Goal: Task Accomplishment & Management: Manage account settings

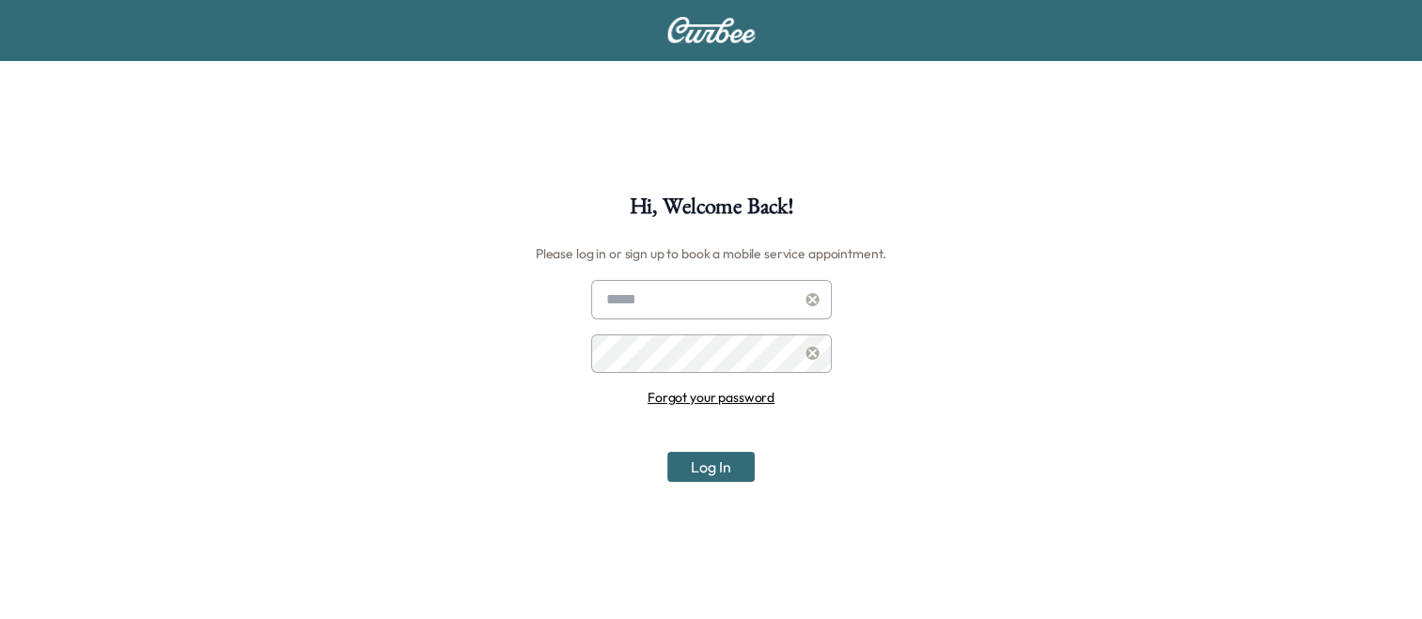
type input "**********"
click at [715, 459] on button "Log In" at bounding box center [710, 467] width 87 height 30
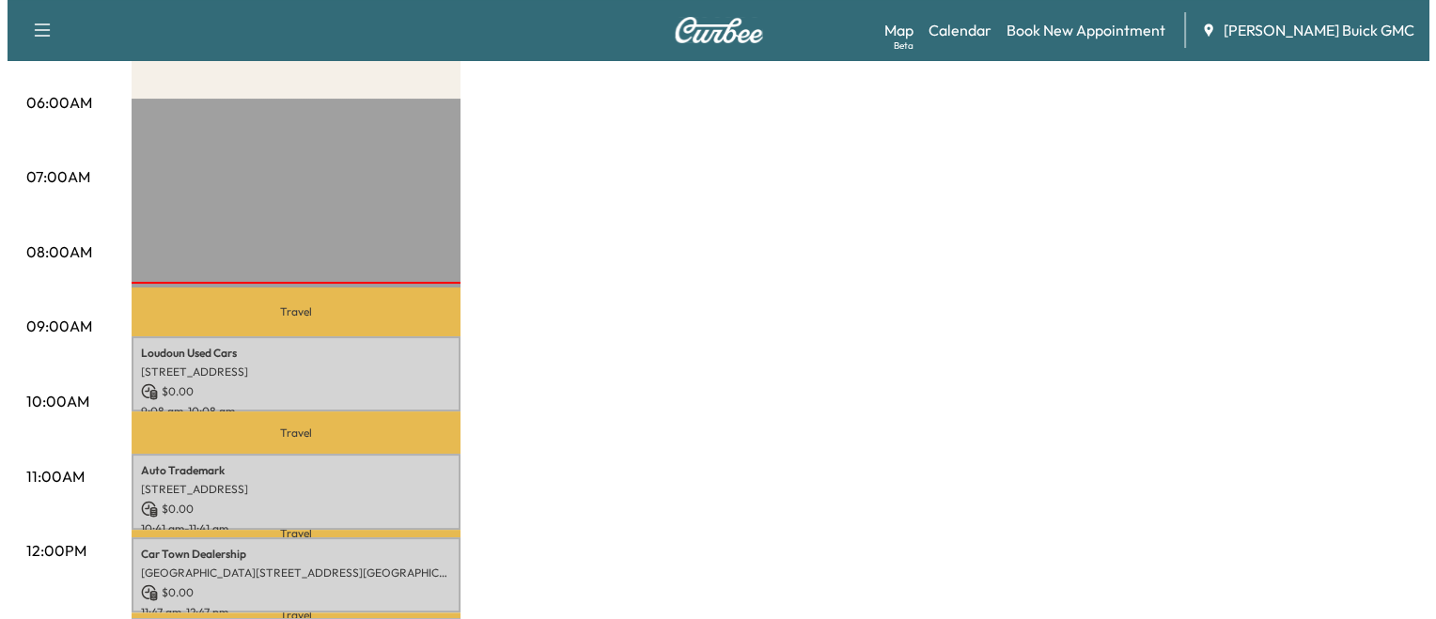
scroll to position [346, 0]
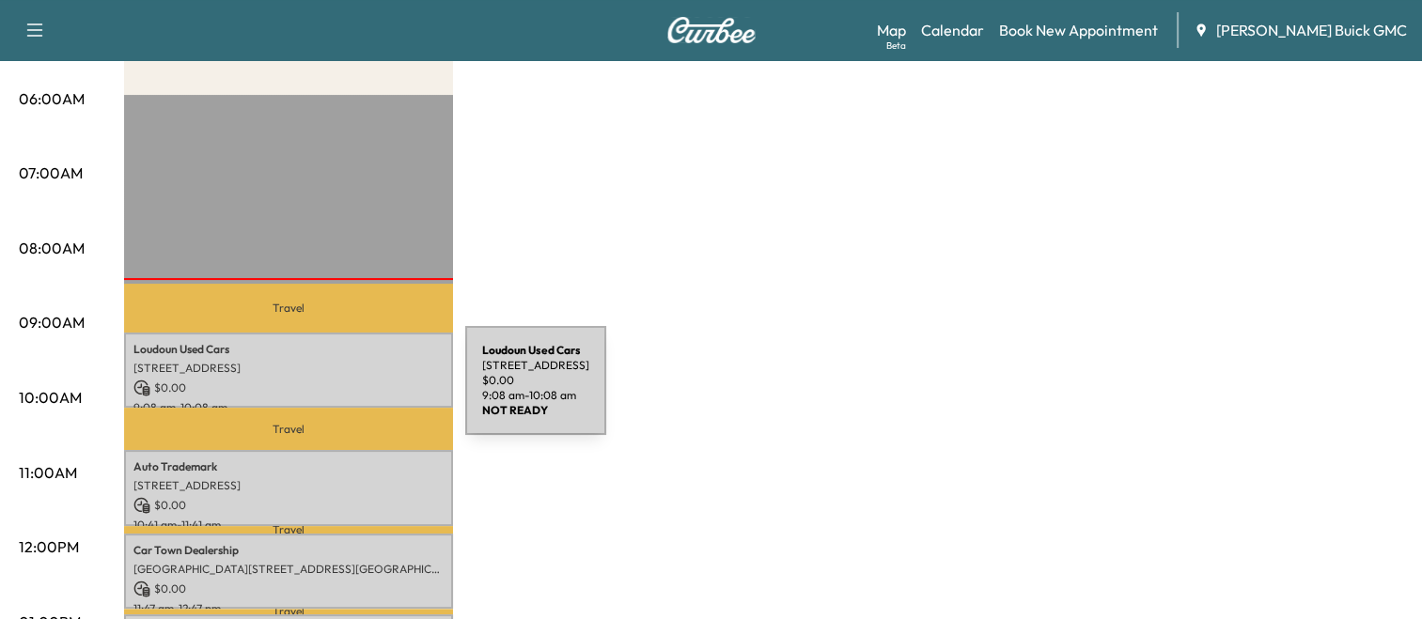
click at [324, 392] on p "$ 0.00" at bounding box center [288, 388] width 310 height 17
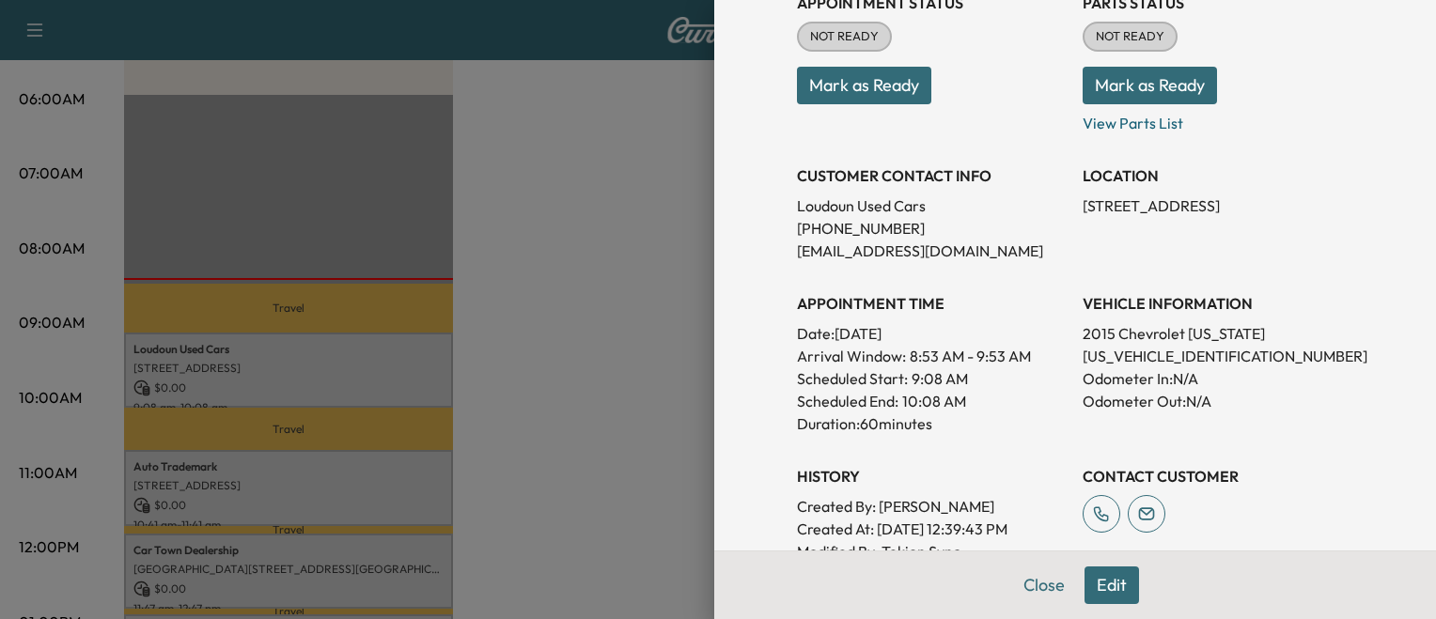
scroll to position [244, 0]
click at [1091, 363] on p "[US_VEHICLE_IDENTIFICATION_NUMBER]" at bounding box center [1218, 356] width 271 height 23
copy p "[US_VEHICLE_IDENTIFICATION_NUMBER]"
click at [437, 342] on div at bounding box center [718, 309] width 1436 height 619
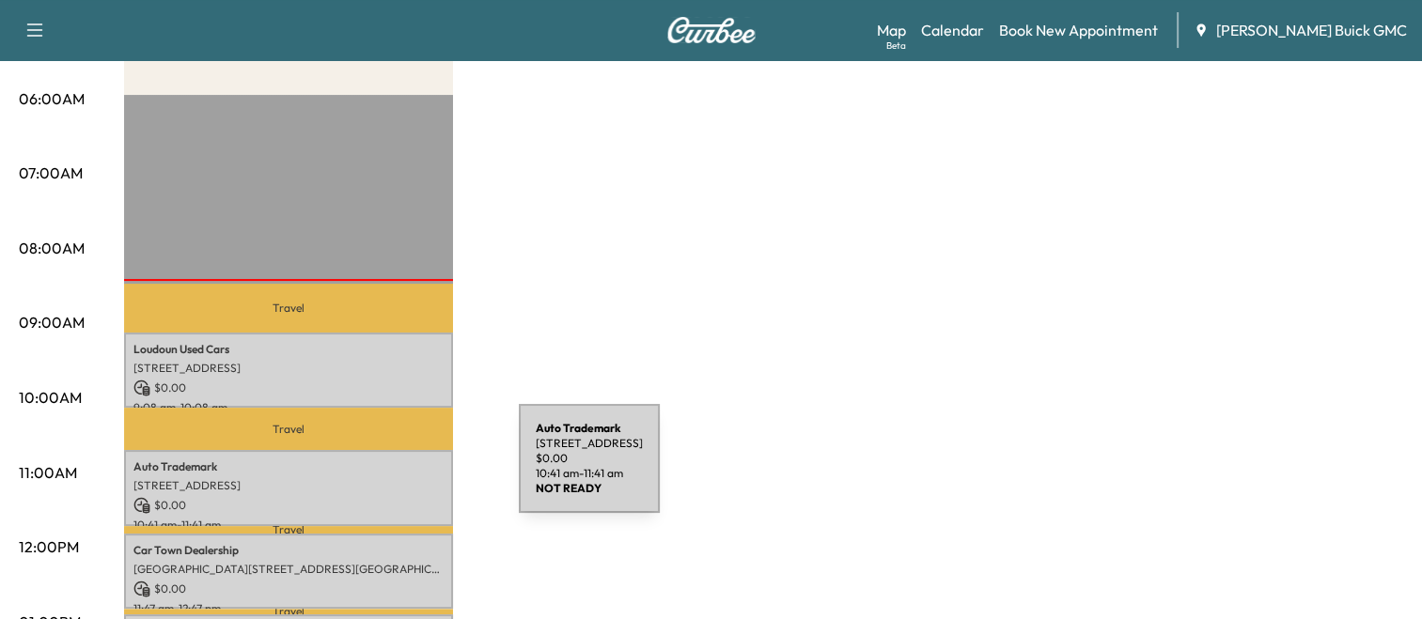
click at [378, 470] on div "Auto Trademark [STREET_ADDRESS] $ 0.00 10:41 am - 11:41 am" at bounding box center [288, 488] width 329 height 76
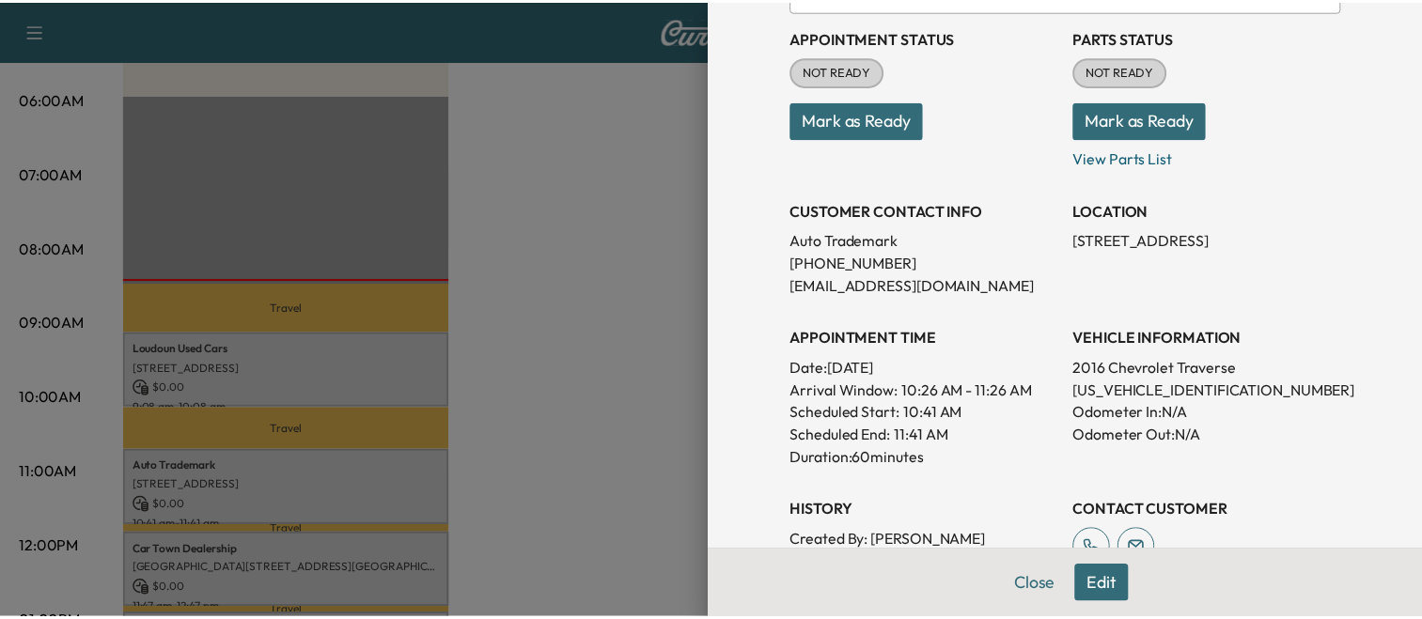
scroll to position [211, 0]
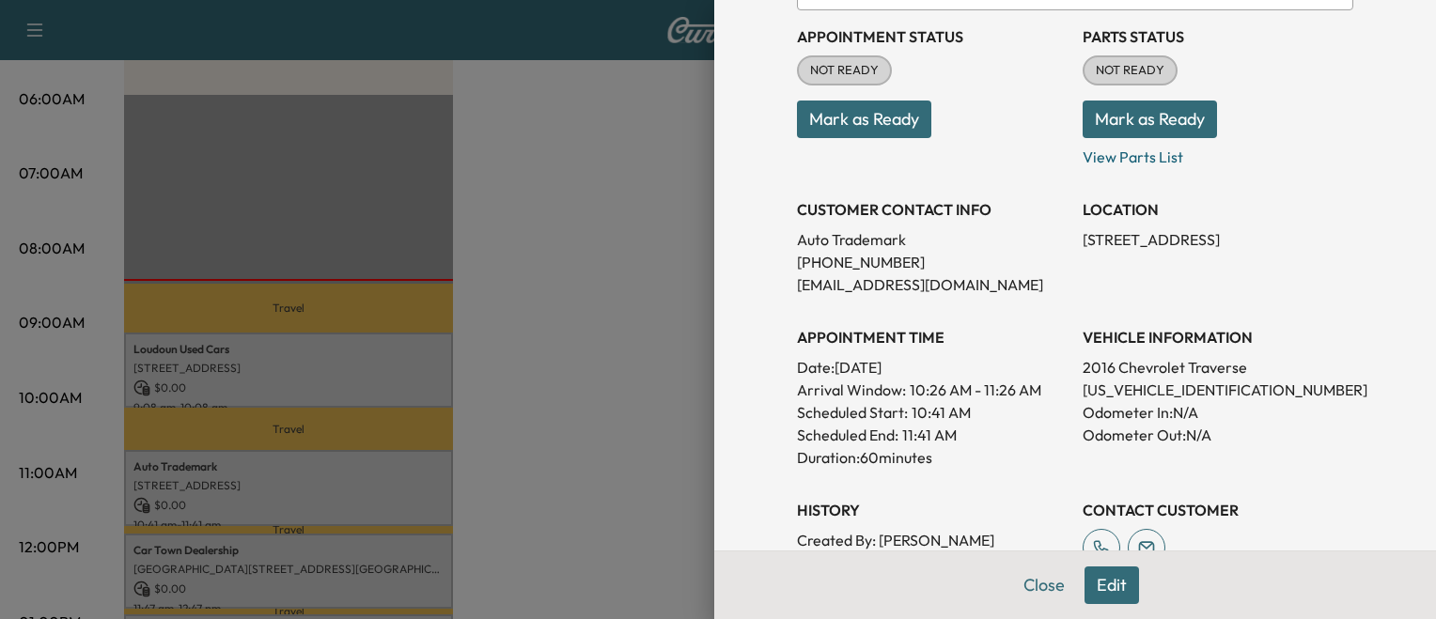
click at [1154, 399] on p "[US_VEHICLE_IDENTIFICATION_NUMBER]" at bounding box center [1218, 390] width 271 height 23
copy p "[US_VEHICLE_IDENTIFICATION_NUMBER]"
click at [474, 467] on div at bounding box center [718, 309] width 1436 height 619
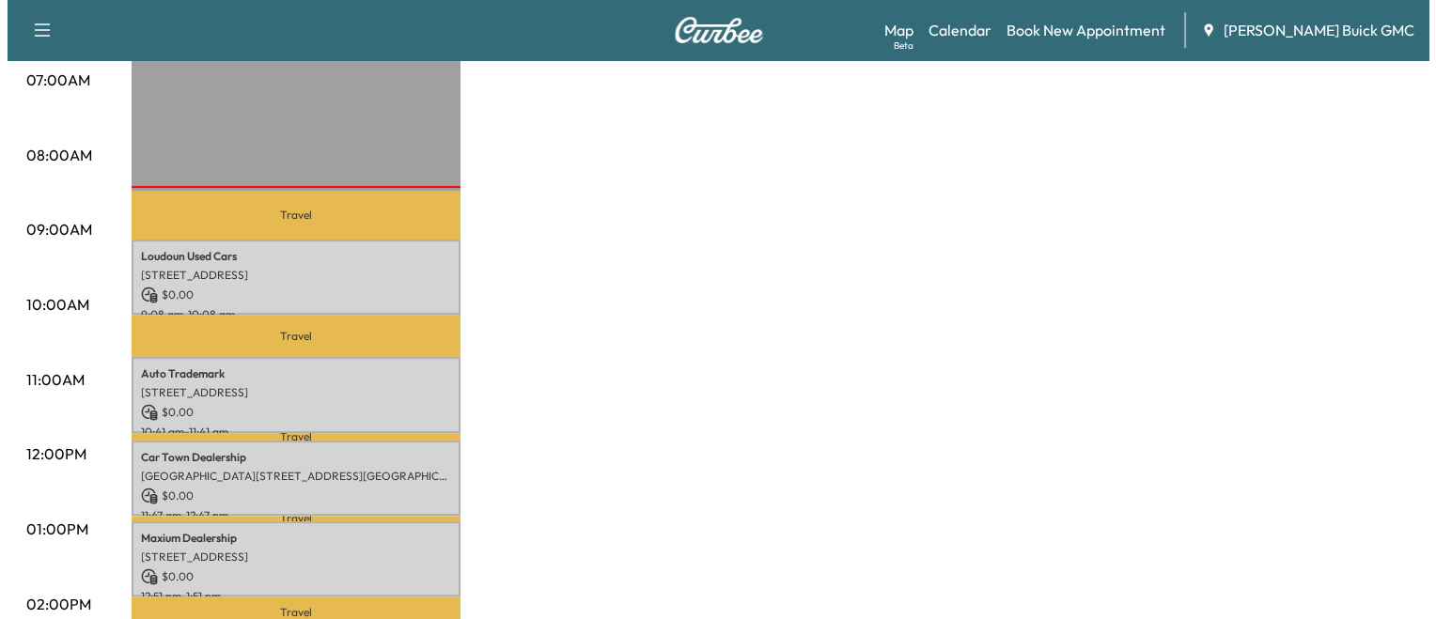
scroll to position [447, 0]
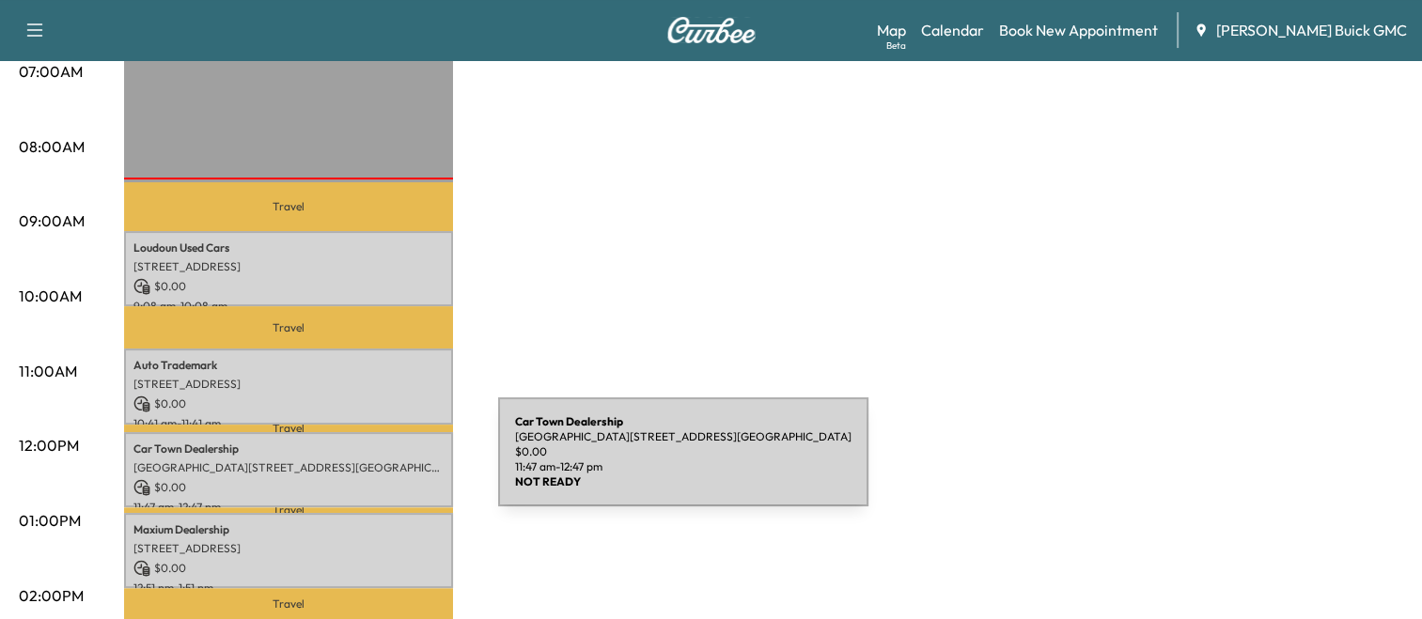
click at [357, 463] on p "[GEOGRAPHIC_DATA][STREET_ADDRESS][GEOGRAPHIC_DATA]" at bounding box center [288, 468] width 310 height 15
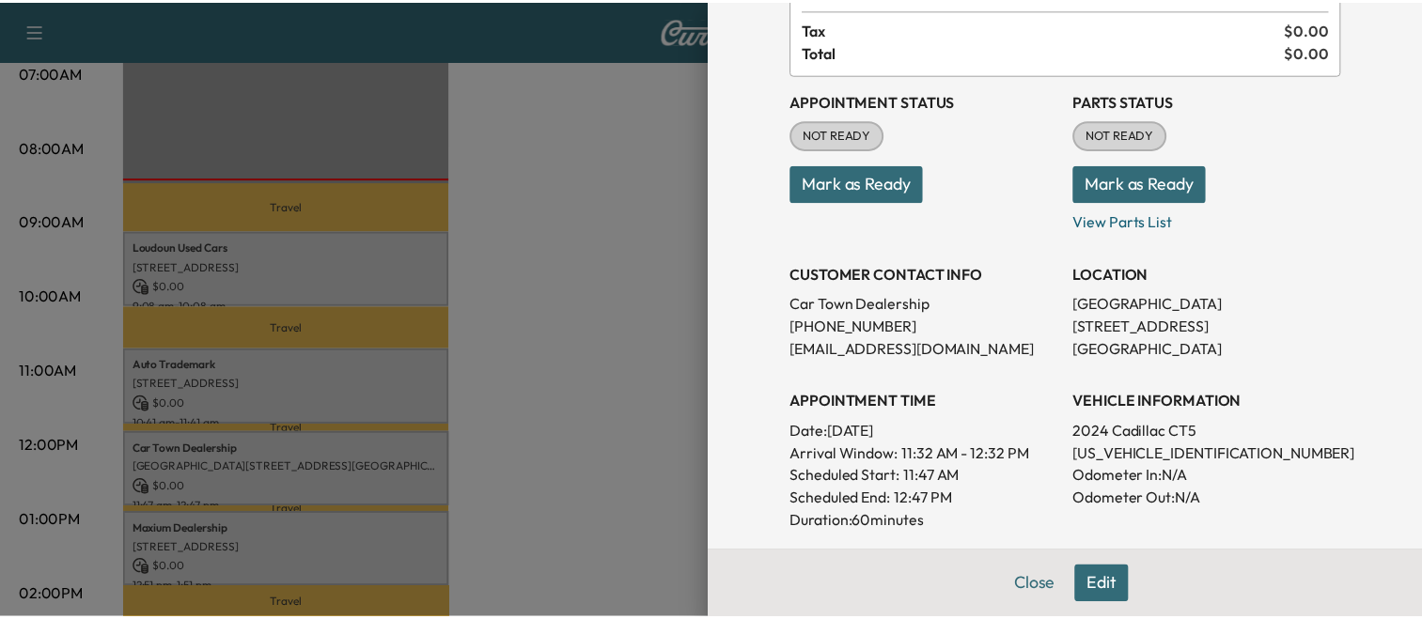
scroll to position [150, 0]
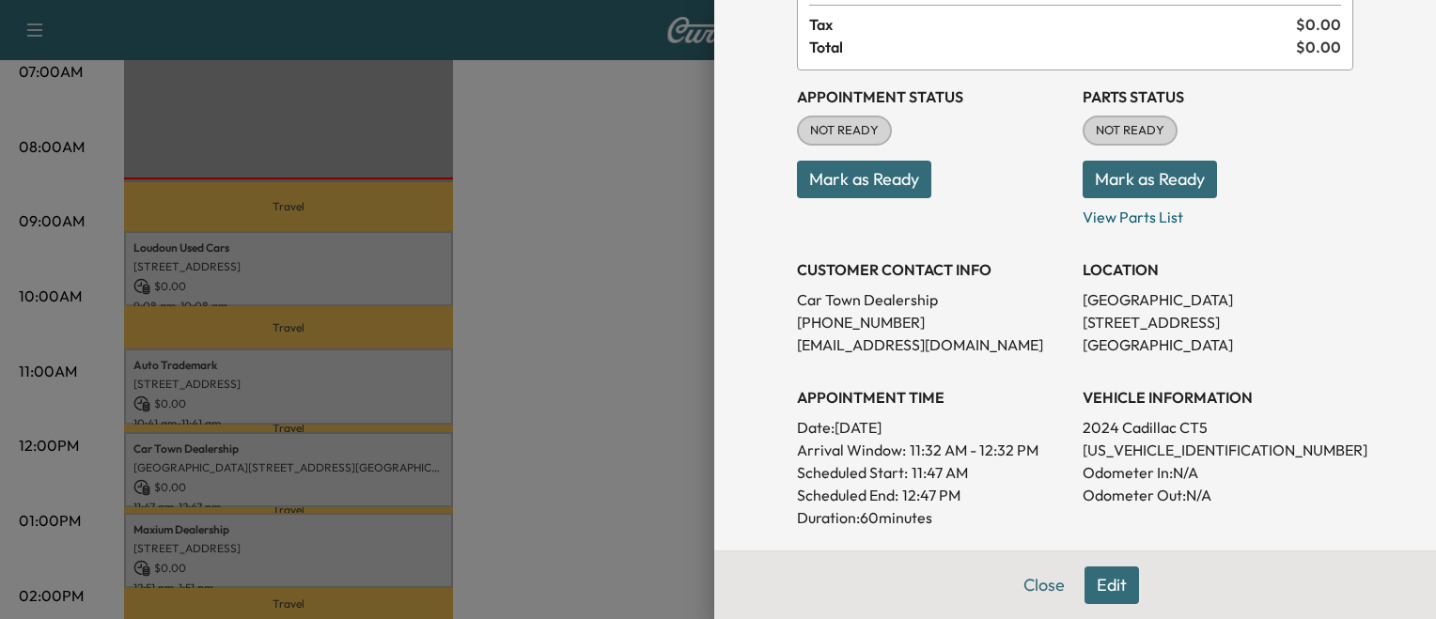
click at [1097, 450] on p "[US_VEHICLE_IDENTIFICATION_NUMBER]" at bounding box center [1218, 450] width 271 height 23
copy p "[US_VEHICLE_IDENTIFICATION_NUMBER]"
click at [528, 352] on div at bounding box center [718, 309] width 1436 height 619
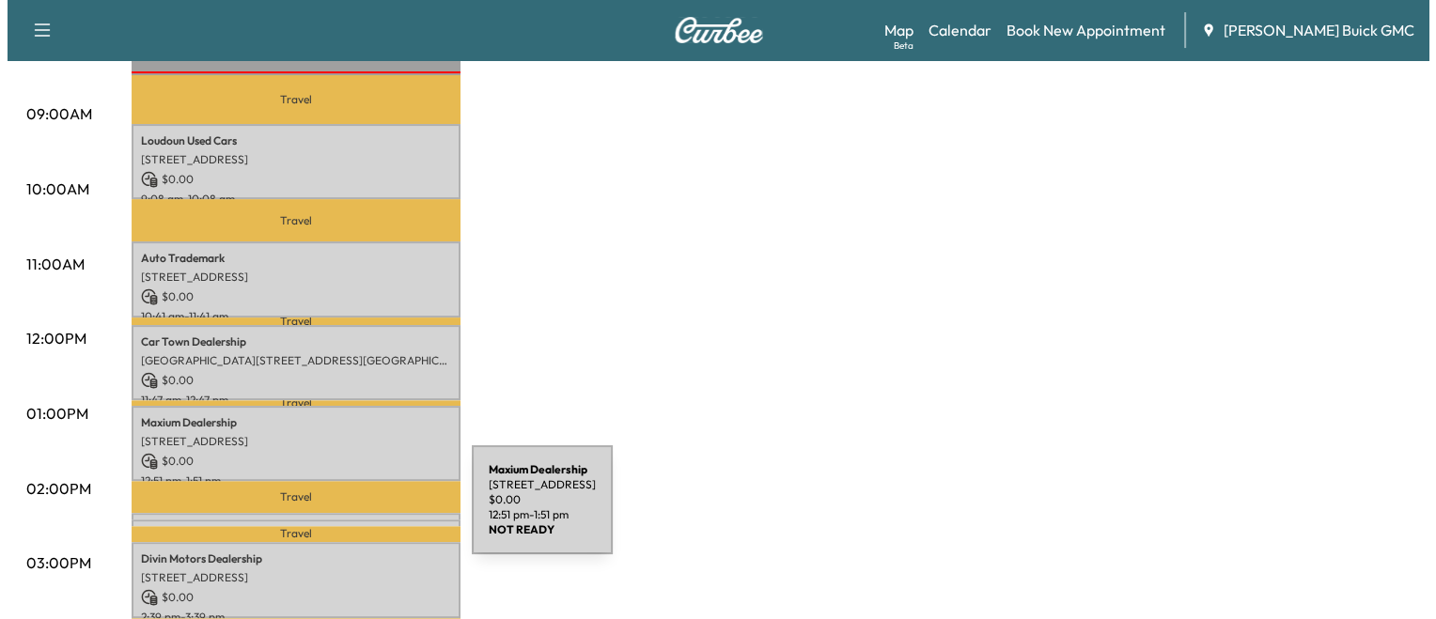
scroll to position [556, 0]
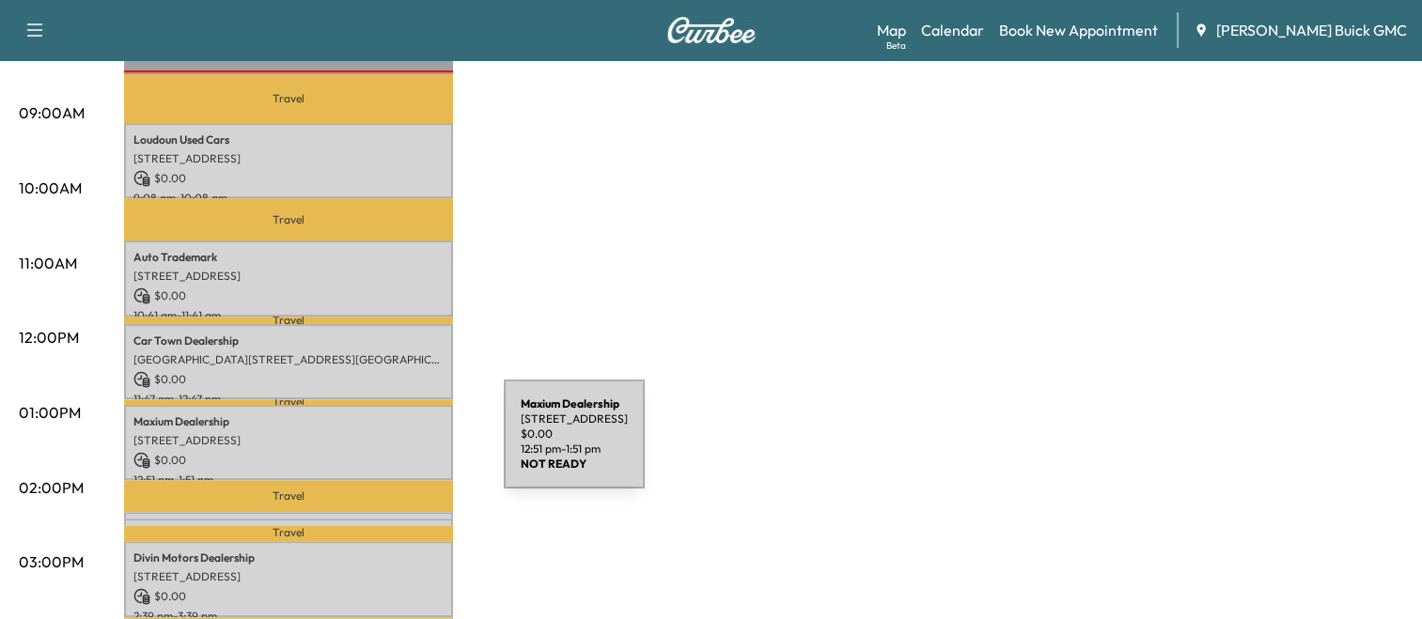
click at [363, 452] on p "$ 0.00" at bounding box center [288, 460] width 310 height 17
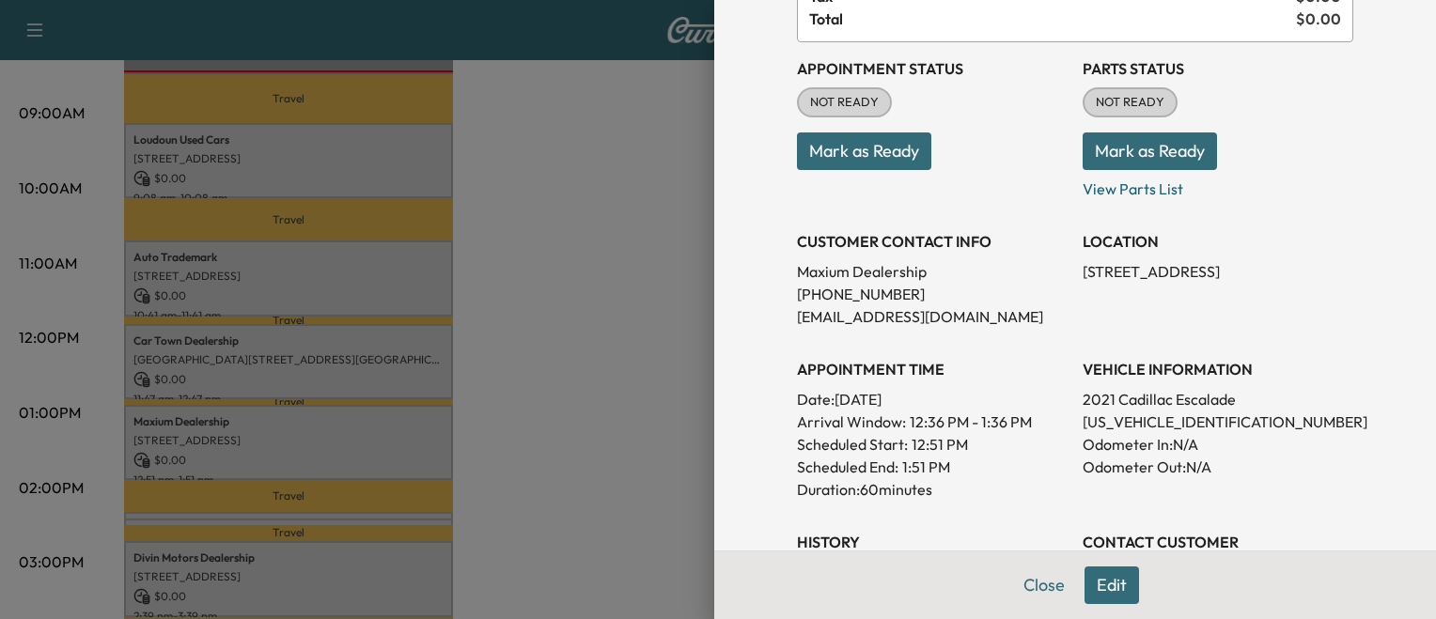
scroll to position [183, 0]
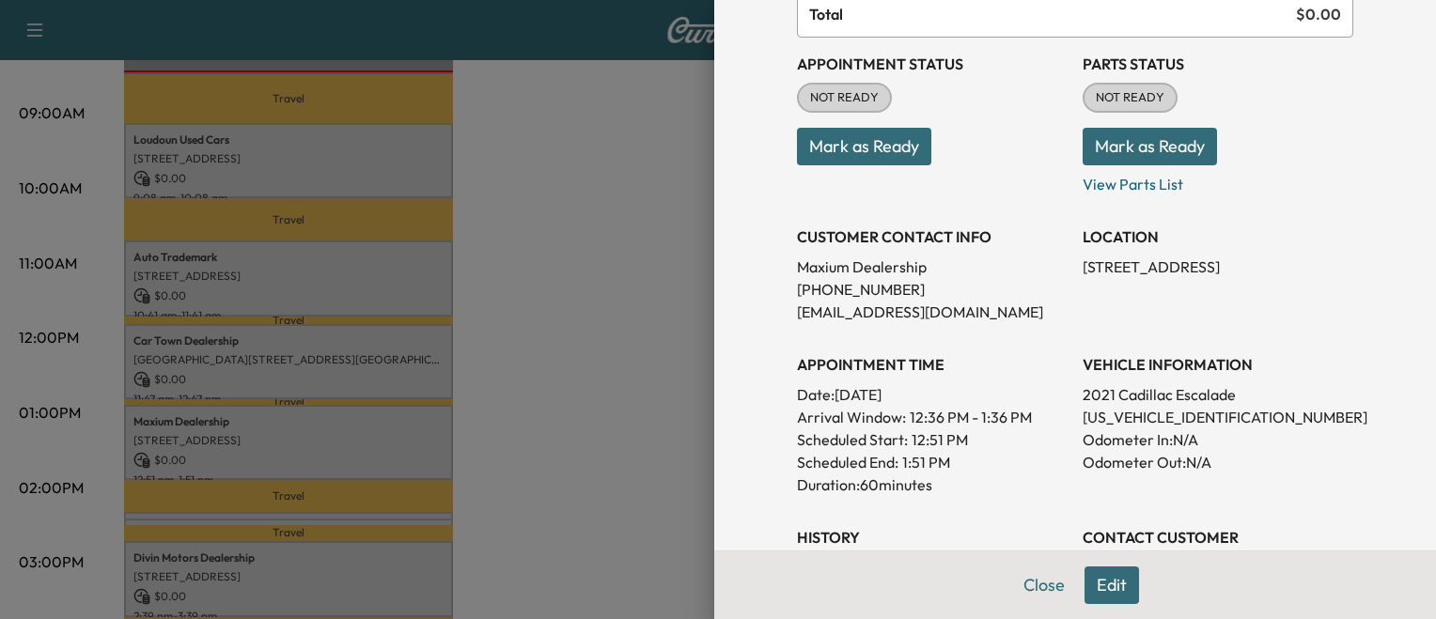
click at [1083, 414] on p "[US_VEHICLE_IDENTIFICATION_NUMBER]" at bounding box center [1218, 417] width 271 height 23
copy p "[US_VEHICLE_IDENTIFICATION_NUMBER]"
click at [444, 427] on div at bounding box center [718, 309] width 1436 height 619
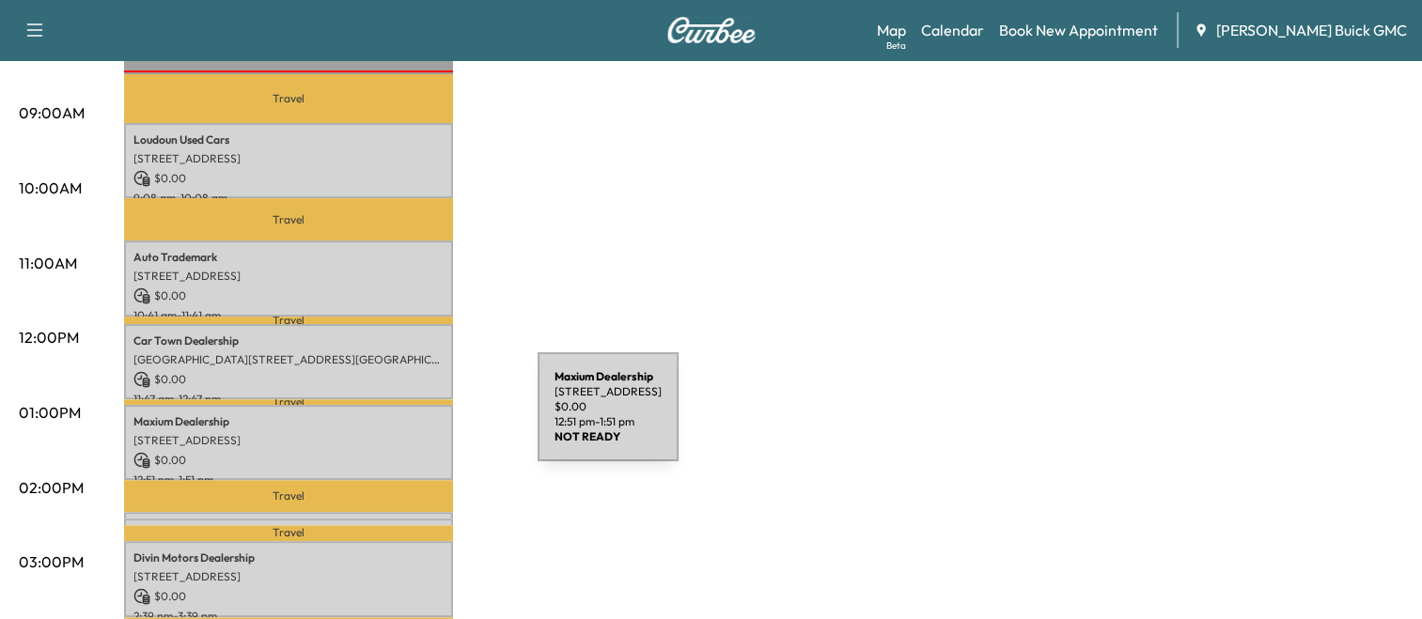
click at [397, 418] on p "Maxium Dealership" at bounding box center [288, 422] width 310 height 15
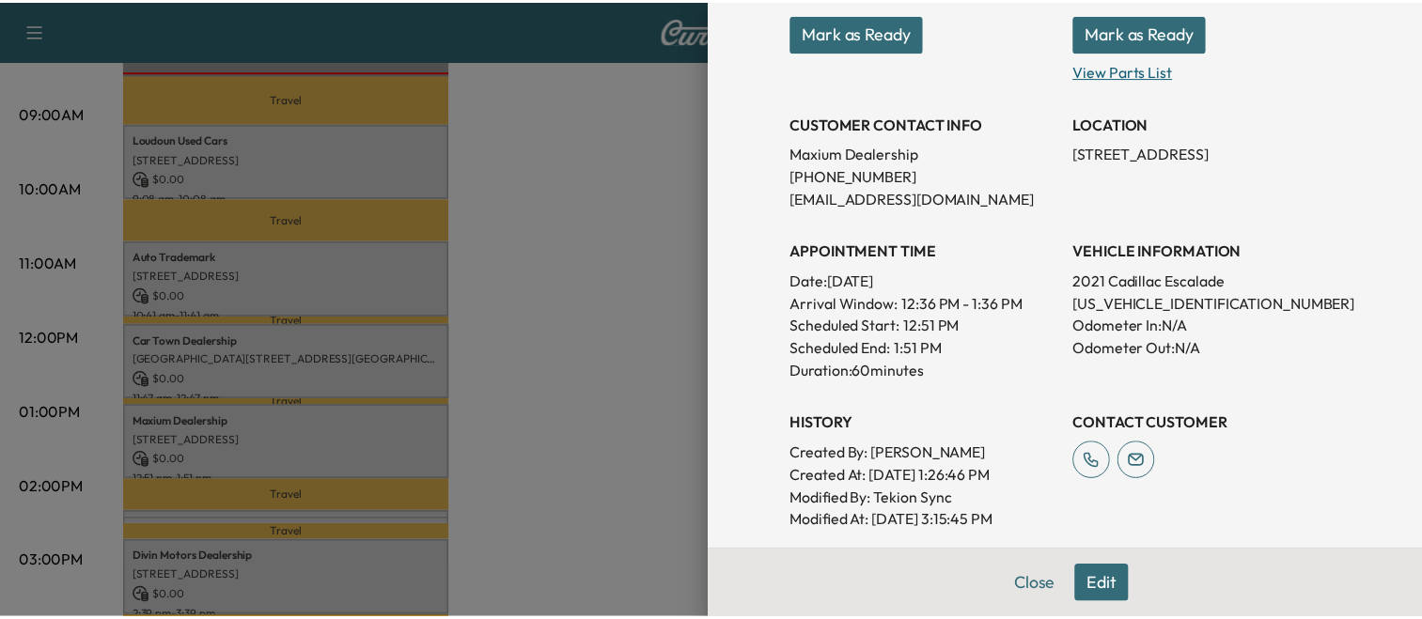
scroll to position [301, 0]
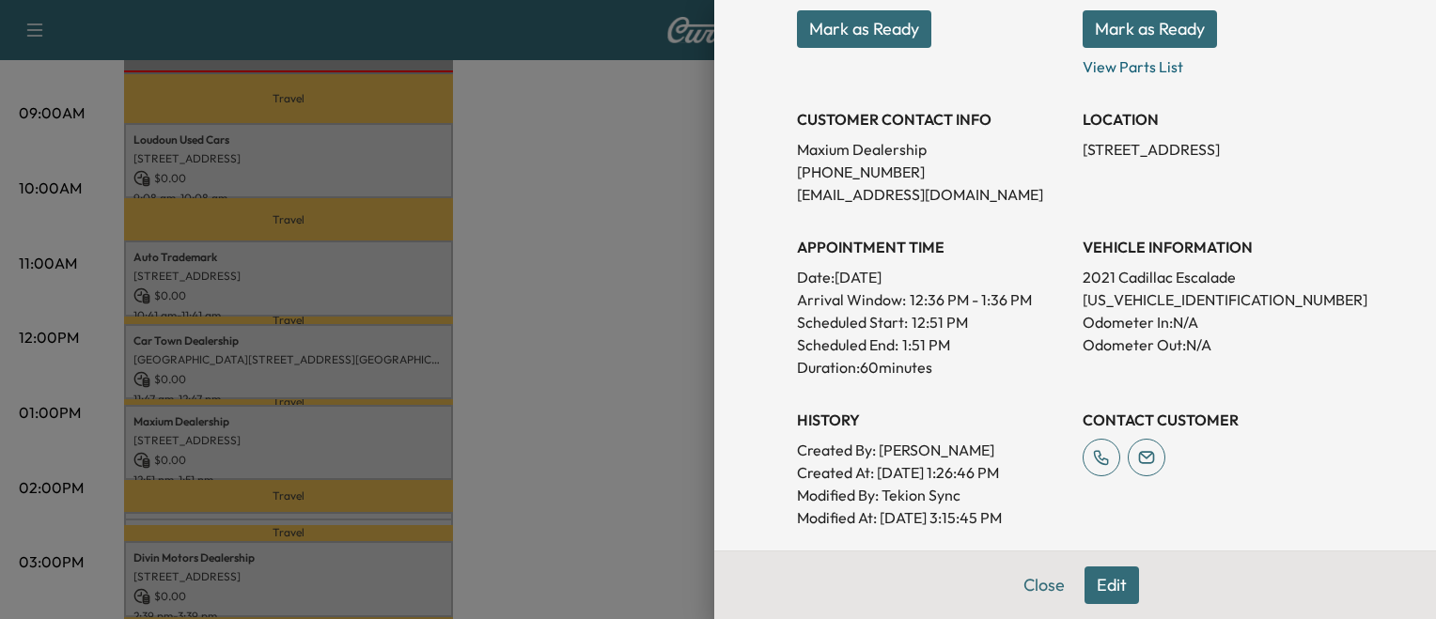
click at [580, 556] on div at bounding box center [718, 309] width 1436 height 619
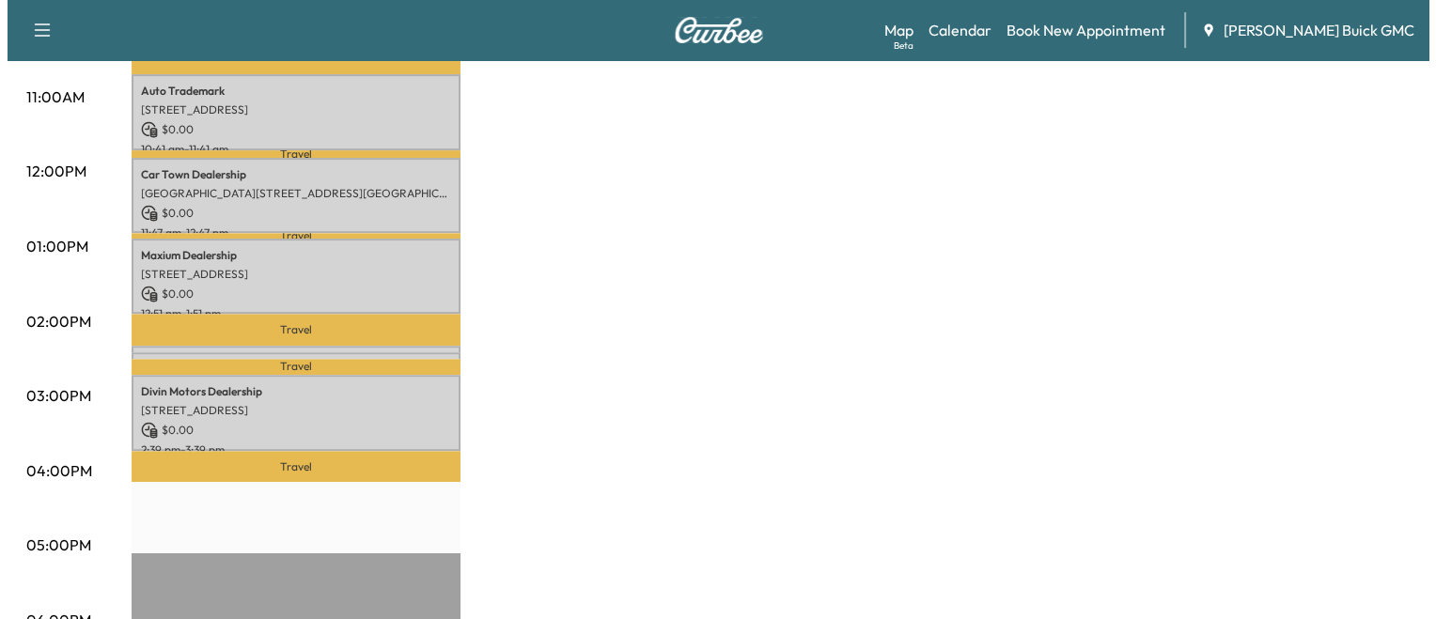
scroll to position [724, 0]
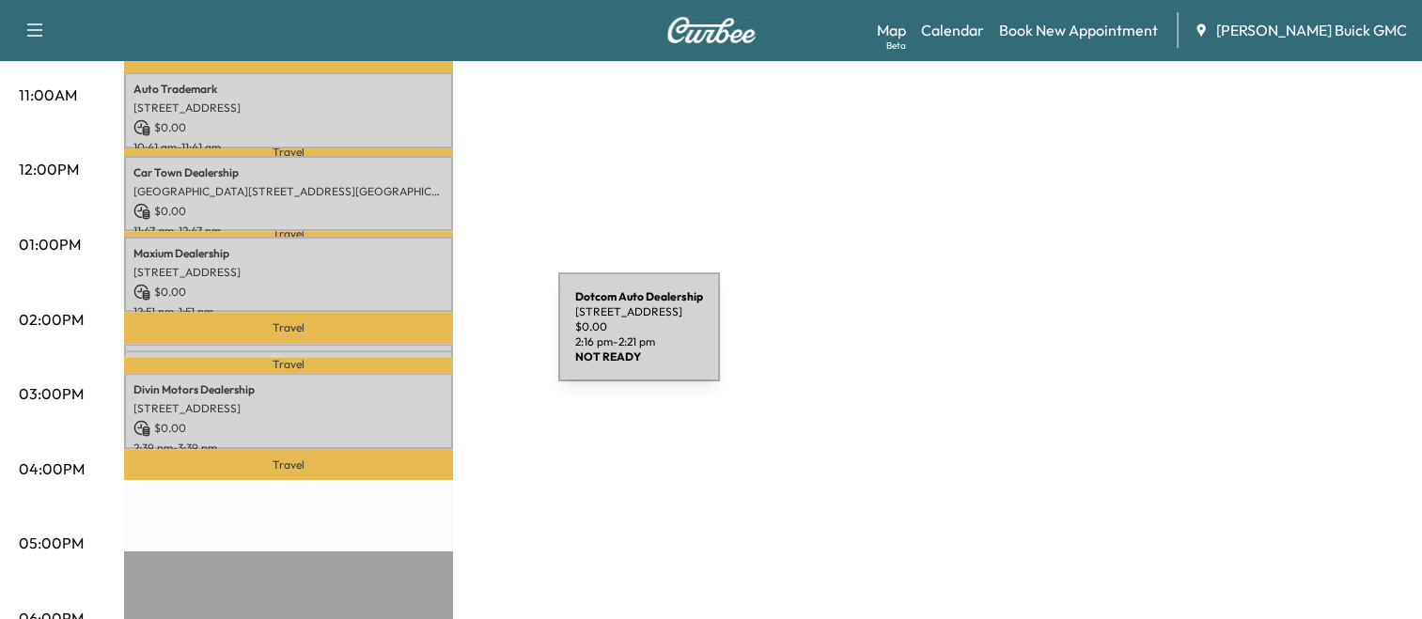
click at [417, 344] on div "Dotcom Auto Dealership [STREET_ADDRESS] $ 0.00 2:16 pm - 2:21 pm" at bounding box center [288, 353] width 329 height 19
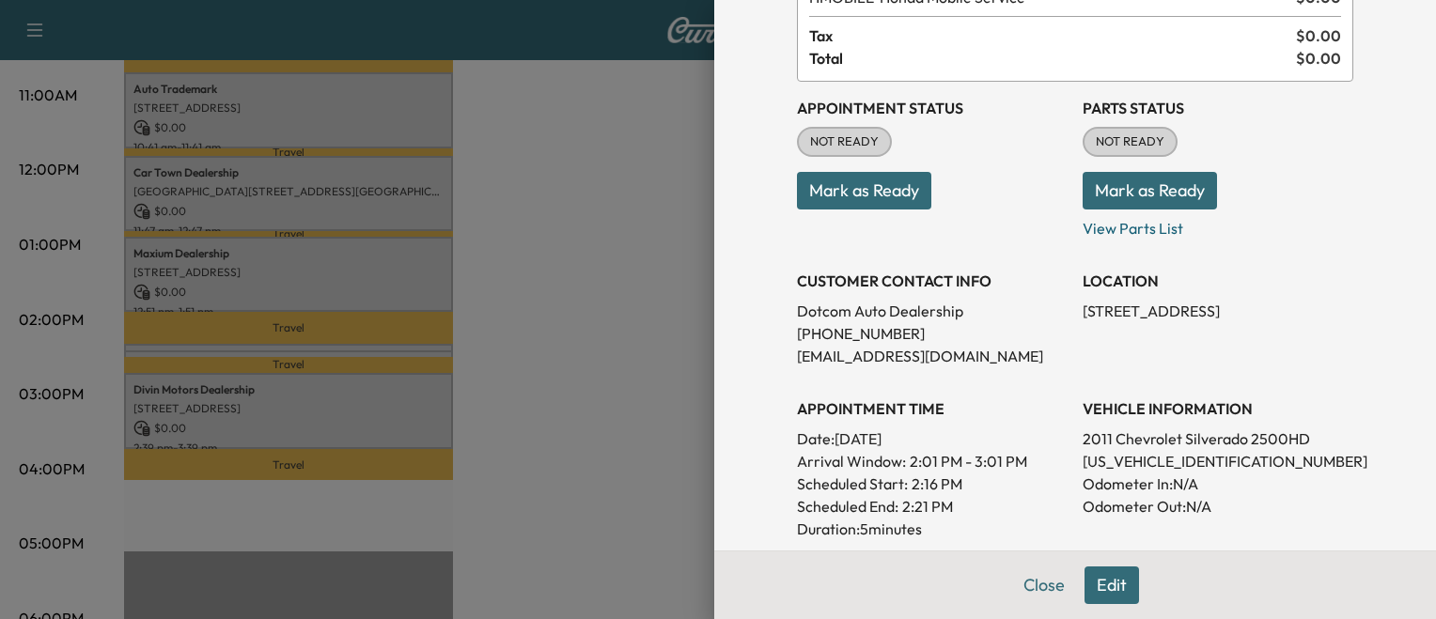
scroll to position [142, 0]
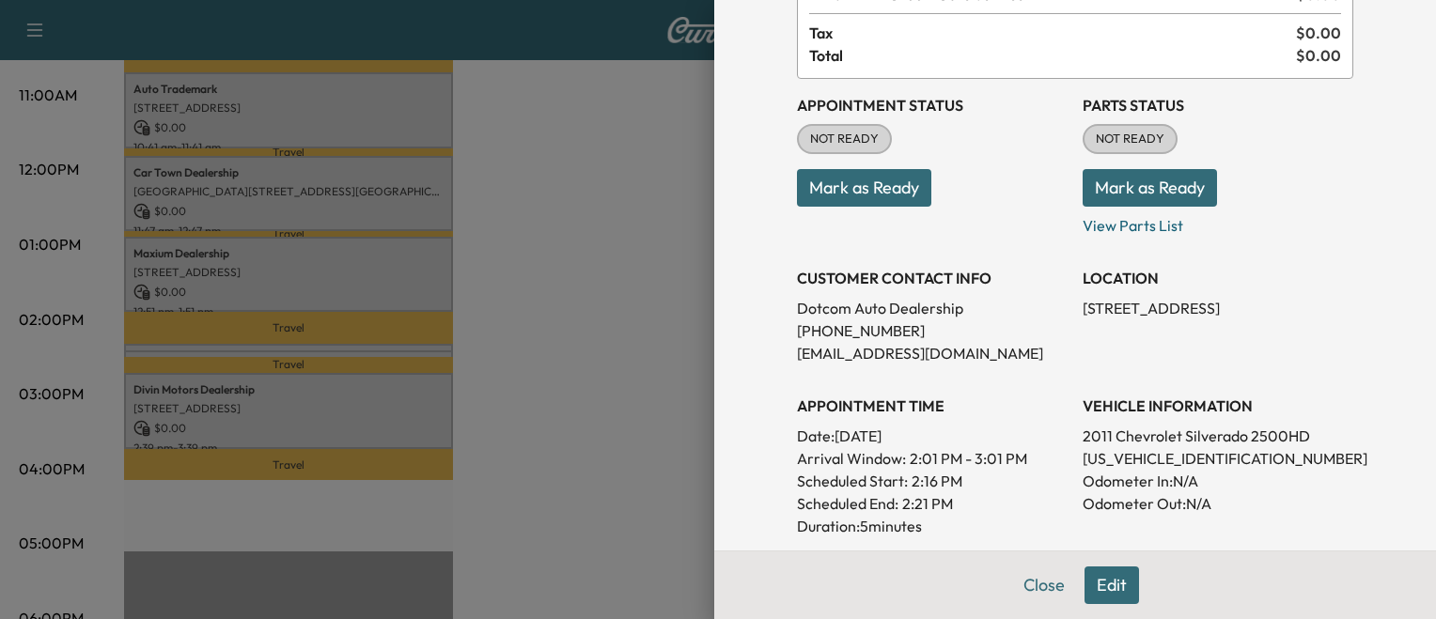
click at [550, 382] on div at bounding box center [718, 309] width 1436 height 619
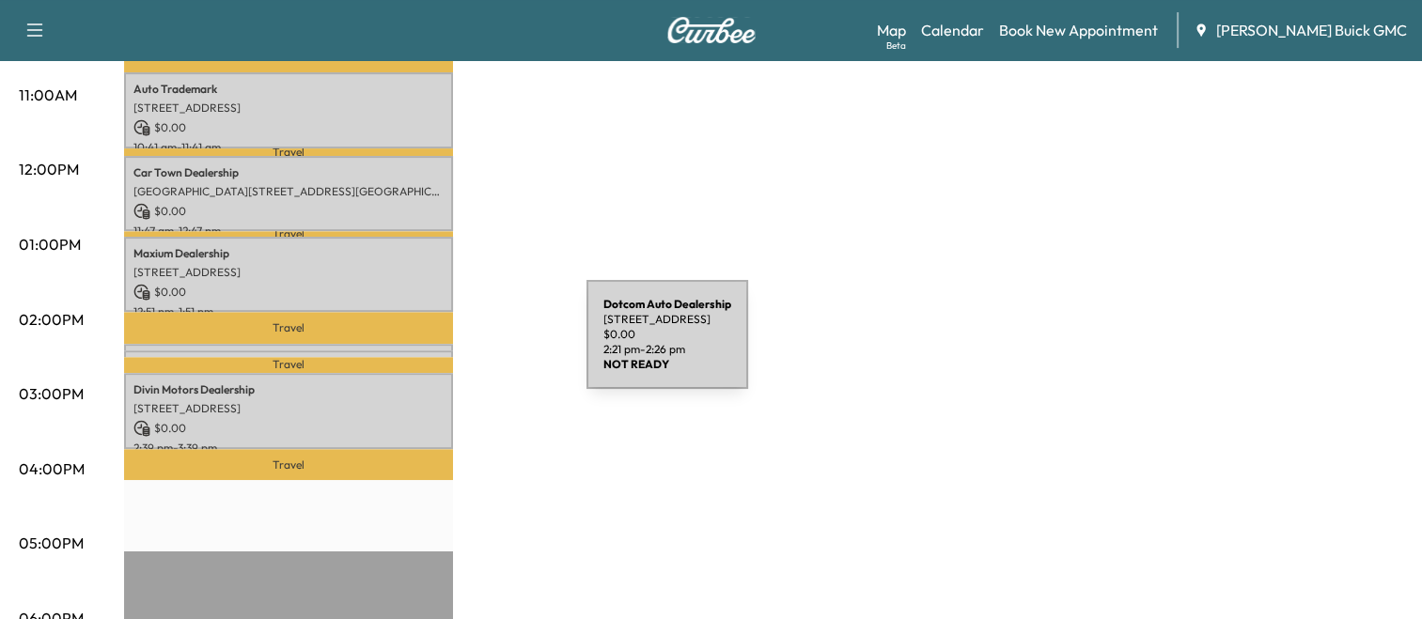
click at [446, 351] on div "Dotcom Auto Dealership [STREET_ADDRESS] $ 0.00 2:21 pm - 2:26 pm" at bounding box center [288, 360] width 329 height 19
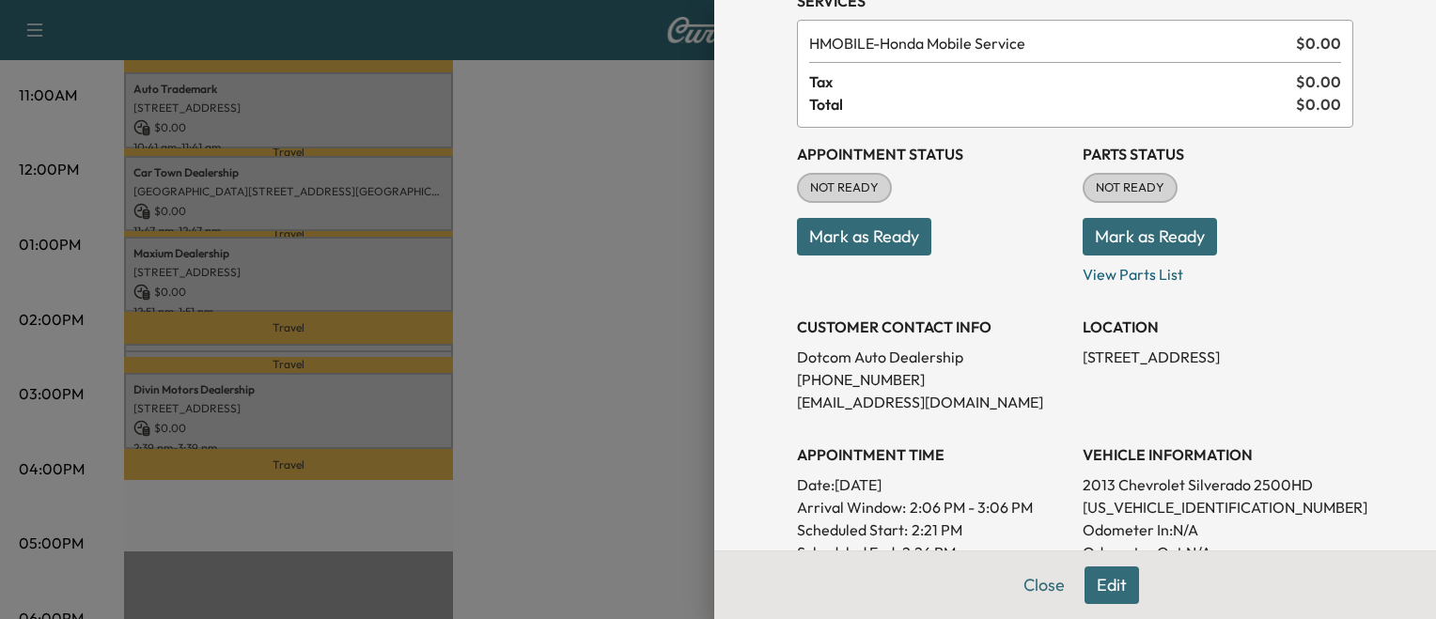
scroll to position [94, 0]
click at [576, 334] on div at bounding box center [718, 309] width 1436 height 619
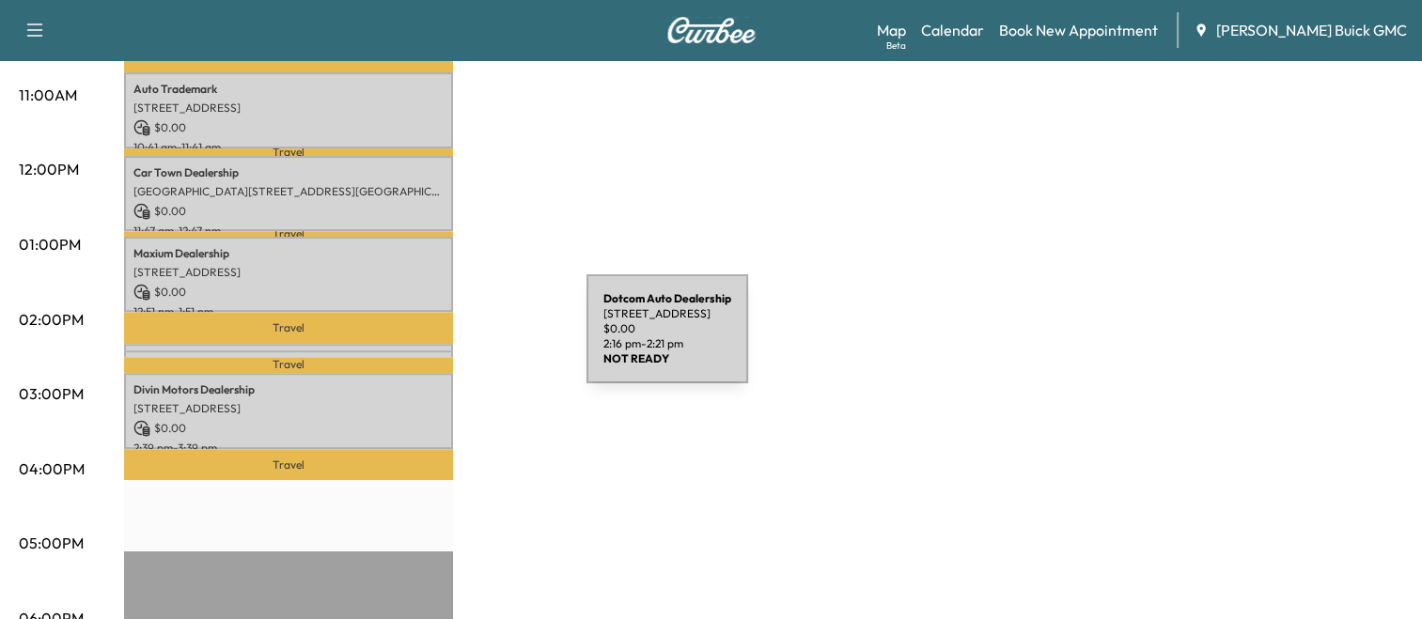
click at [446, 344] on div "Dotcom Auto Dealership [STREET_ADDRESS] $ 0.00 2:16 pm - 2:21 pm" at bounding box center [288, 353] width 329 height 19
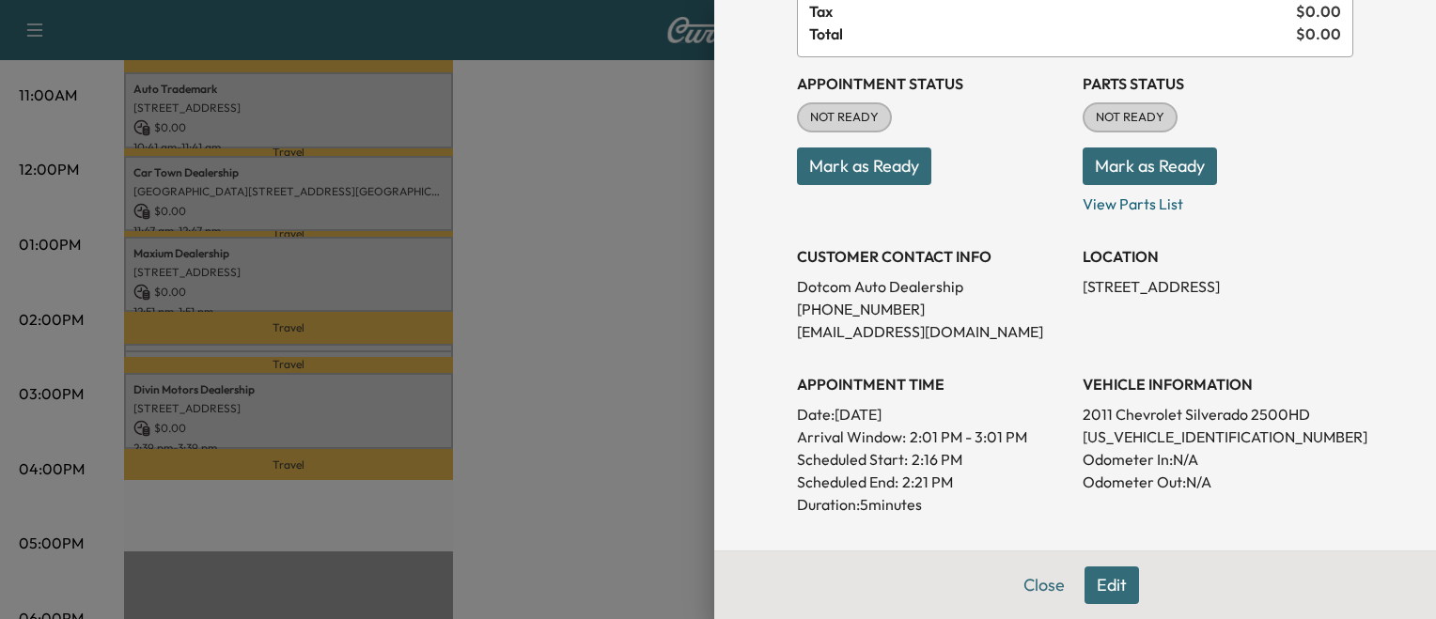
scroll to position [164, 0]
click at [647, 391] on div at bounding box center [718, 309] width 1436 height 619
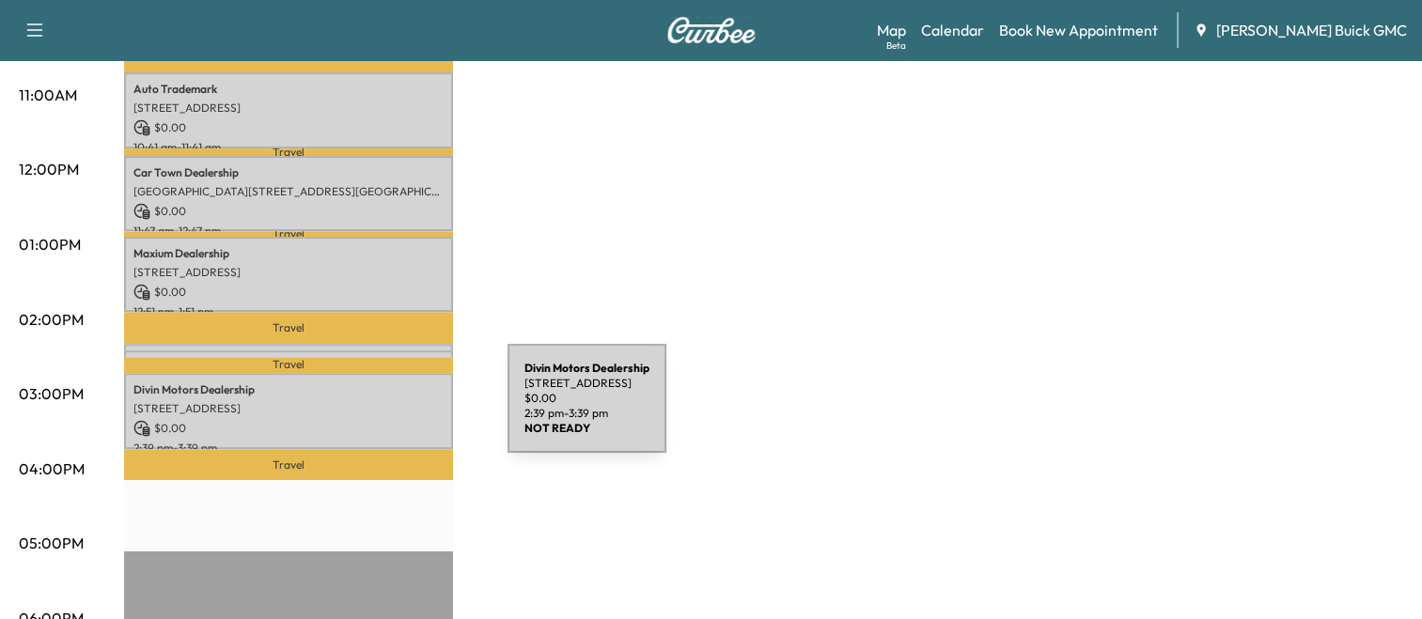
click at [367, 420] on p "$ 0.00" at bounding box center [288, 428] width 310 height 17
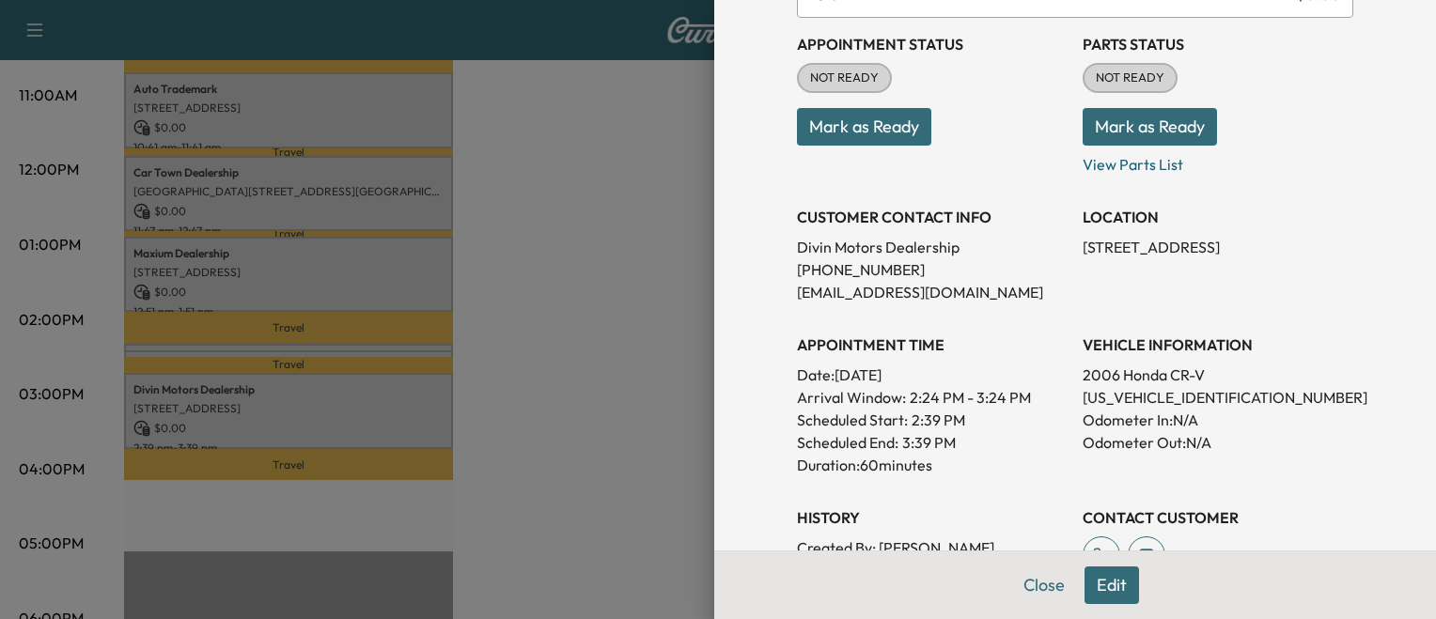
scroll to position [229, 0]
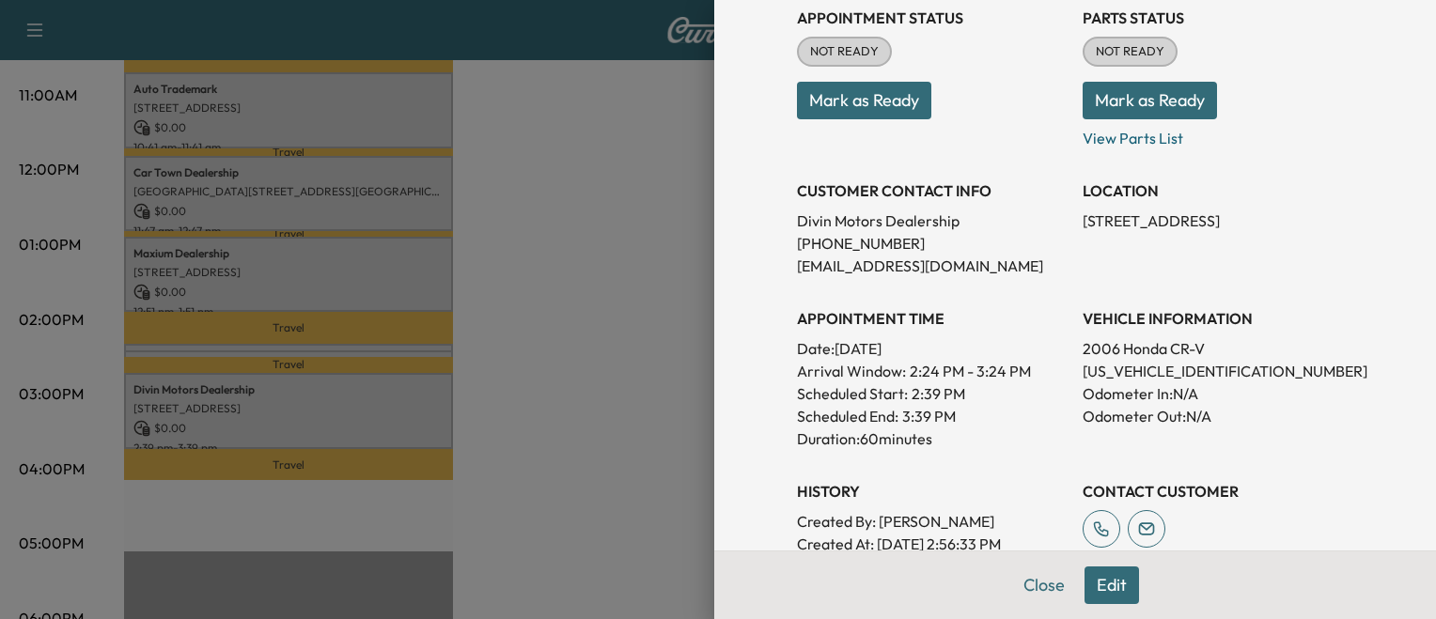
click at [1166, 375] on p "[US_VEHICLE_IDENTIFICATION_NUMBER]" at bounding box center [1218, 371] width 271 height 23
copy p "[US_VEHICLE_IDENTIFICATION_NUMBER]"
click at [522, 363] on div at bounding box center [718, 309] width 1436 height 619
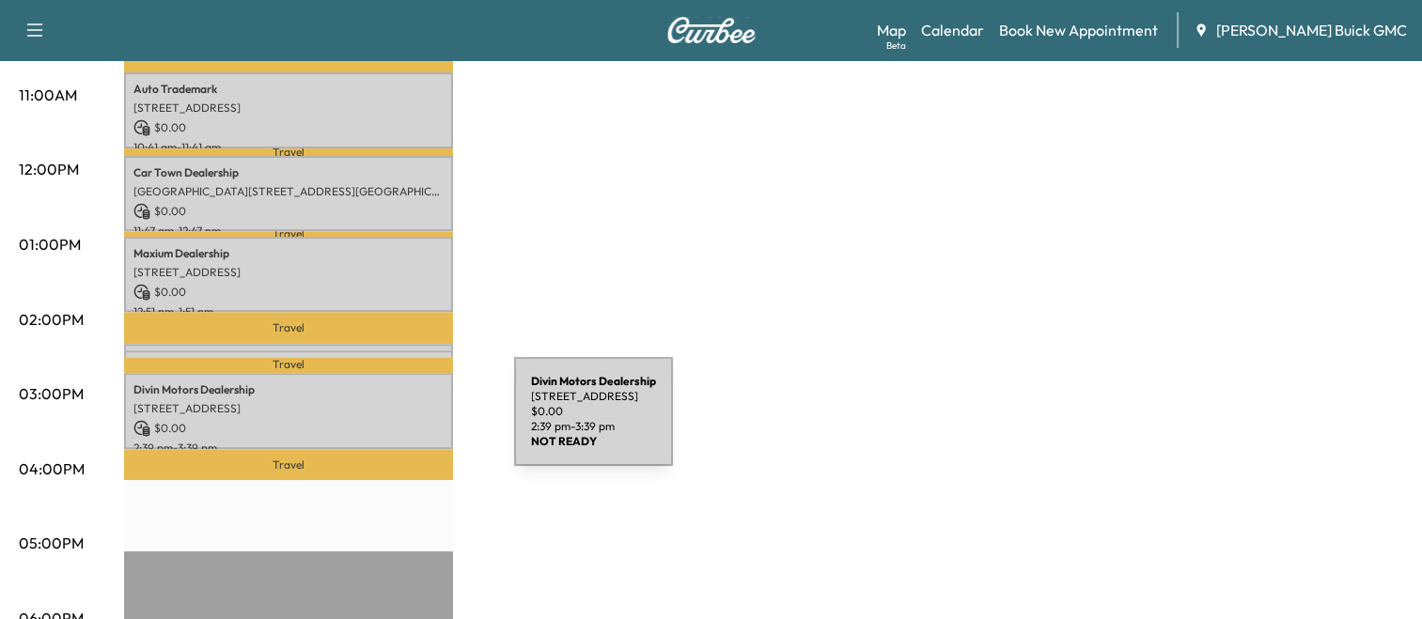
click at [373, 423] on p "$ 0.00" at bounding box center [288, 428] width 310 height 17
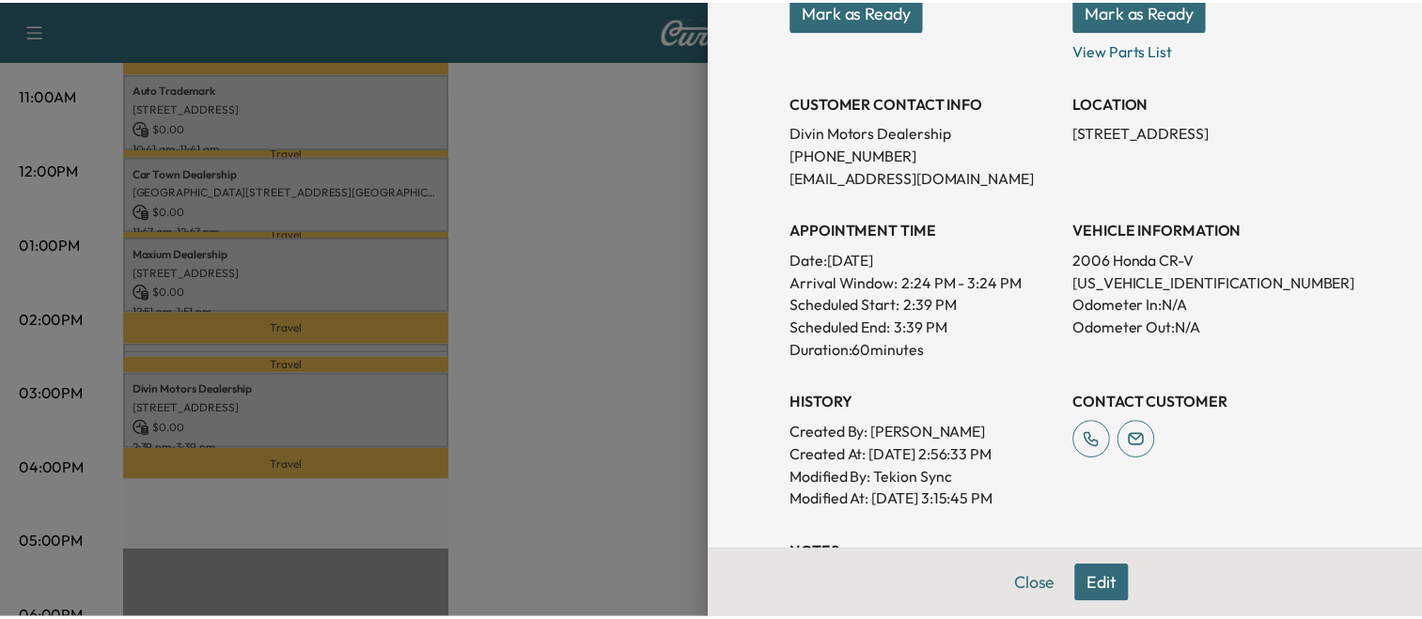
scroll to position [312, 0]
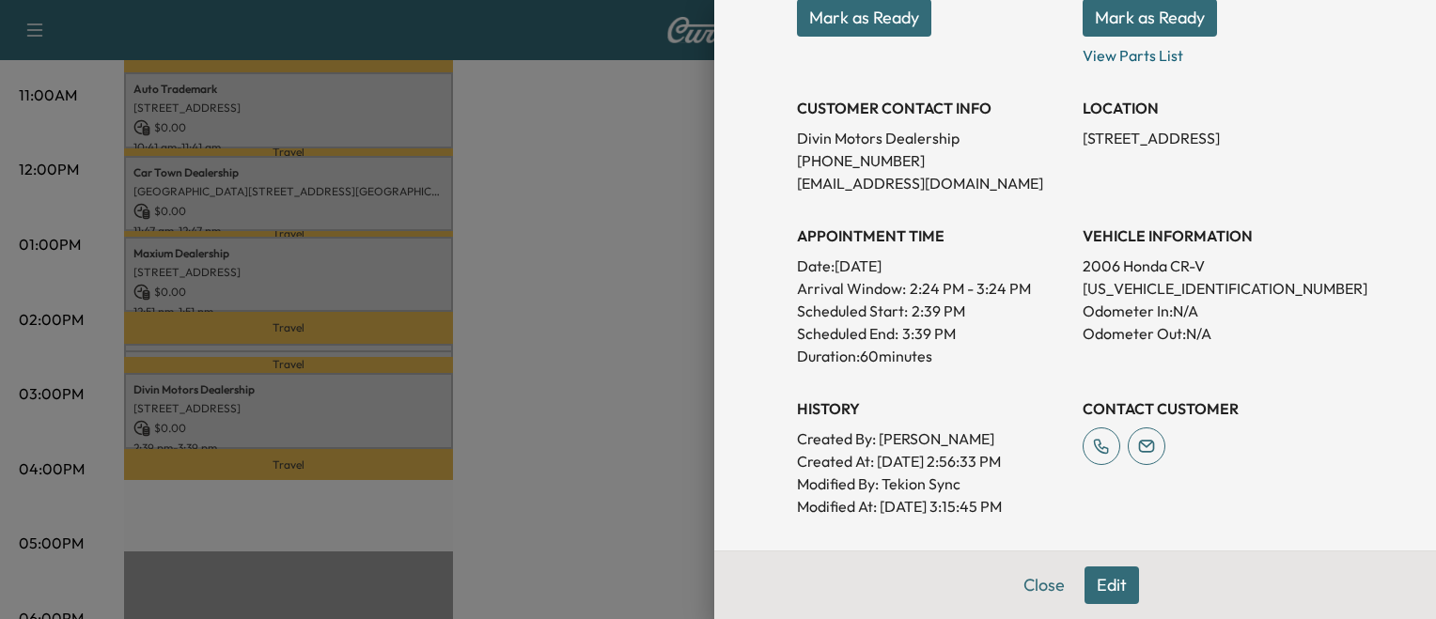
click at [432, 345] on div at bounding box center [718, 309] width 1436 height 619
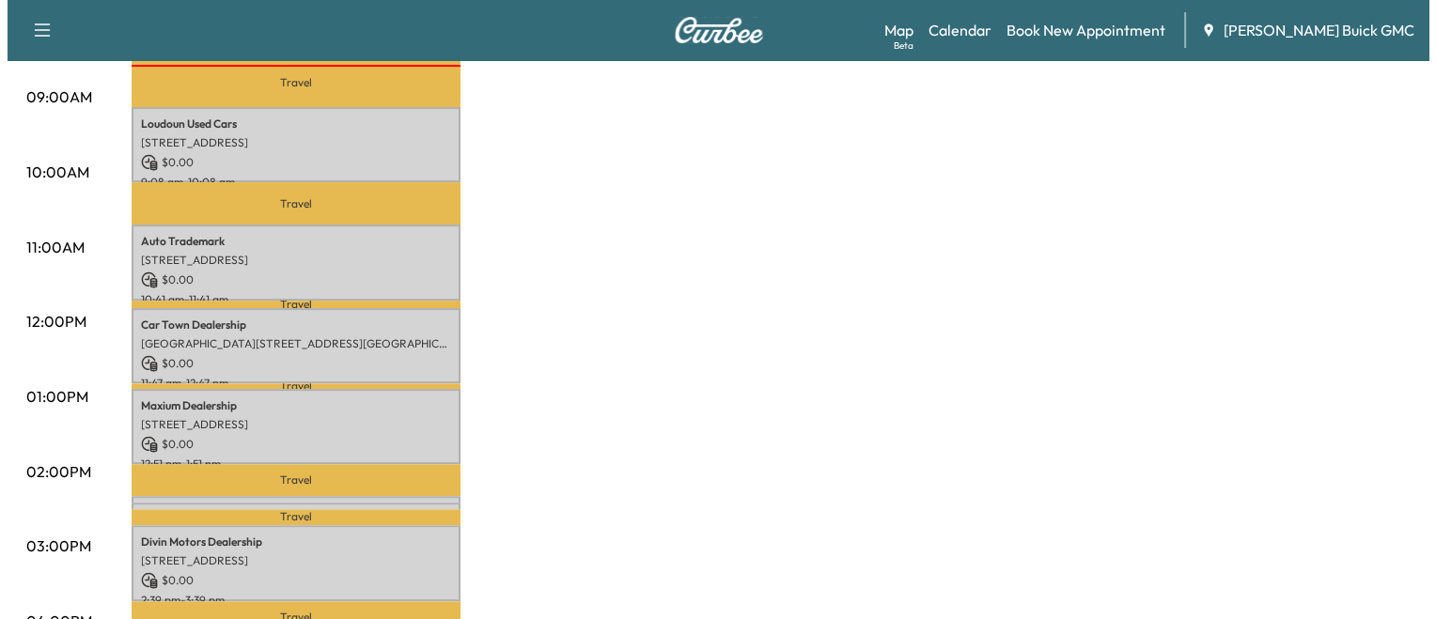
scroll to position [571, 0]
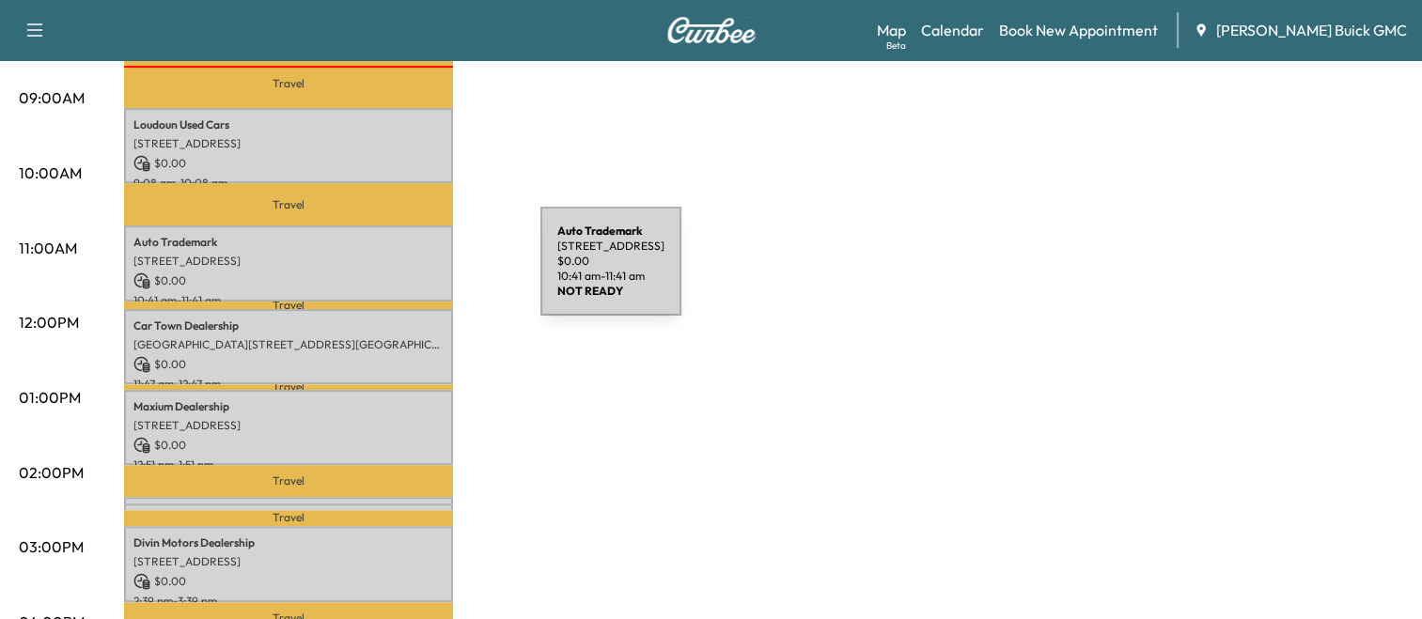
click at [399, 273] on p "$ 0.00" at bounding box center [288, 281] width 310 height 17
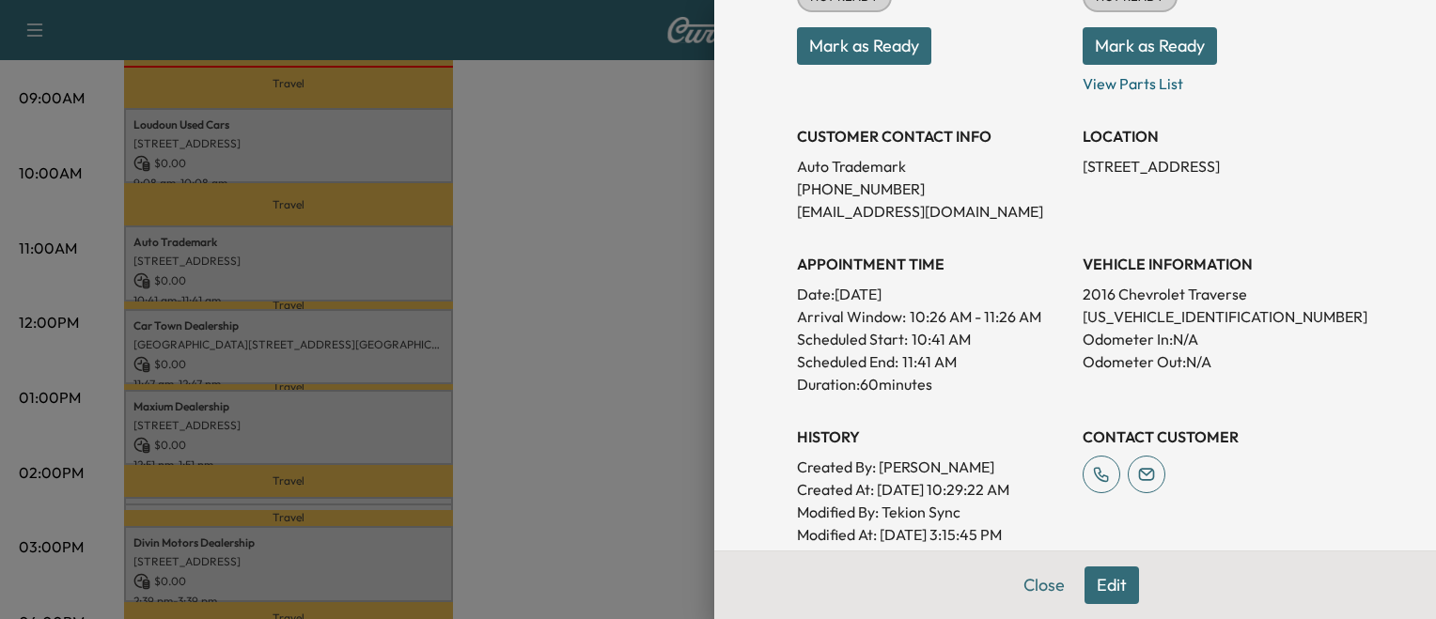
scroll to position [282, 0]
click at [267, 152] on div at bounding box center [718, 309] width 1436 height 619
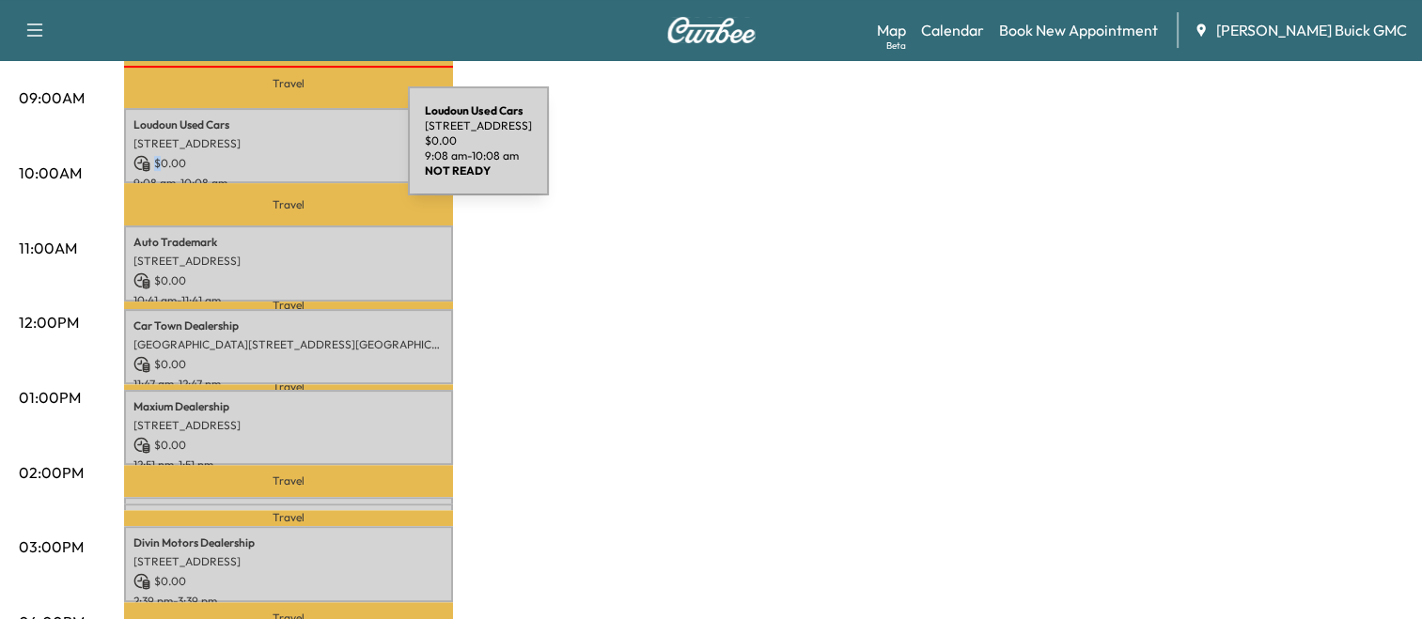
click at [267, 155] on p "$ 0.00" at bounding box center [288, 163] width 310 height 17
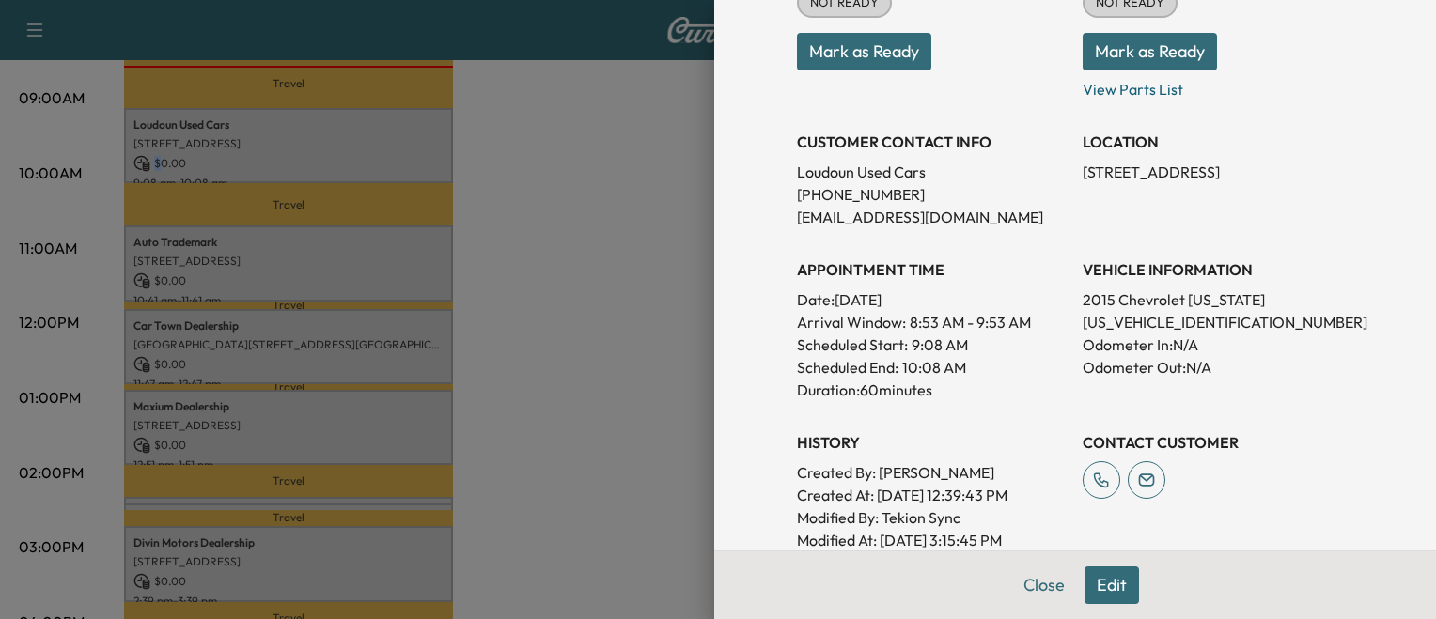
scroll to position [278, 0]
click at [511, 376] on div at bounding box center [718, 309] width 1436 height 619
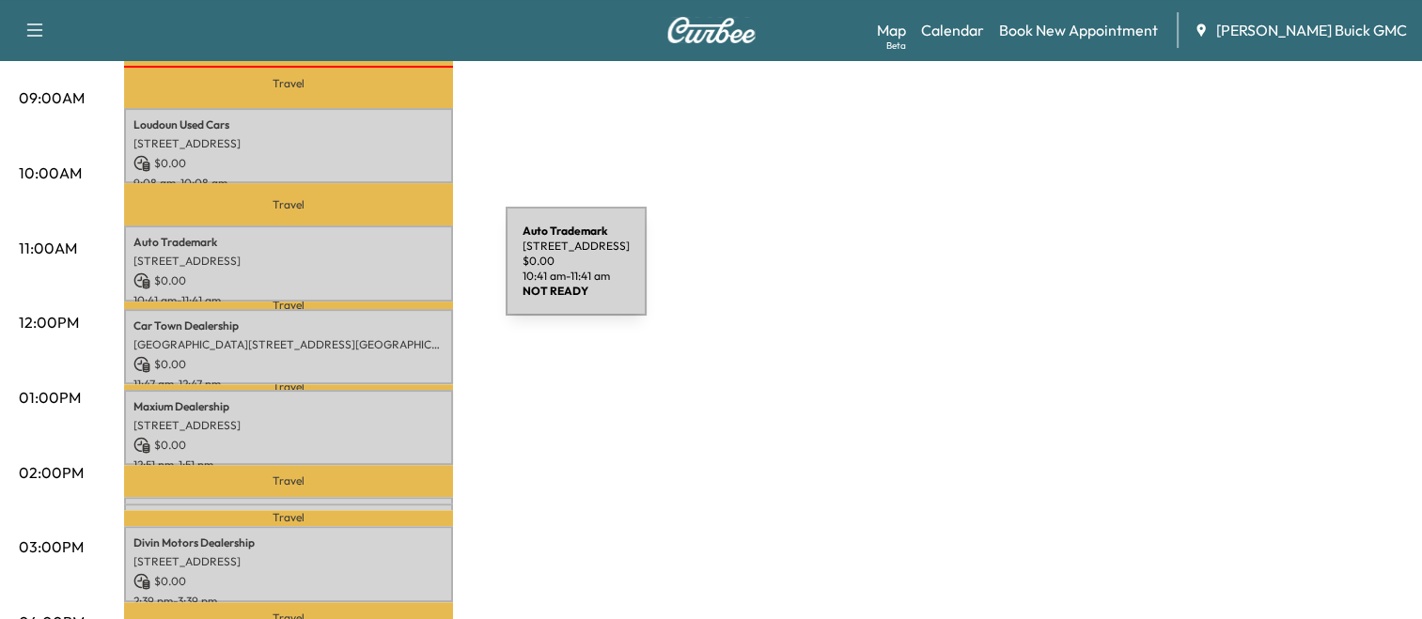
click at [365, 273] on p "$ 0.00" at bounding box center [288, 281] width 310 height 17
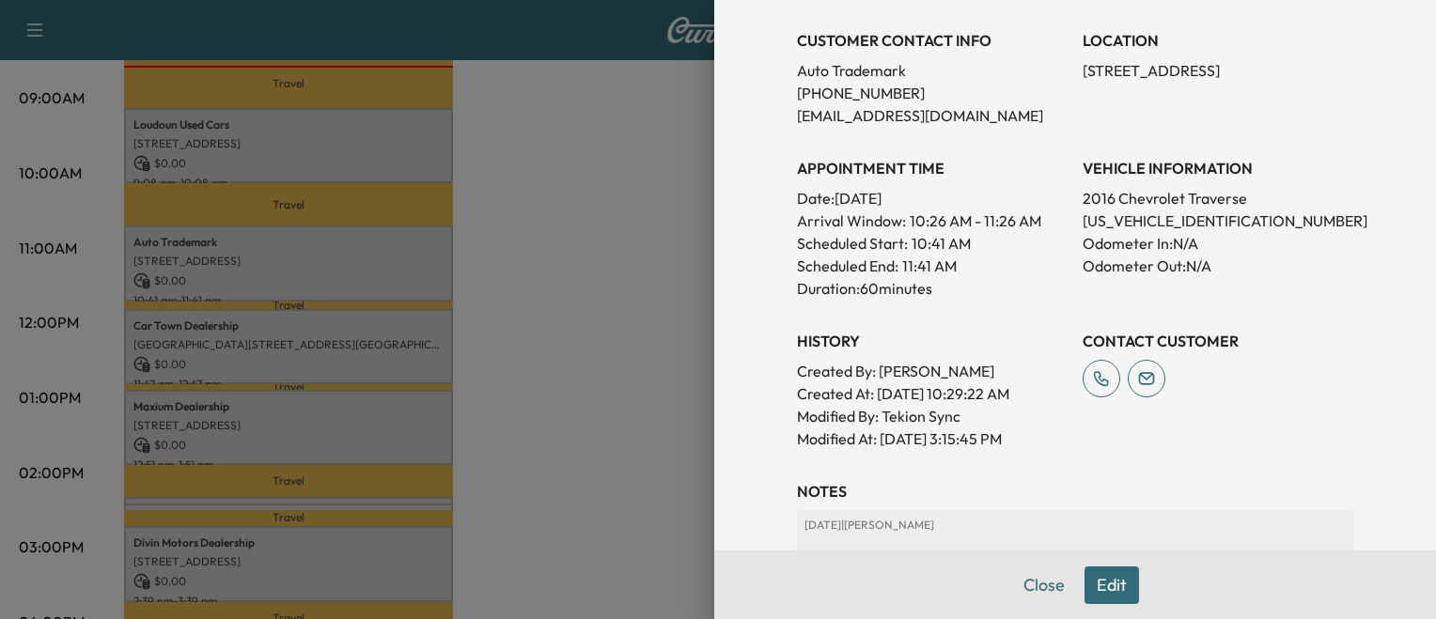
scroll to position [370, 0]
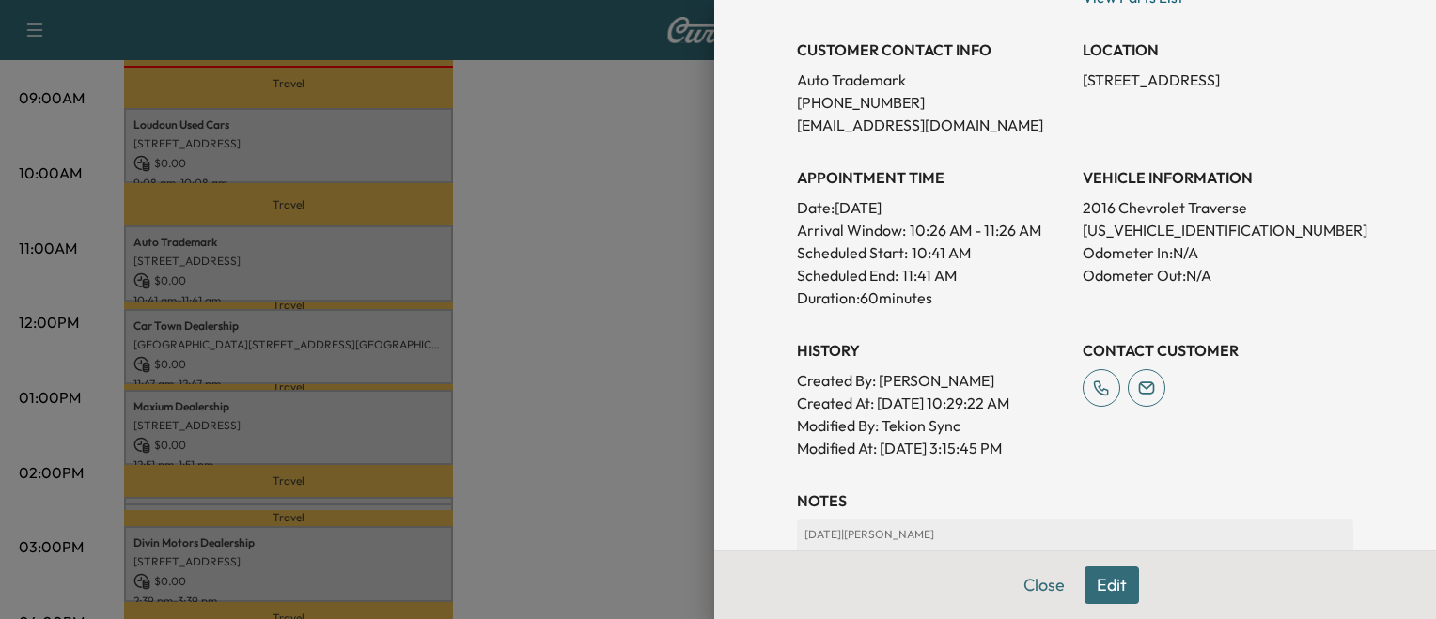
click at [555, 305] on div at bounding box center [718, 309] width 1436 height 619
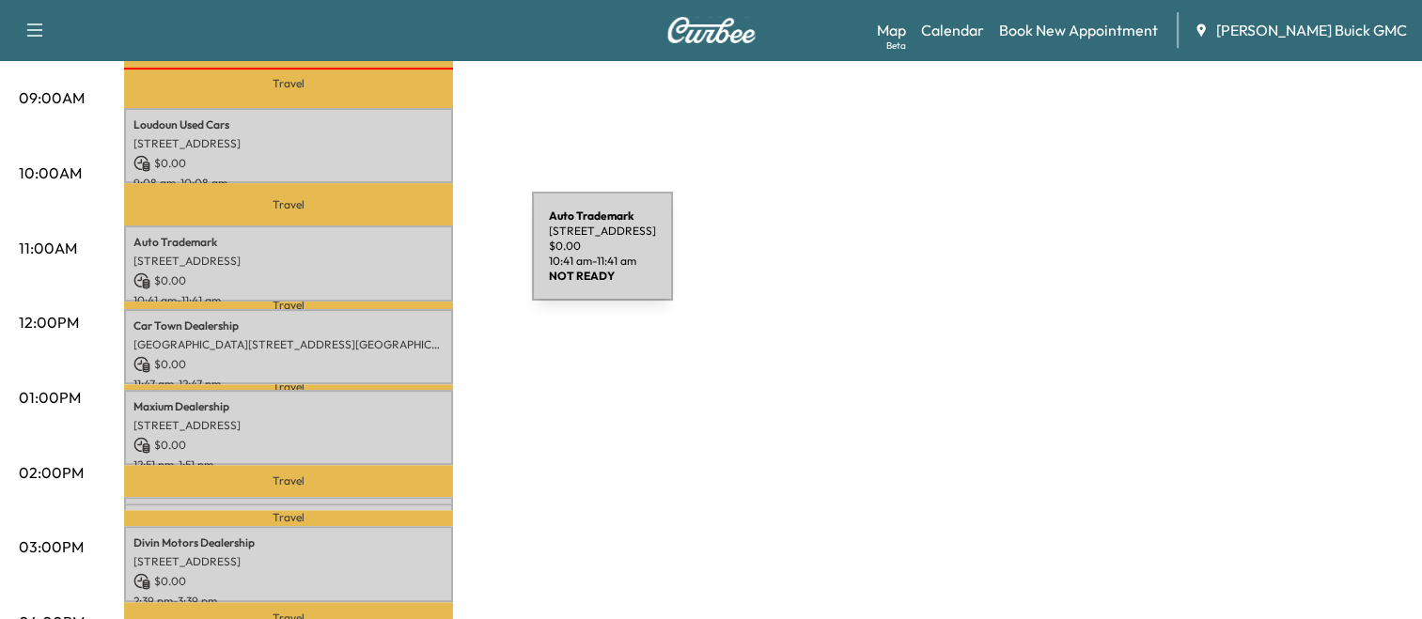
click at [391, 258] on p "[STREET_ADDRESS]" at bounding box center [288, 261] width 310 height 15
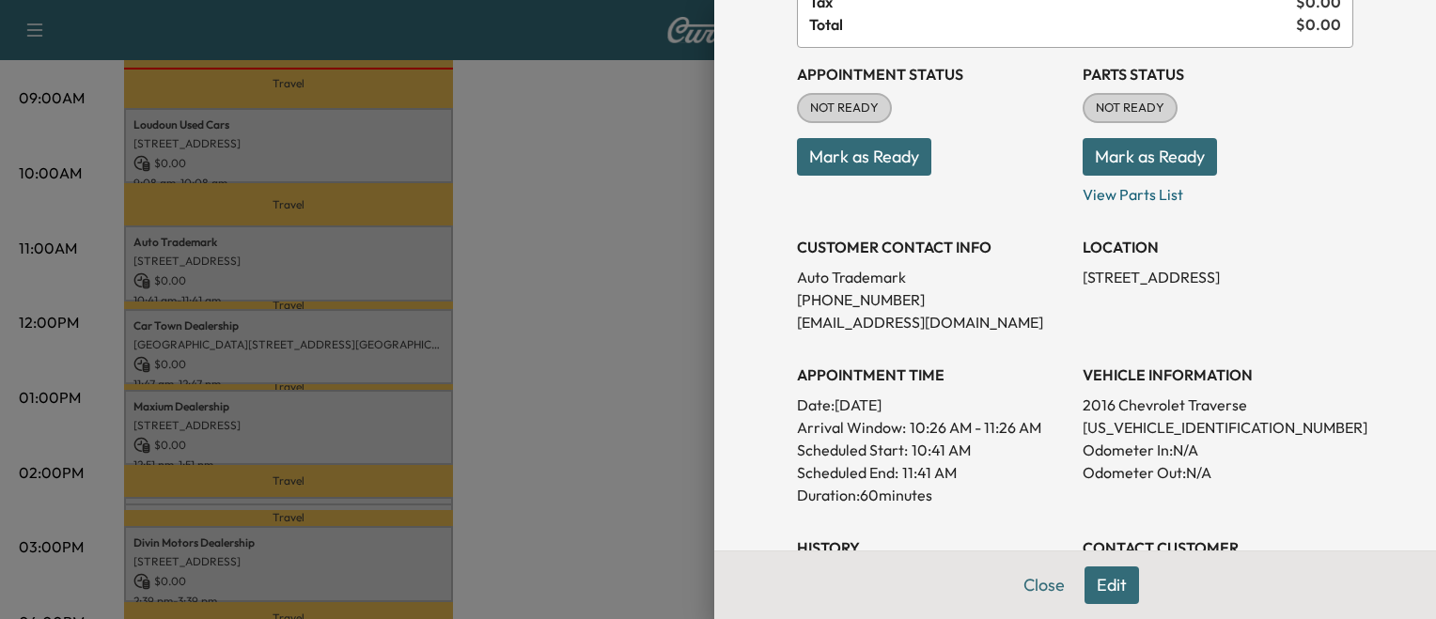
scroll to position [173, 0]
click at [431, 348] on div at bounding box center [718, 309] width 1436 height 619
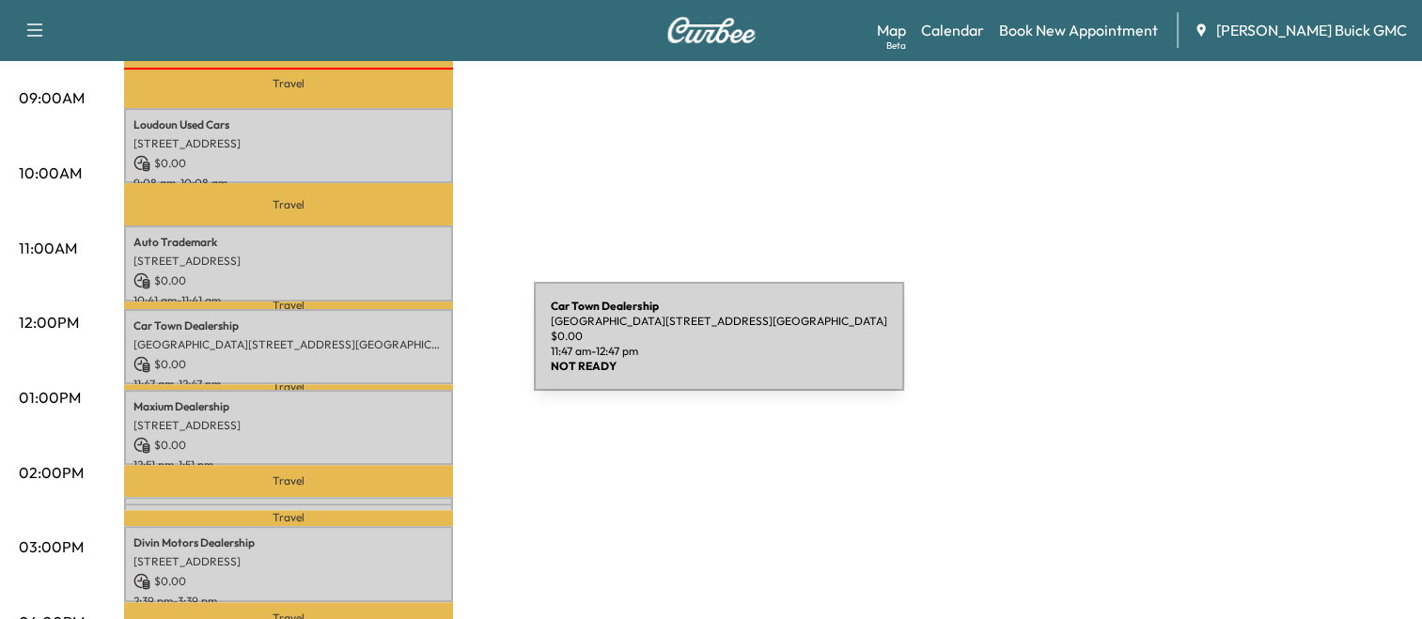
click at [393, 348] on div "Car Town [GEOGRAPHIC_DATA], [STREET_ADDRESS] $ 0.00 11:47 am - 12:47 pm" at bounding box center [288, 347] width 329 height 76
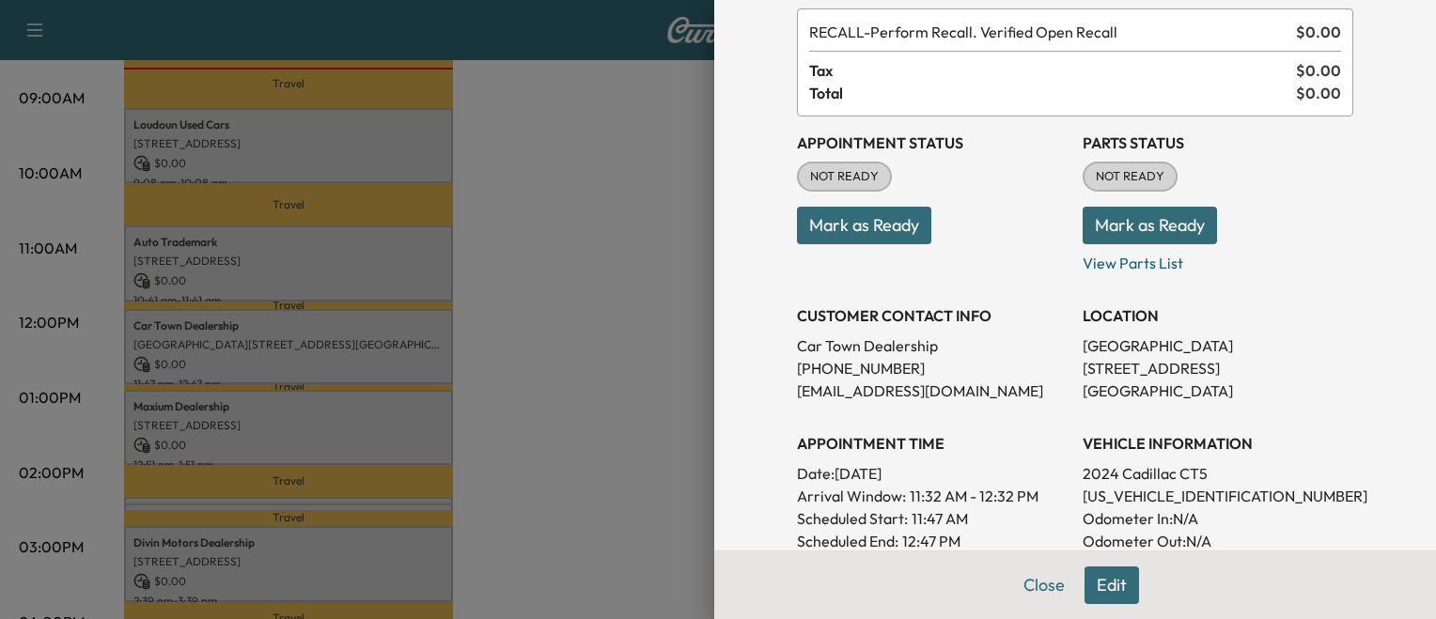
scroll to position [105, 0]
click at [600, 459] on div at bounding box center [718, 309] width 1436 height 619
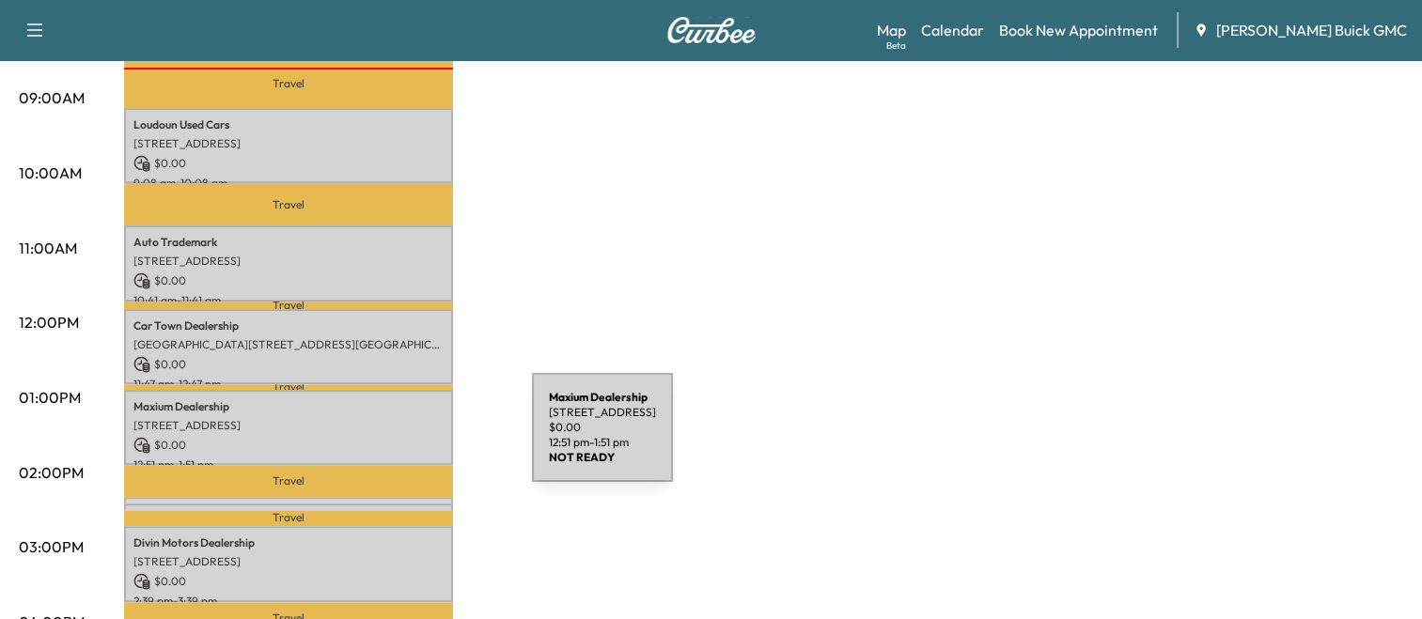
click at [391, 439] on p "$ 0.00" at bounding box center [288, 445] width 310 height 17
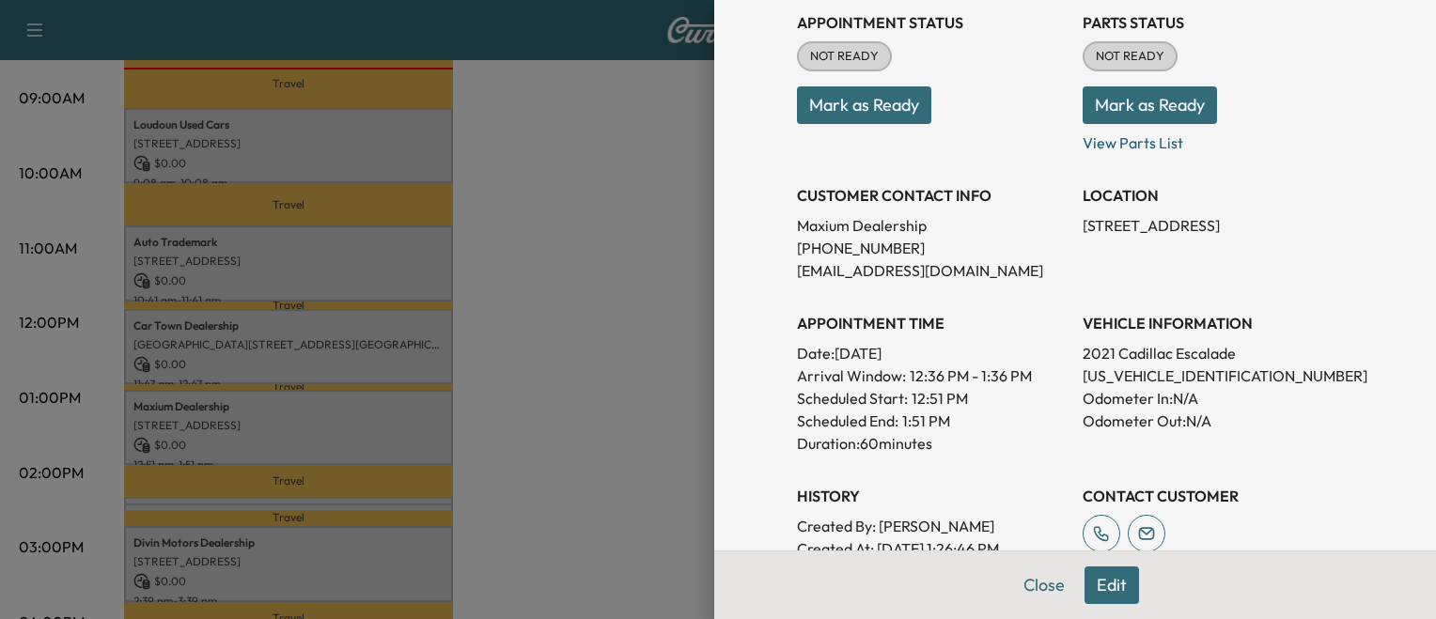
scroll to position [224, 0]
click at [534, 410] on div at bounding box center [718, 309] width 1436 height 619
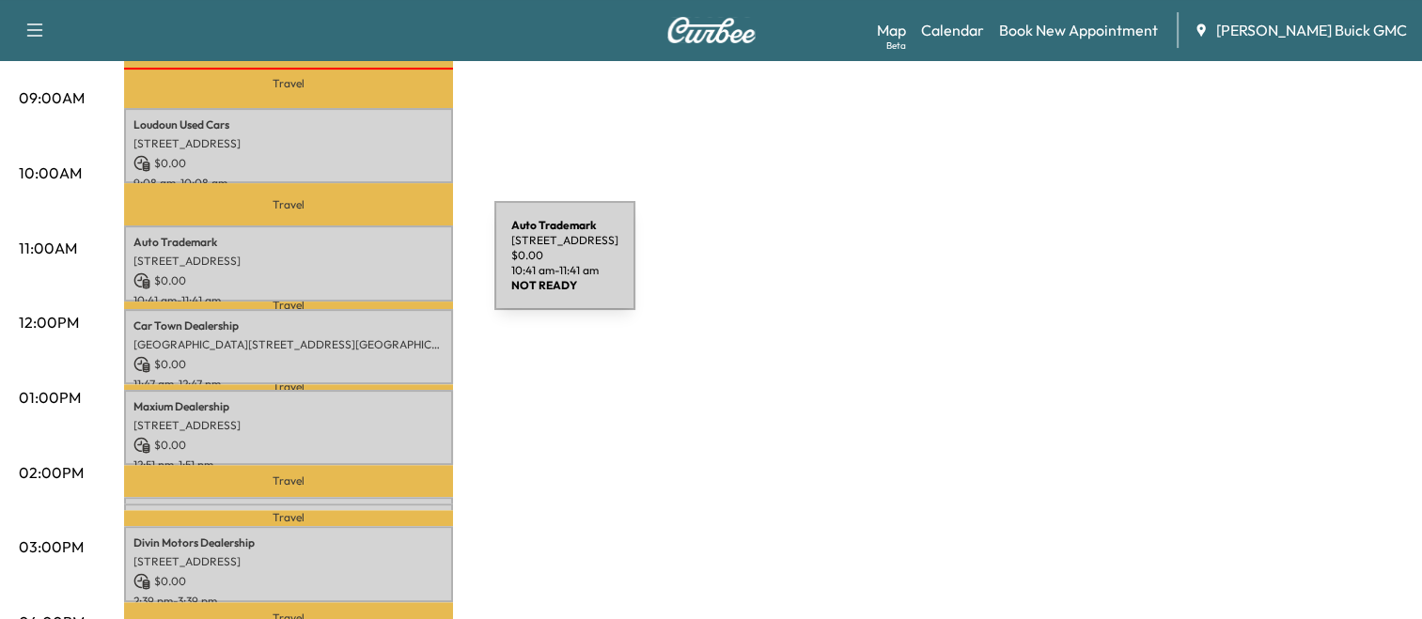
click at [353, 273] on p "$ 0.00" at bounding box center [288, 281] width 310 height 17
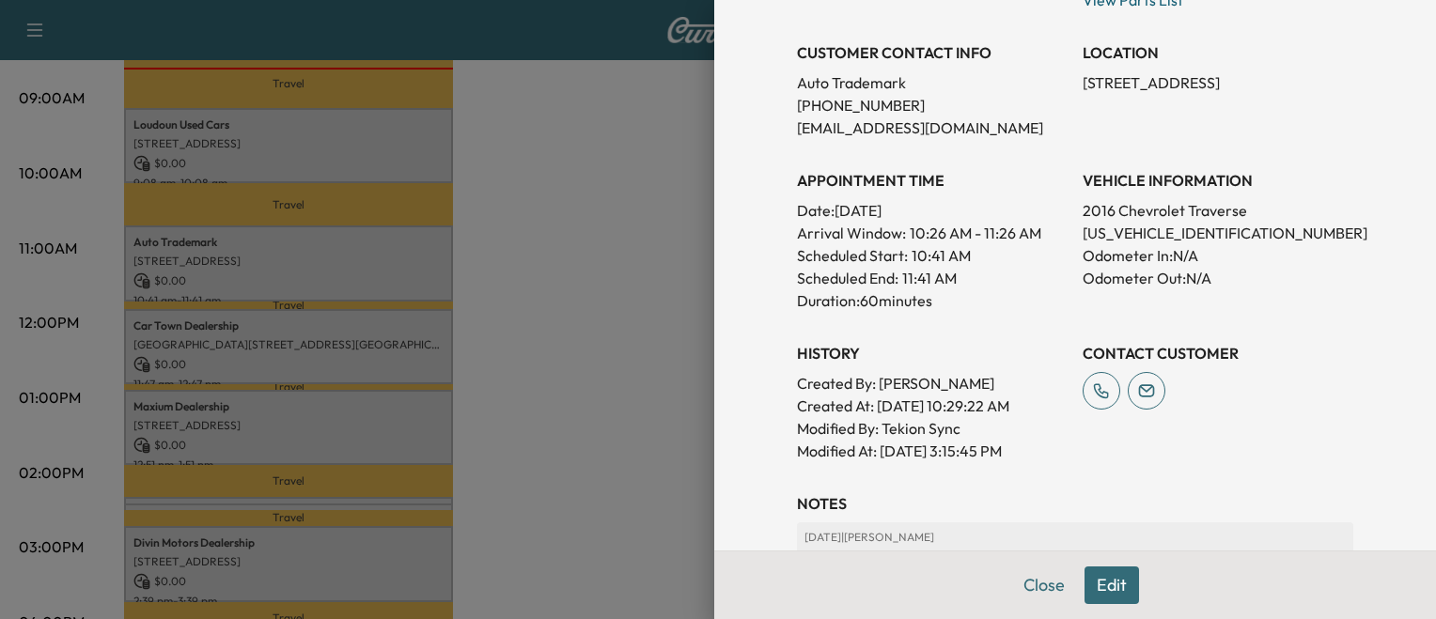
scroll to position [365, 0]
click at [432, 478] on div at bounding box center [718, 309] width 1436 height 619
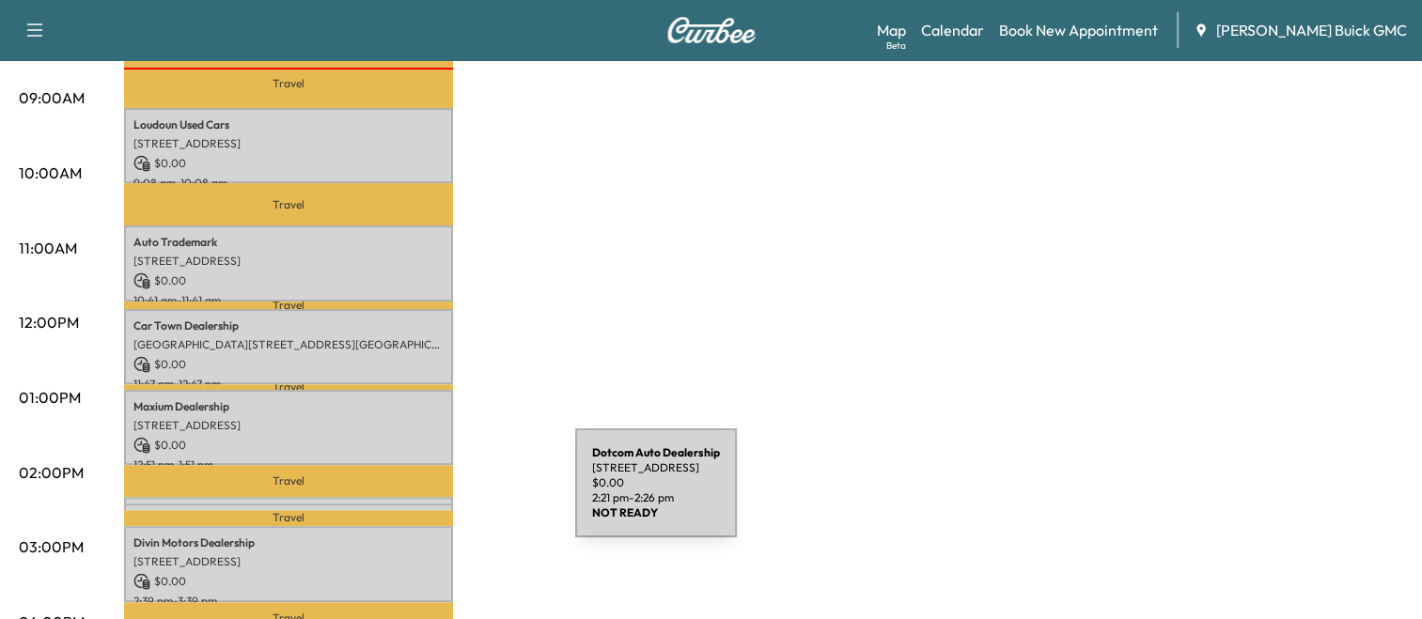
click at [434, 504] on div "Dotcom Auto Dealership [STREET_ADDRESS] $ 0.00 2:21 pm - 2:26 pm" at bounding box center [288, 513] width 329 height 19
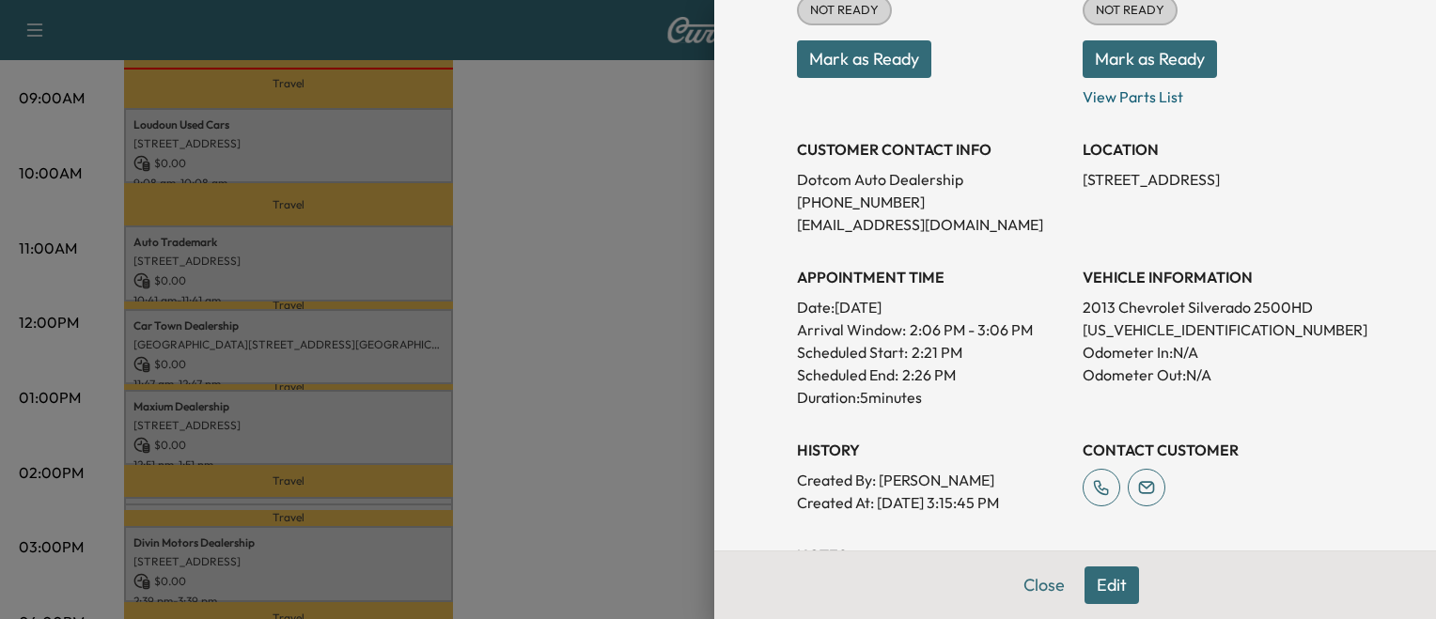
scroll to position [267, 0]
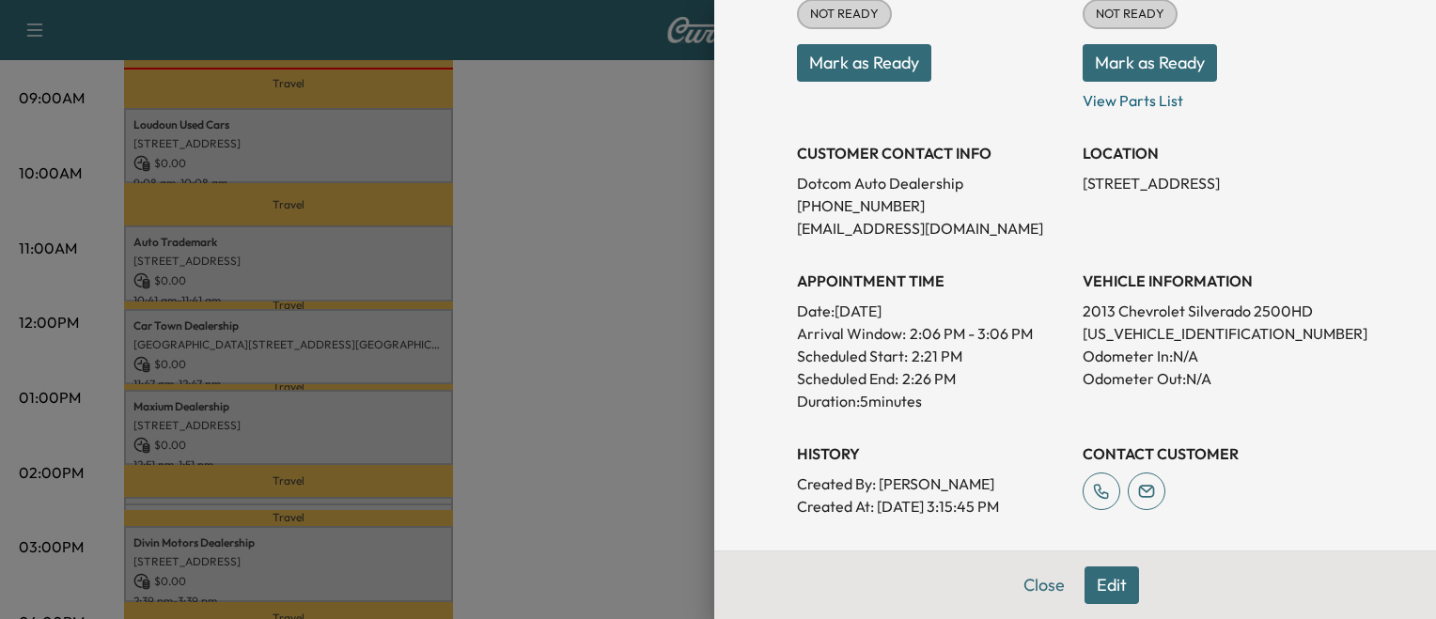
click at [412, 499] on div at bounding box center [718, 309] width 1436 height 619
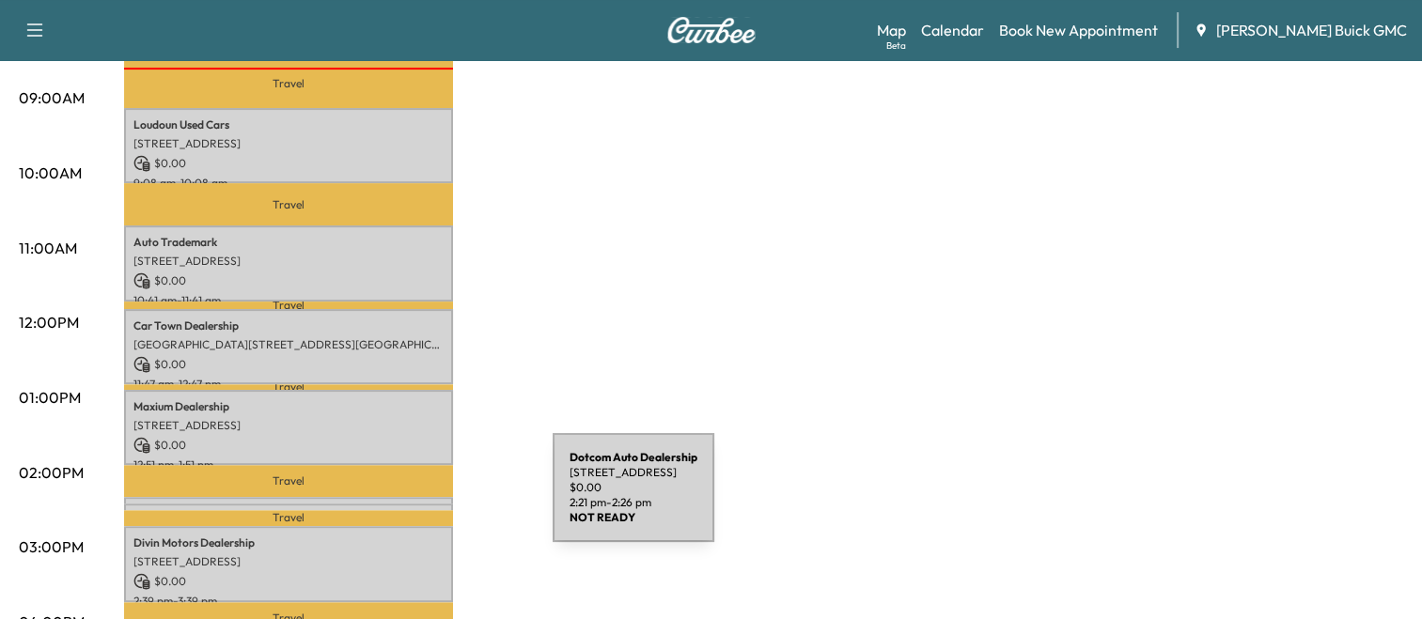
click at [412, 504] on div "Dotcom Auto Dealership [STREET_ADDRESS] $ 0.00 2:21 pm - 2:26 pm" at bounding box center [288, 513] width 329 height 19
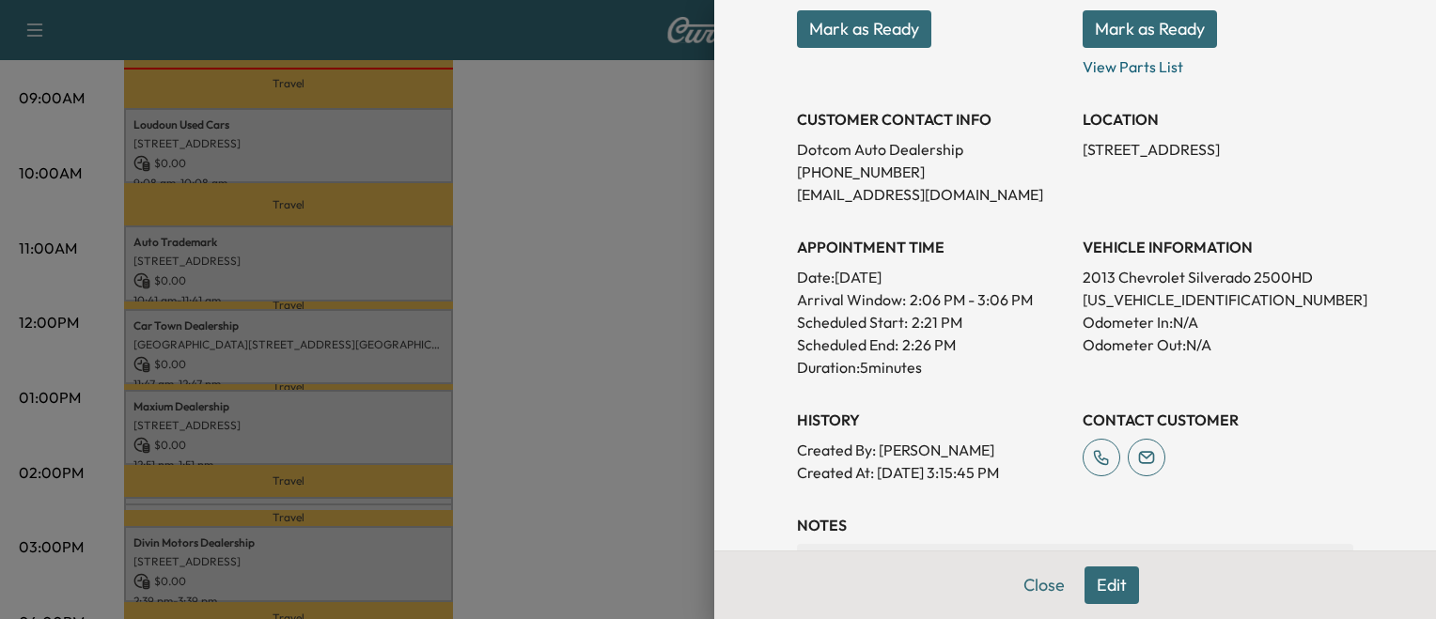
scroll to position [301, 0]
click at [714, 373] on div "Appointment Details Services HMOBILE - Honda Mobile Service $ 0.00 Tax $ 0.00 T…" at bounding box center [1075, 309] width 722 height 619
click at [441, 477] on div at bounding box center [718, 309] width 1436 height 619
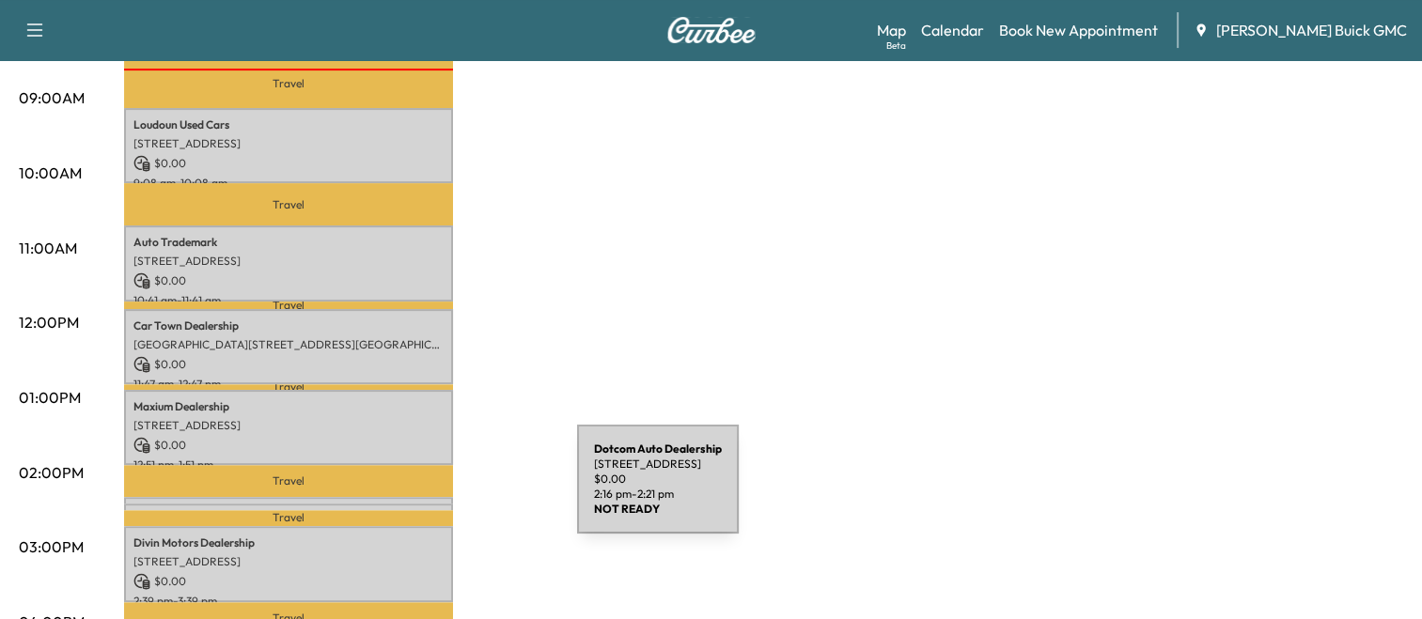
click at [436, 497] on div "Dotcom Auto Dealership [STREET_ADDRESS] $ 0.00 2:16 pm - 2:21 pm" at bounding box center [288, 506] width 329 height 19
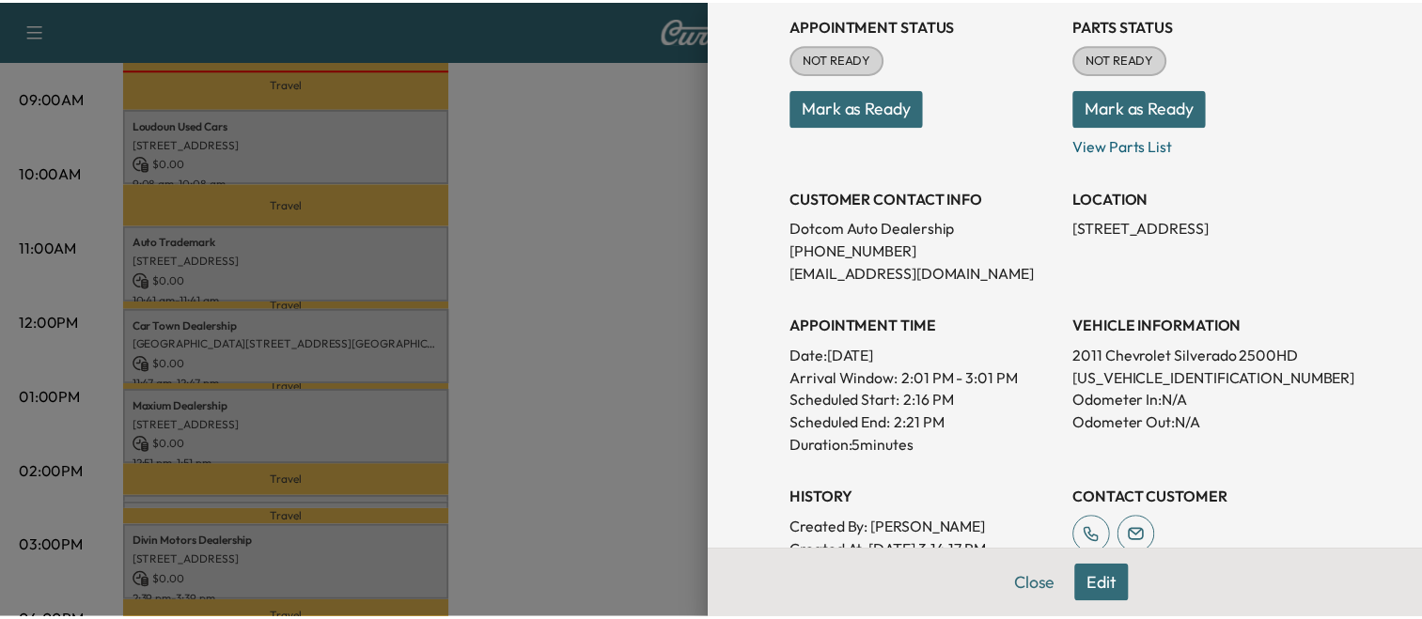
scroll to position [224, 0]
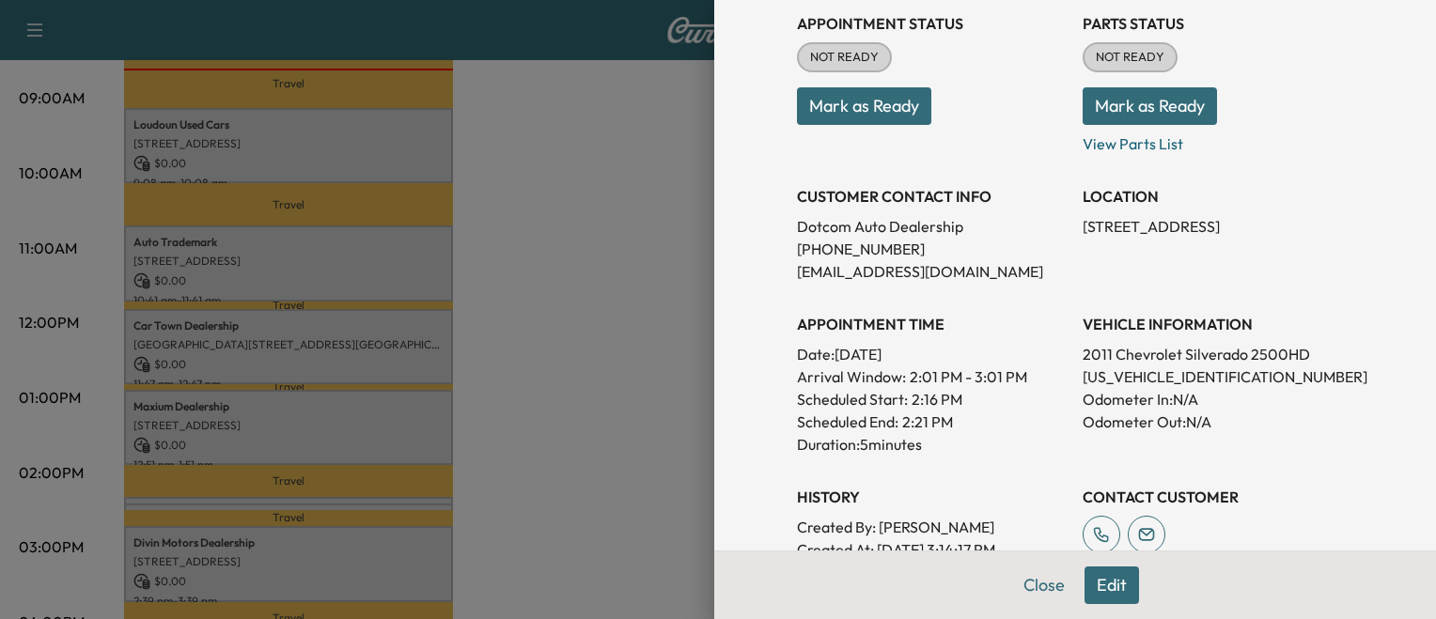
click at [417, 551] on div at bounding box center [718, 309] width 1436 height 619
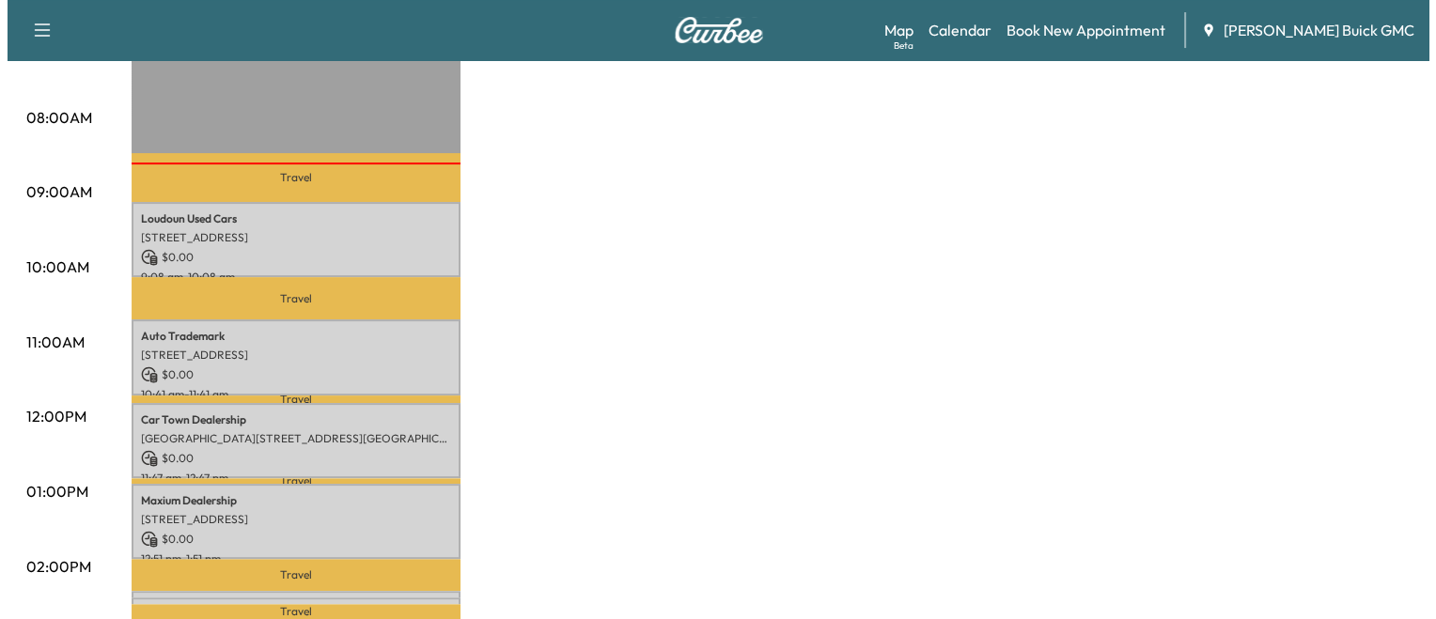
scroll to position [474, 0]
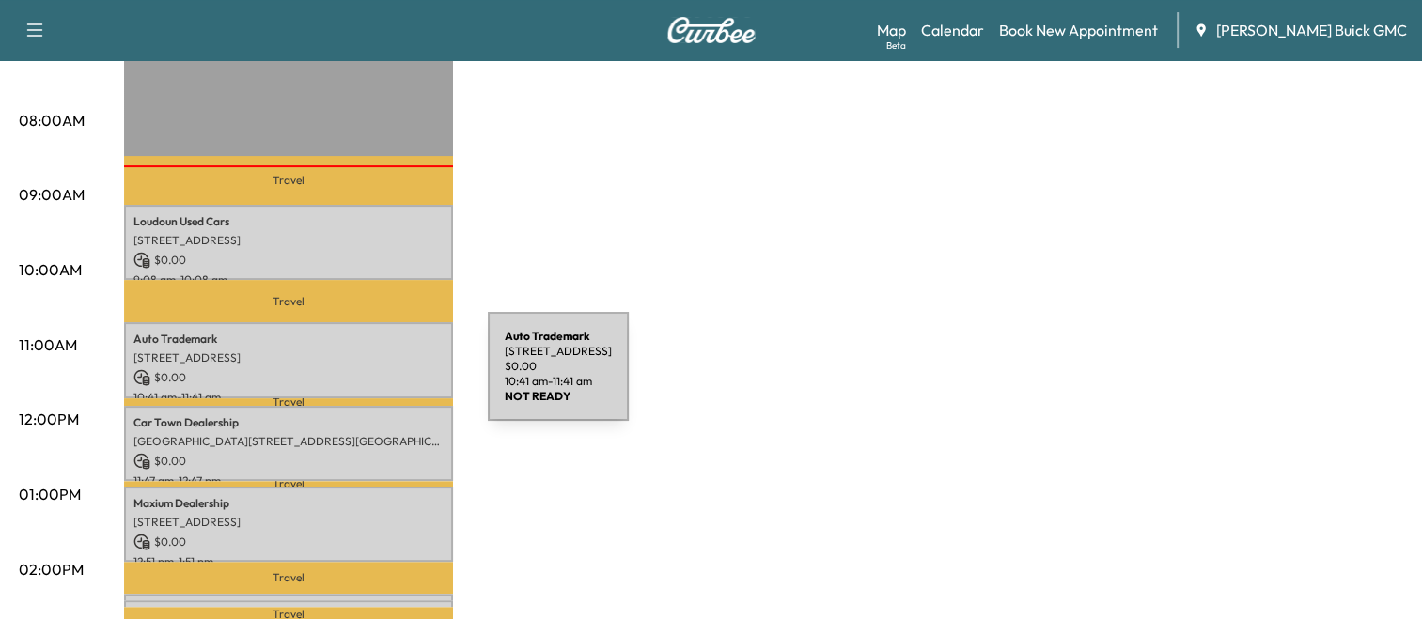
click at [347, 378] on p "$ 0.00" at bounding box center [288, 377] width 310 height 17
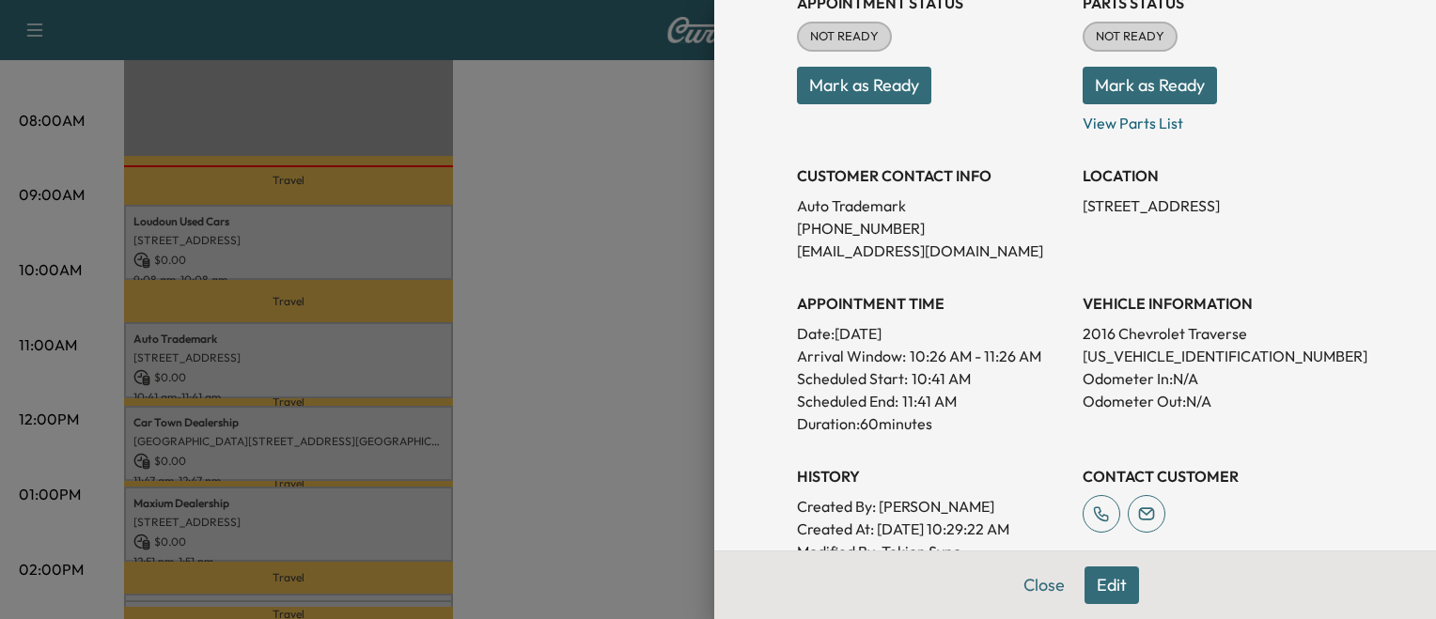
scroll to position [241, 0]
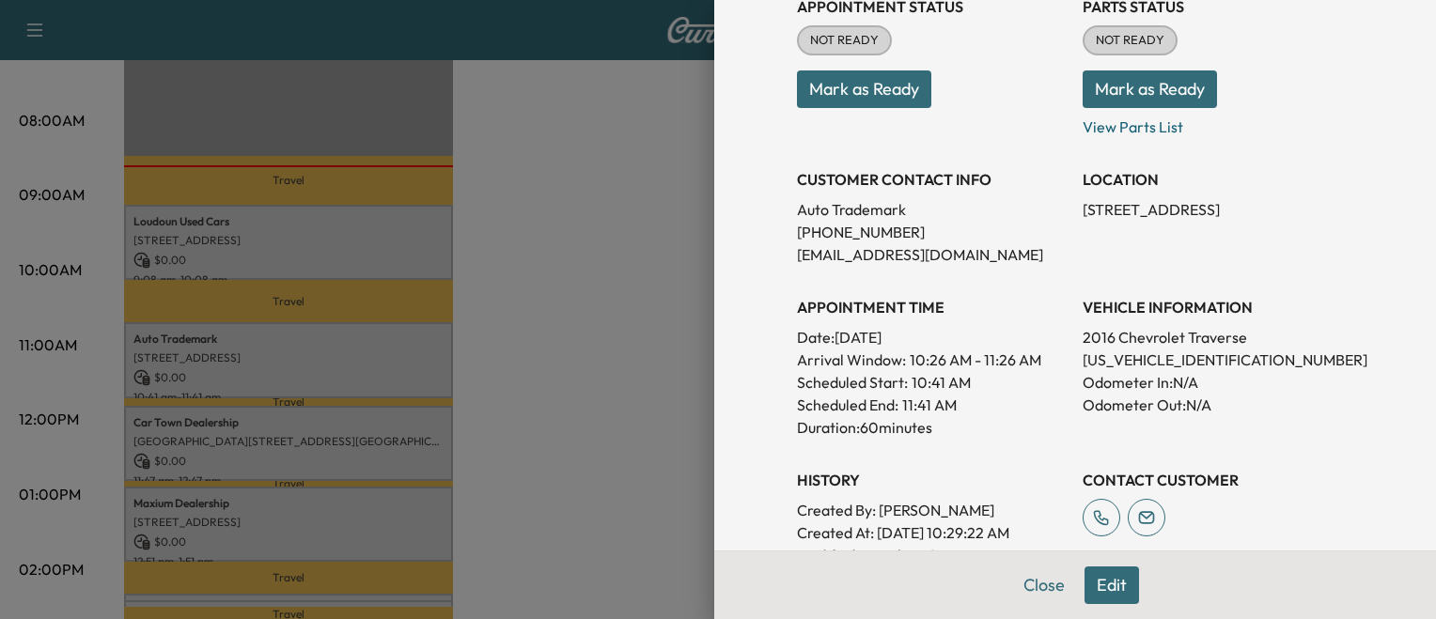
click at [658, 350] on div at bounding box center [718, 309] width 1436 height 619
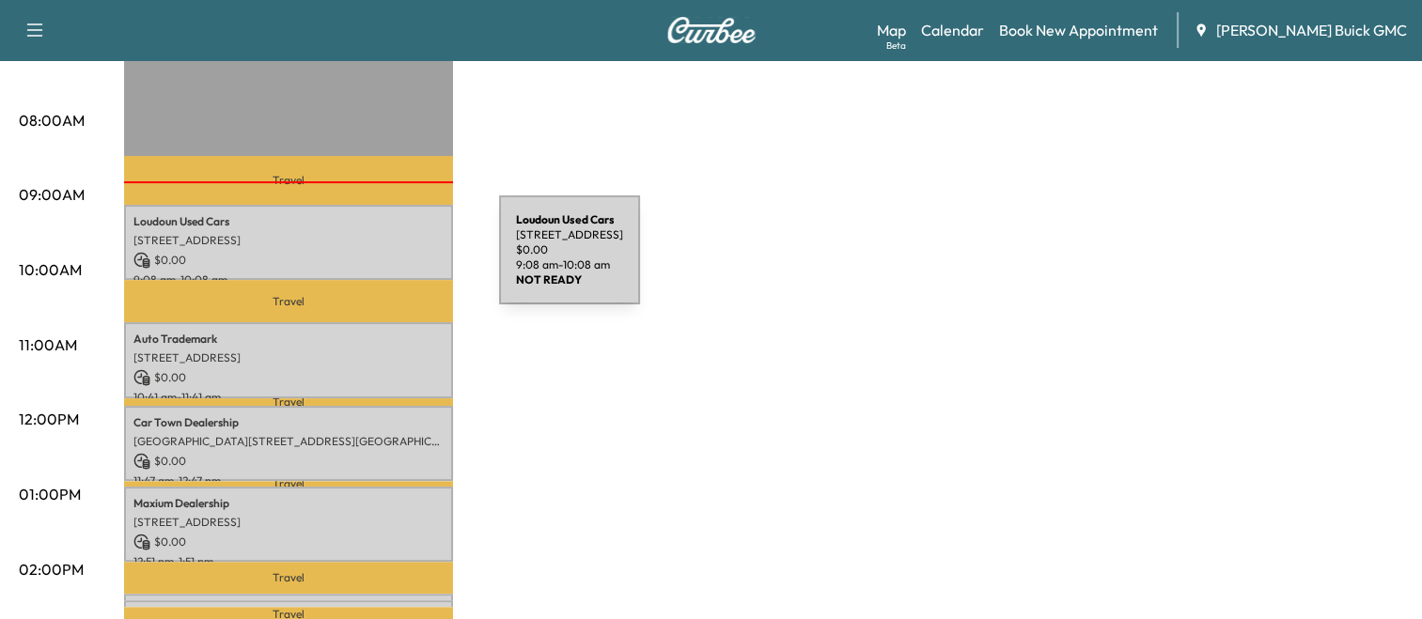
click at [358, 261] on p "$ 0.00" at bounding box center [288, 260] width 310 height 17
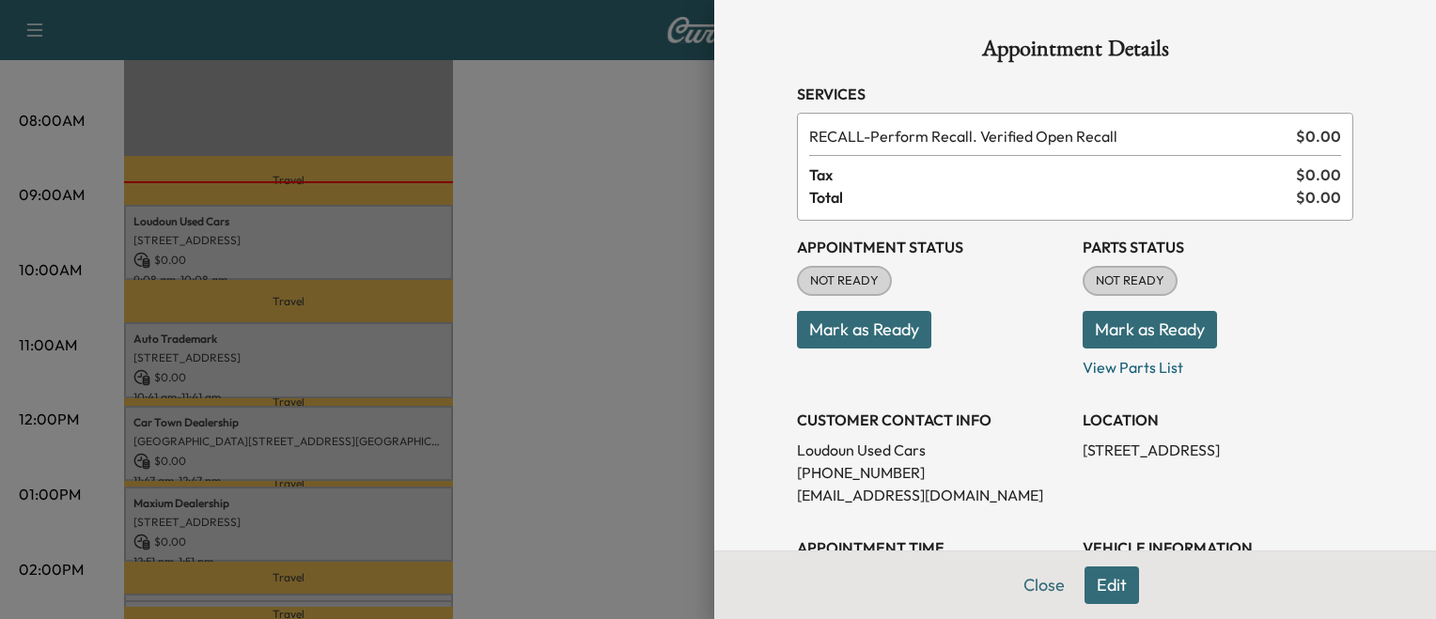
click at [850, 329] on button "Mark as Ready" at bounding box center [864, 330] width 134 height 38
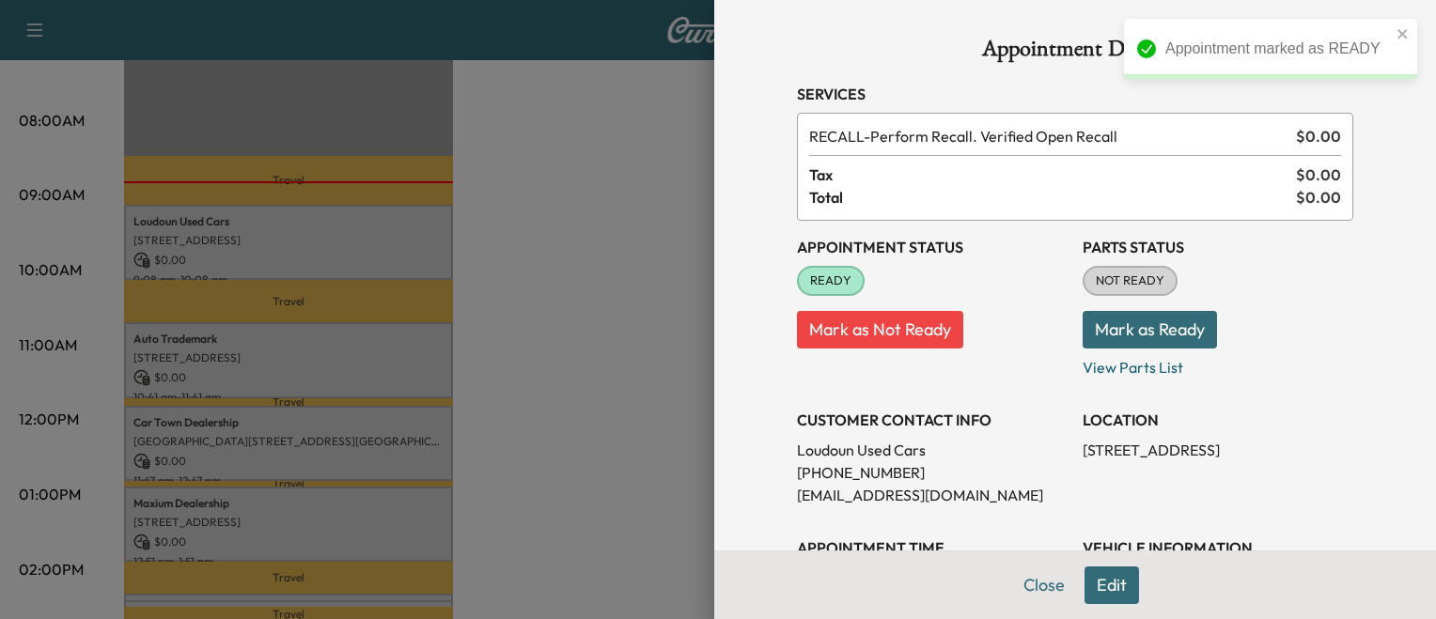
click at [455, 335] on div at bounding box center [718, 309] width 1436 height 619
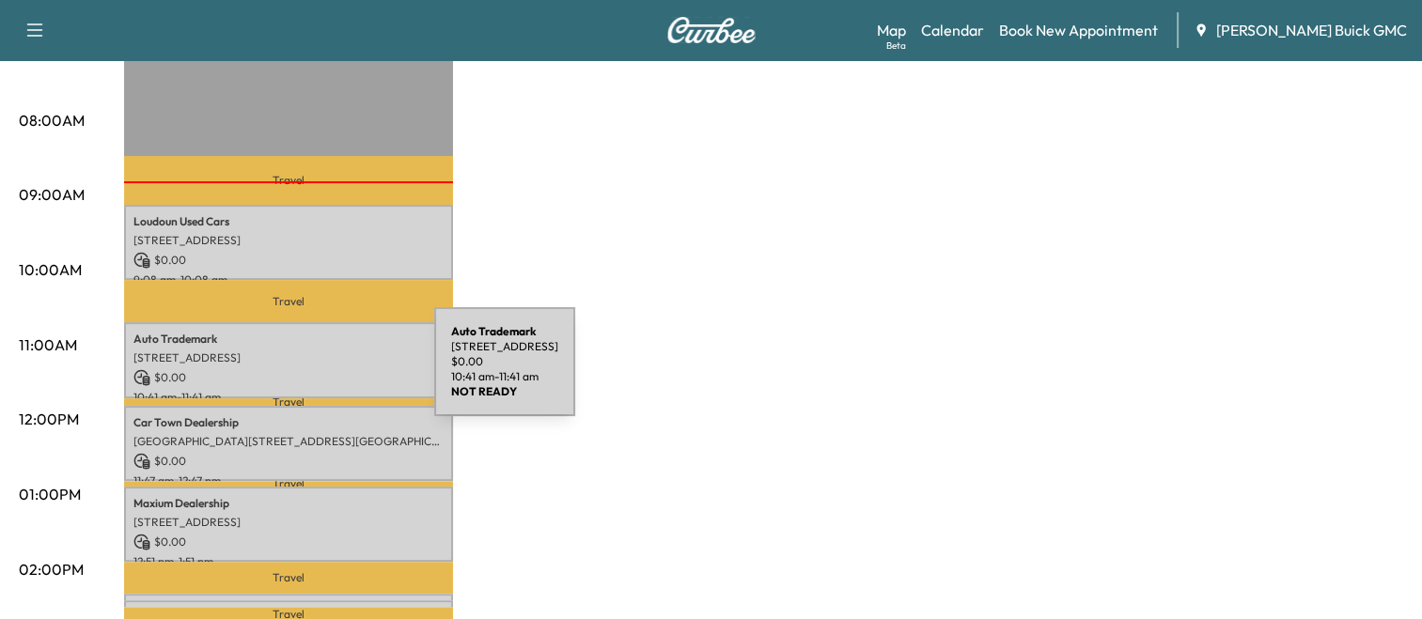
click at [293, 373] on p "$ 0.00" at bounding box center [288, 377] width 310 height 17
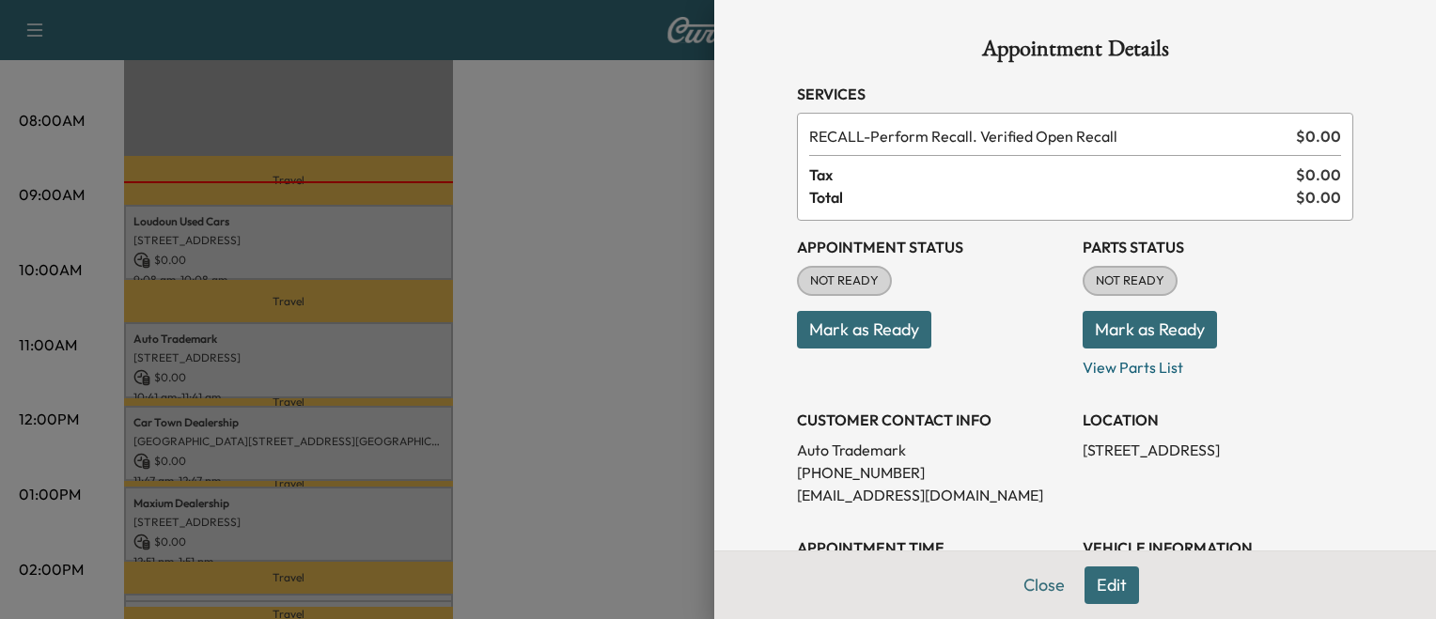
click at [842, 329] on button "Mark as Ready" at bounding box center [864, 330] width 134 height 38
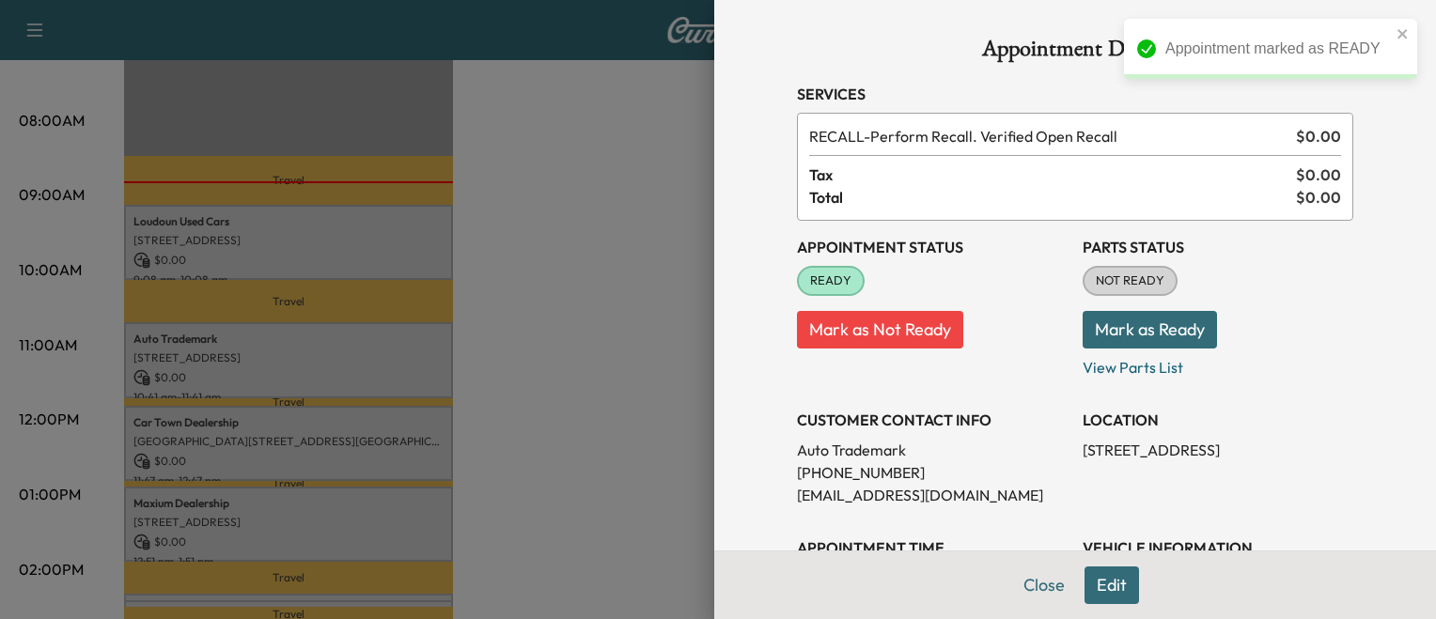
click at [630, 395] on div at bounding box center [718, 309] width 1436 height 619
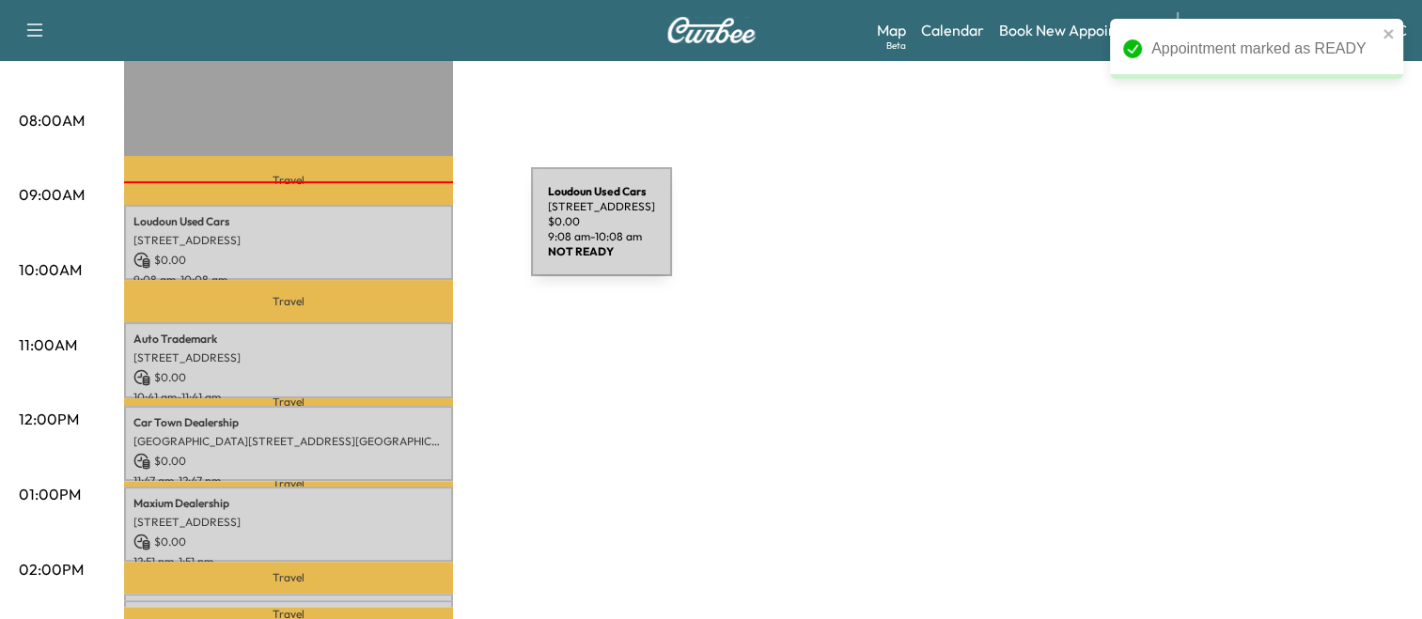
click at [390, 233] on p "[STREET_ADDRESS]" at bounding box center [288, 240] width 310 height 15
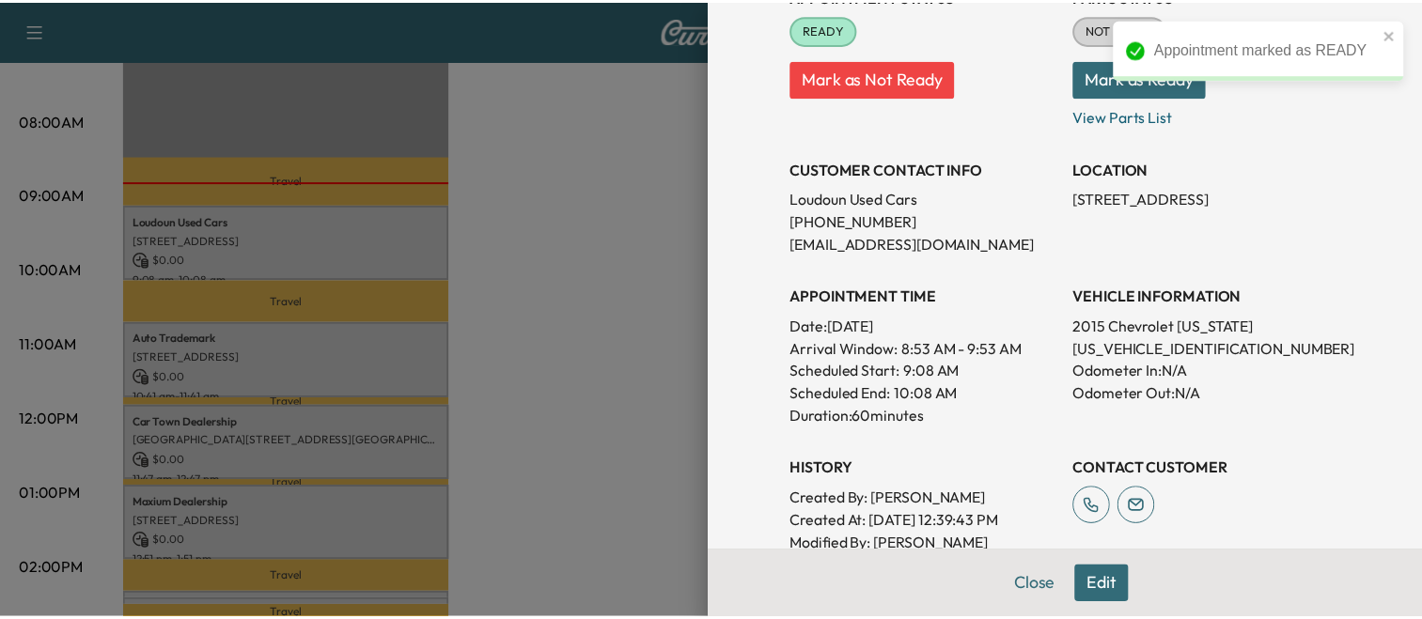
scroll to position [263, 0]
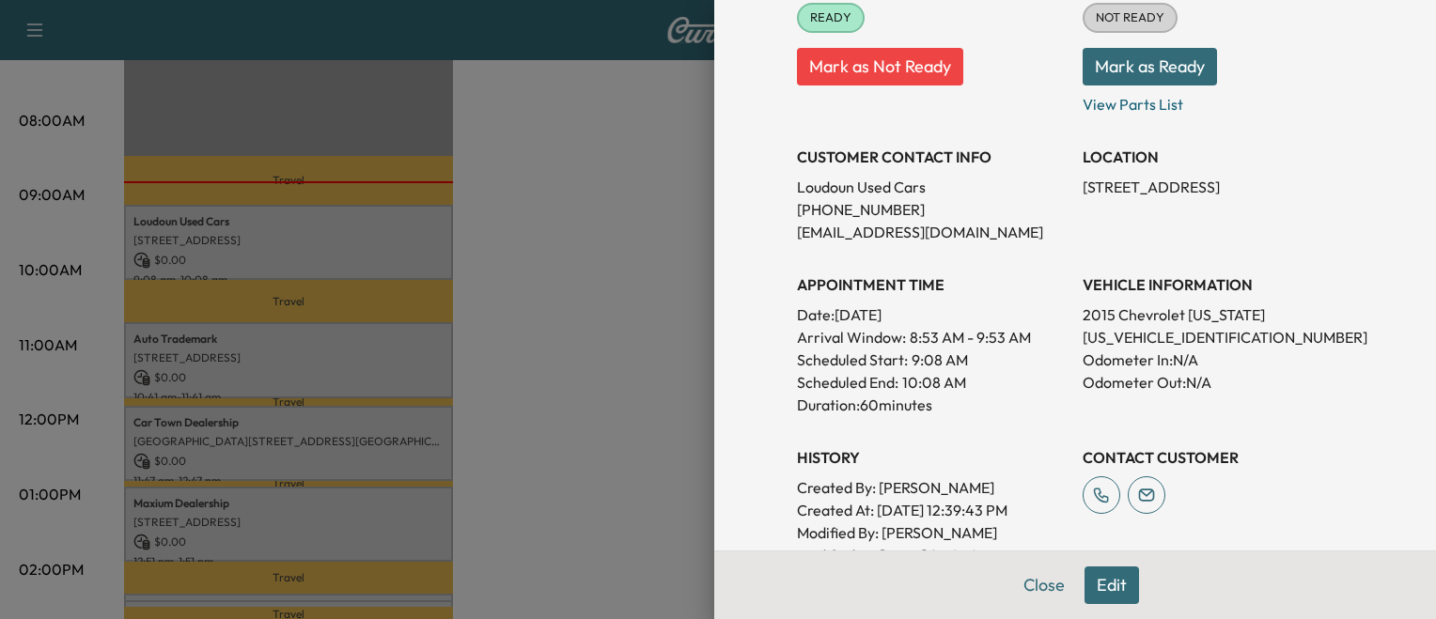
click at [543, 377] on div at bounding box center [718, 309] width 1436 height 619
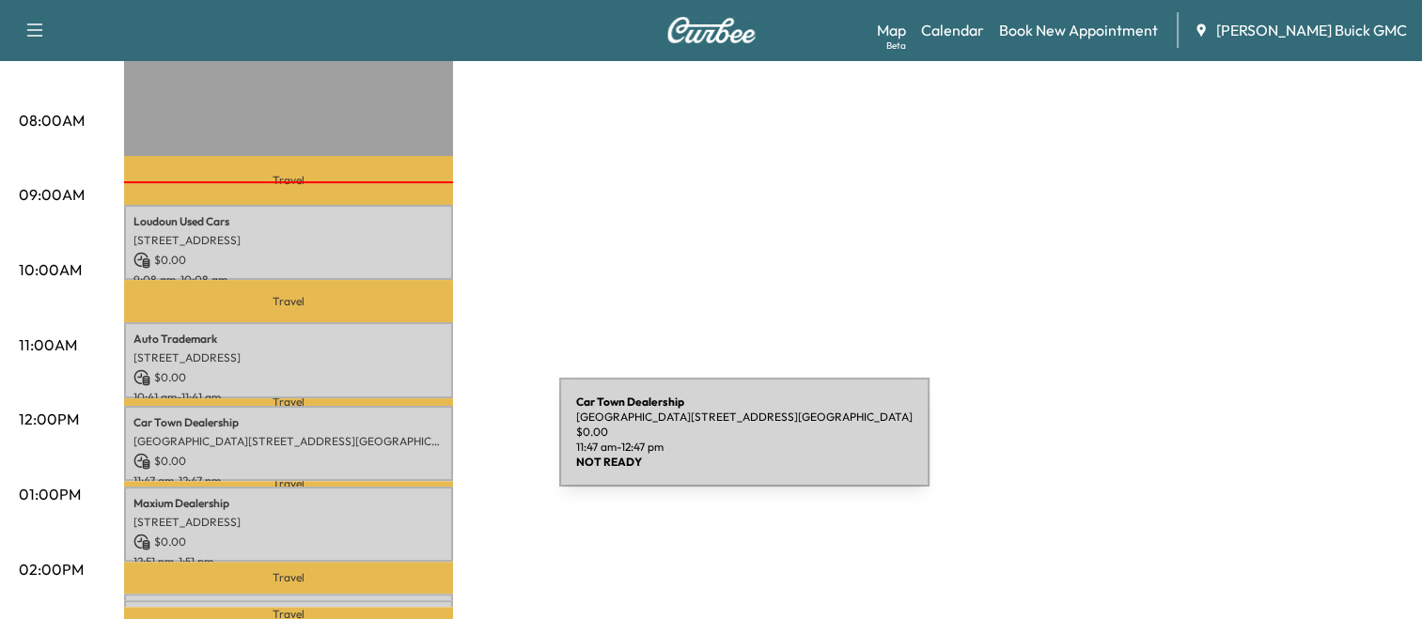
click at [418, 444] on div "Car Town [GEOGRAPHIC_DATA], [STREET_ADDRESS] $ 0.00 11:47 am - 12:47 pm" at bounding box center [288, 444] width 329 height 76
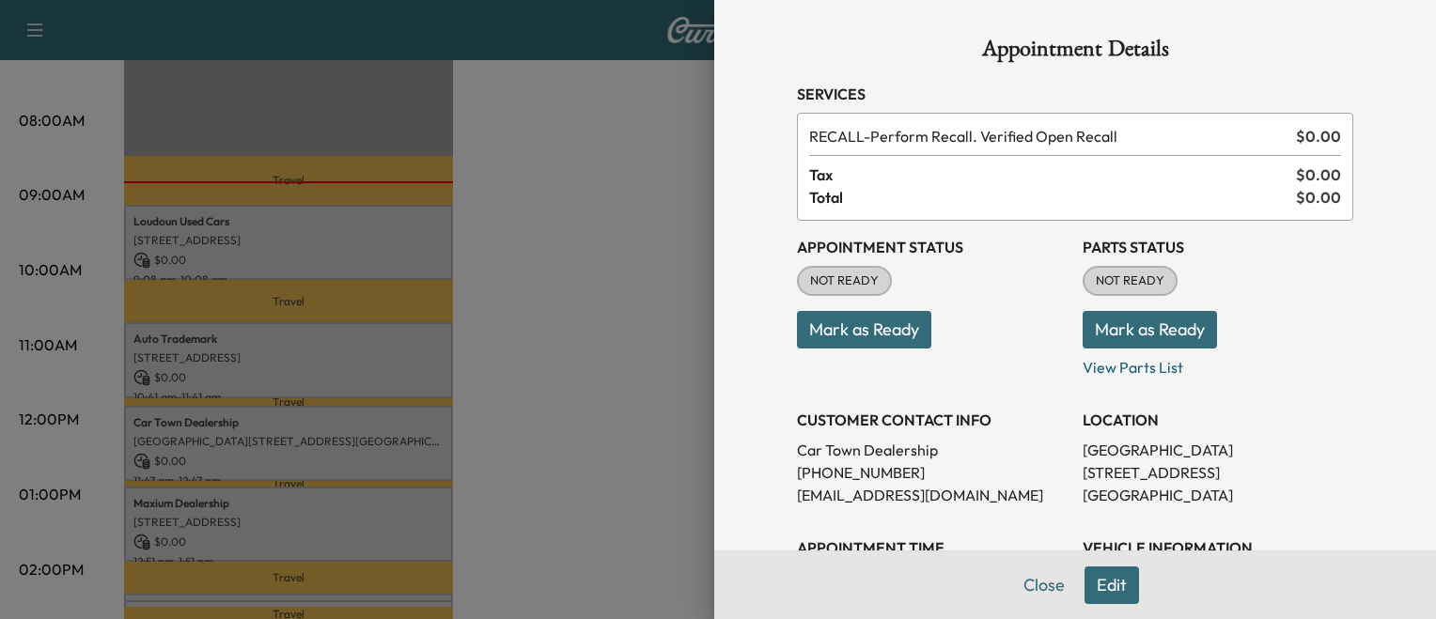
click at [874, 331] on button "Mark as Ready" at bounding box center [864, 330] width 134 height 38
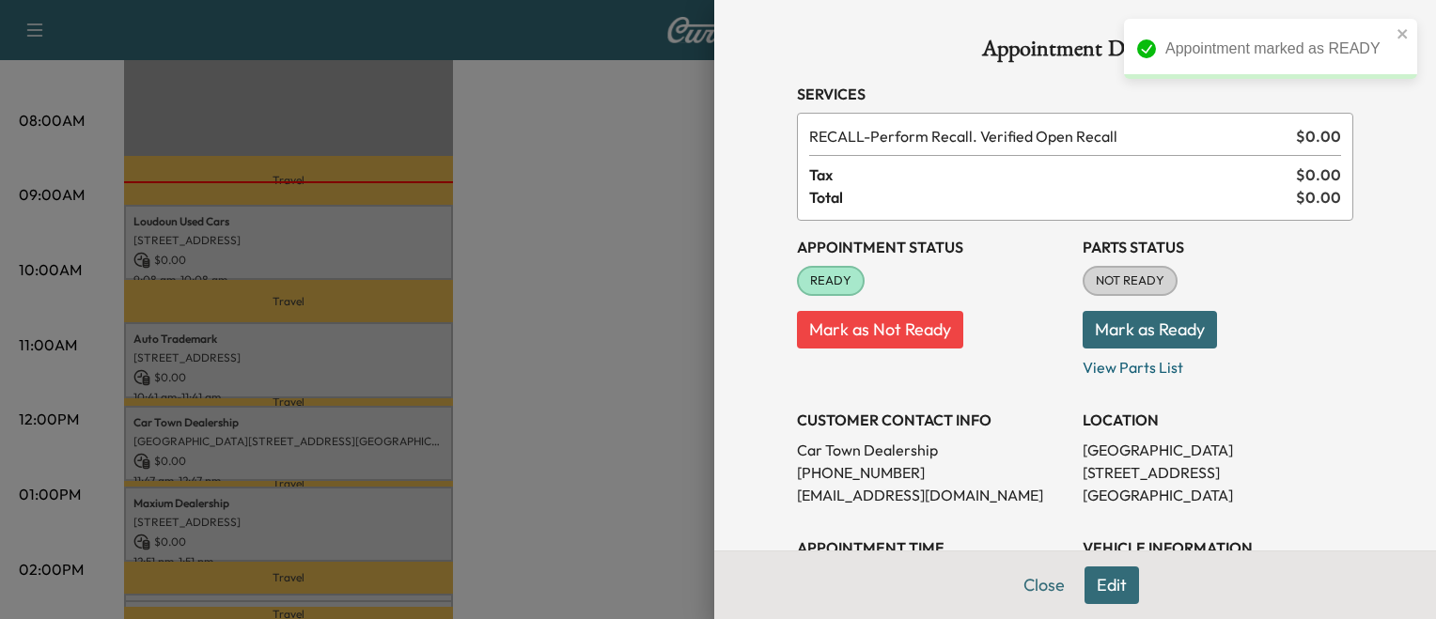
click at [568, 445] on div at bounding box center [718, 309] width 1436 height 619
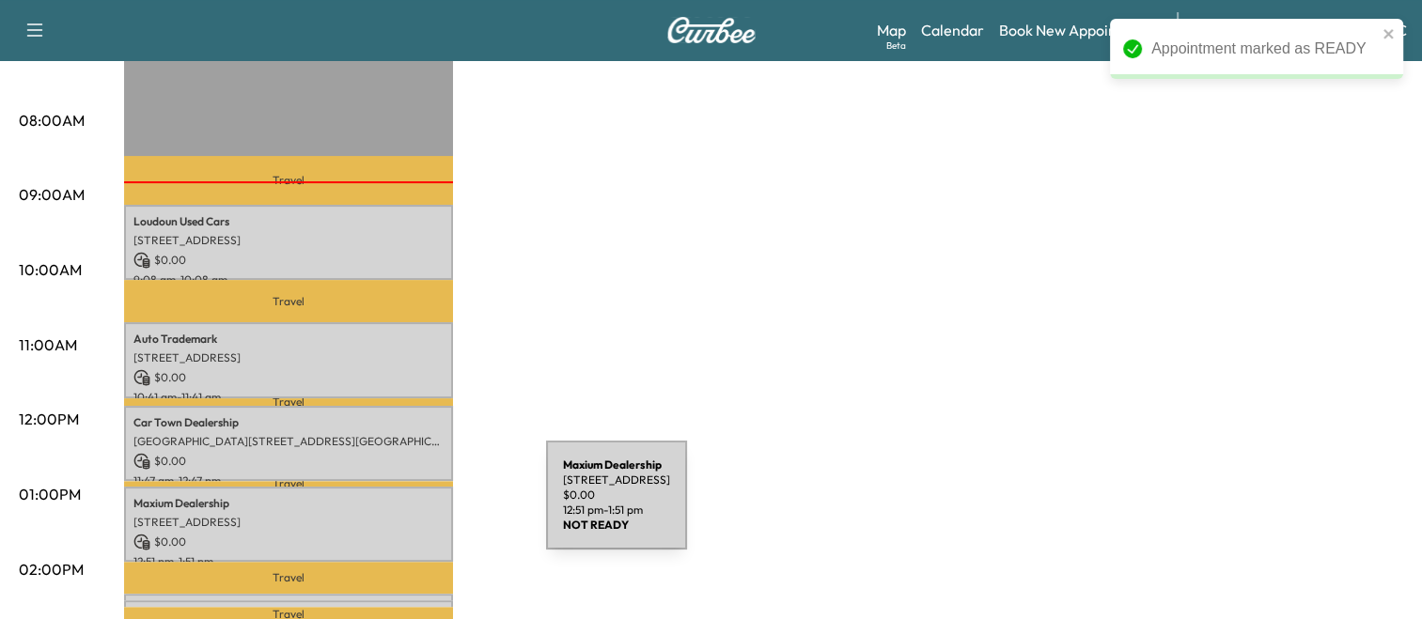
click at [405, 515] on p "[STREET_ADDRESS]" at bounding box center [288, 522] width 310 height 15
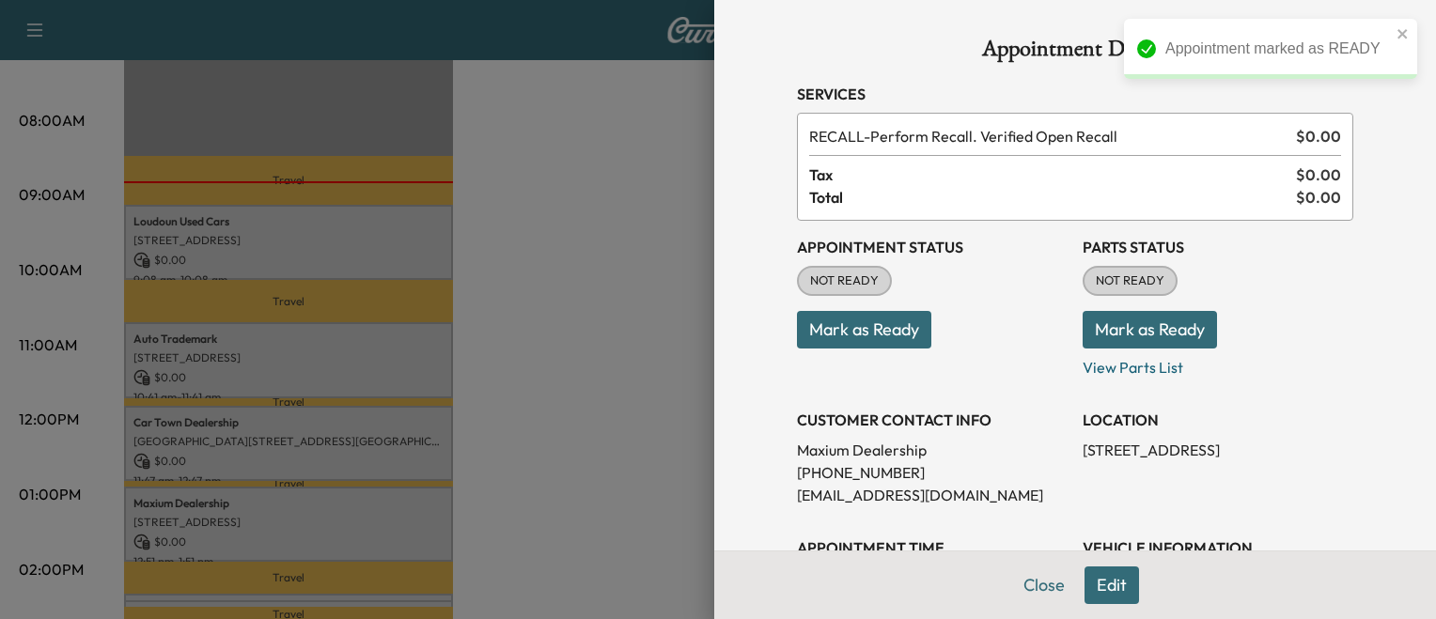
click at [844, 351] on div "Appointment Status NOT READY Mark as Ready" at bounding box center [932, 300] width 271 height 158
click at [853, 342] on button "Mark as Ready" at bounding box center [864, 330] width 134 height 38
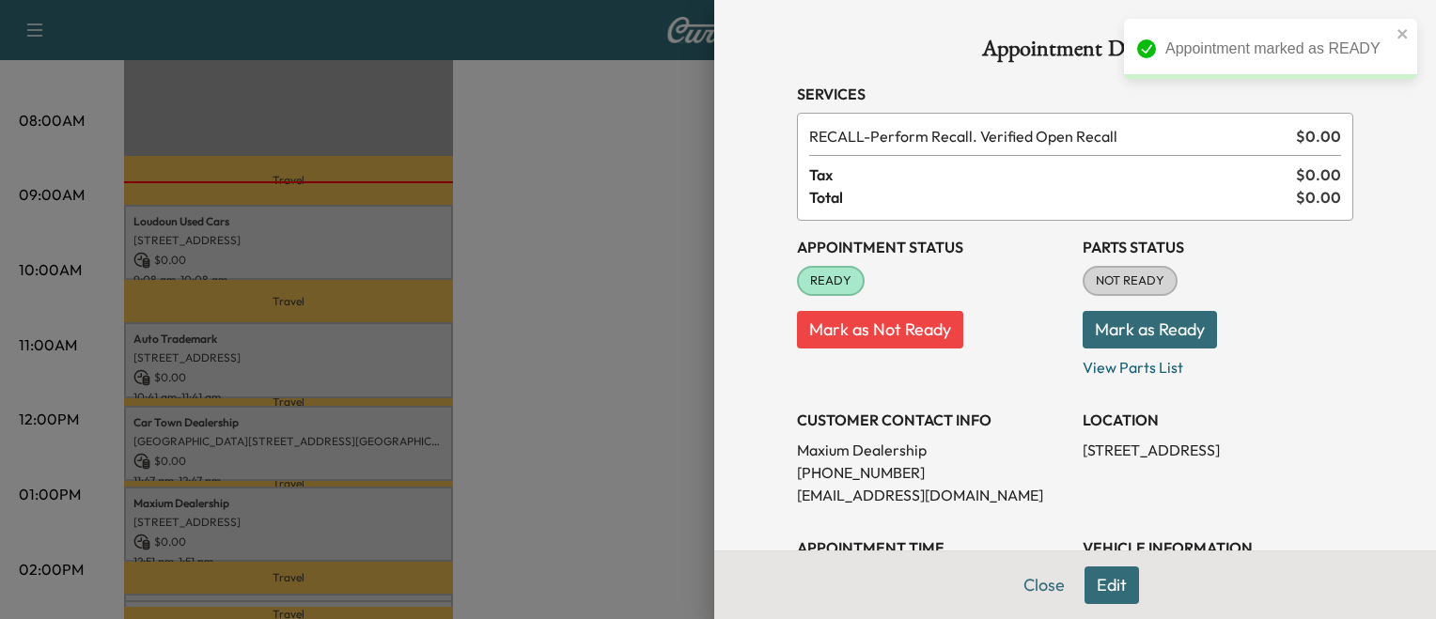
click at [604, 412] on div at bounding box center [718, 309] width 1436 height 619
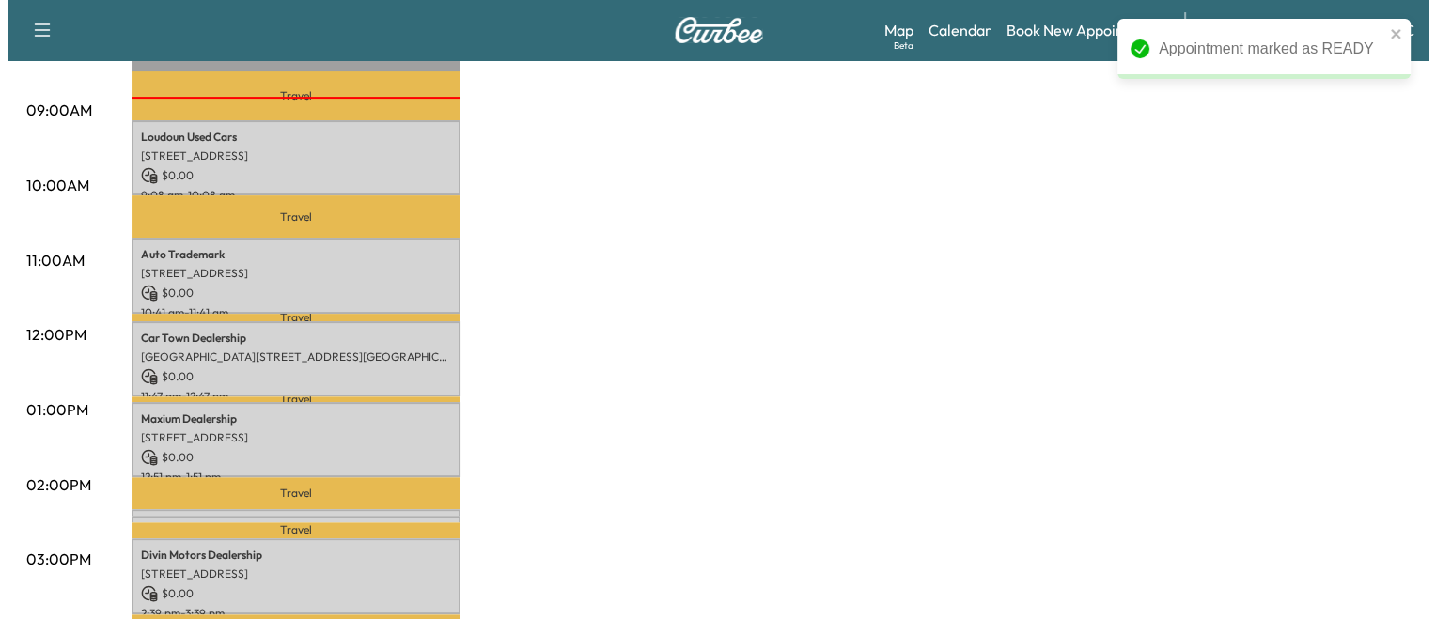
scroll to position [563, 0]
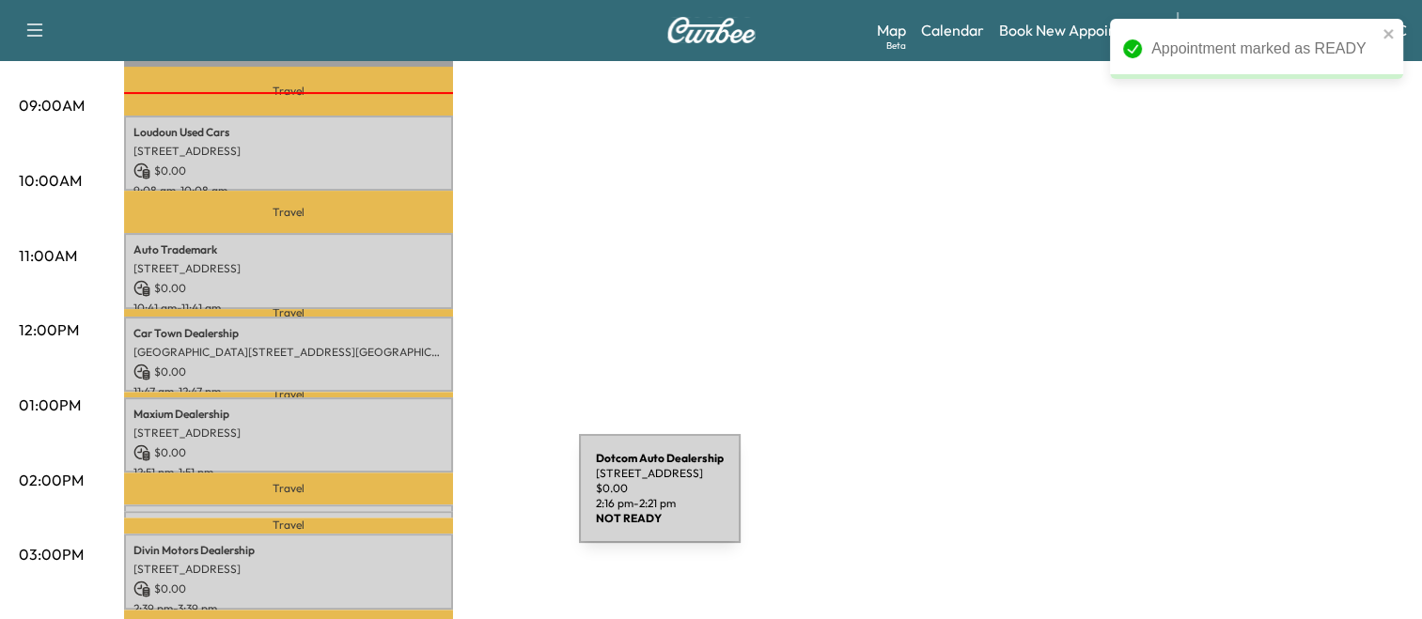
click at [438, 505] on div "Dotcom Auto Dealership [STREET_ADDRESS] $ 0.00 2:16 pm - 2:21 pm" at bounding box center [288, 514] width 329 height 19
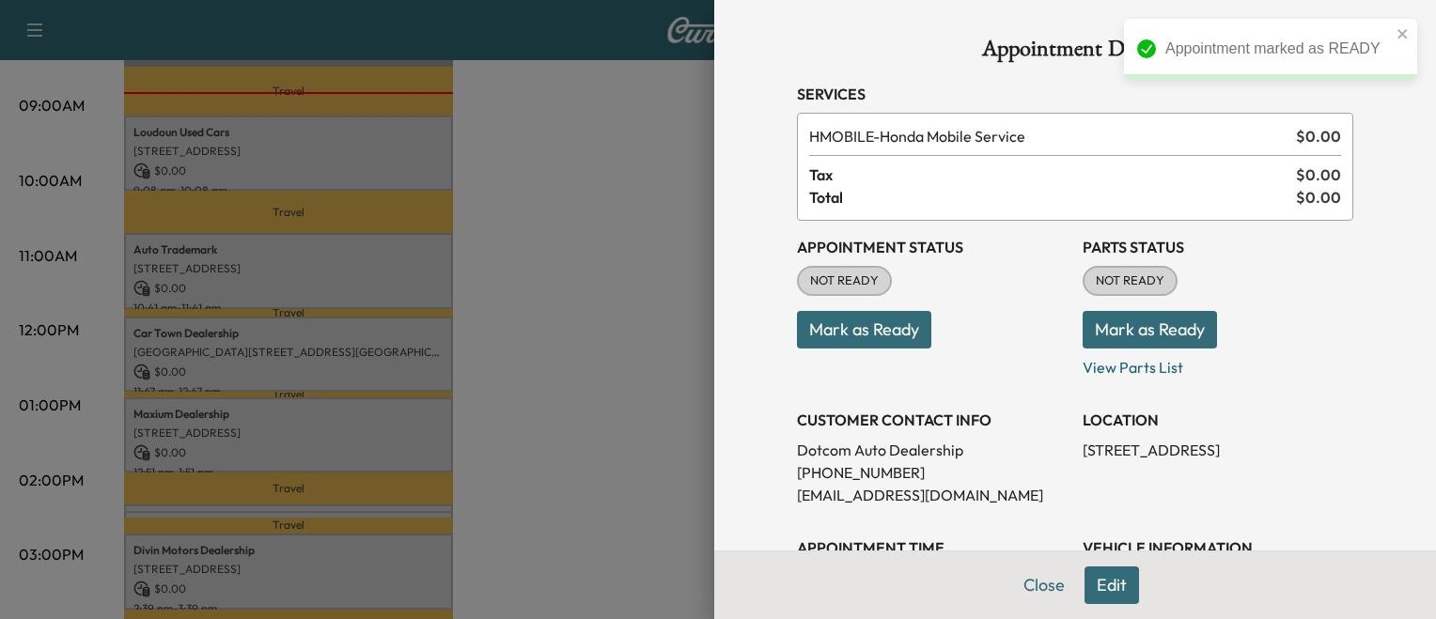
click at [847, 321] on button "Mark as Ready" at bounding box center [864, 330] width 134 height 38
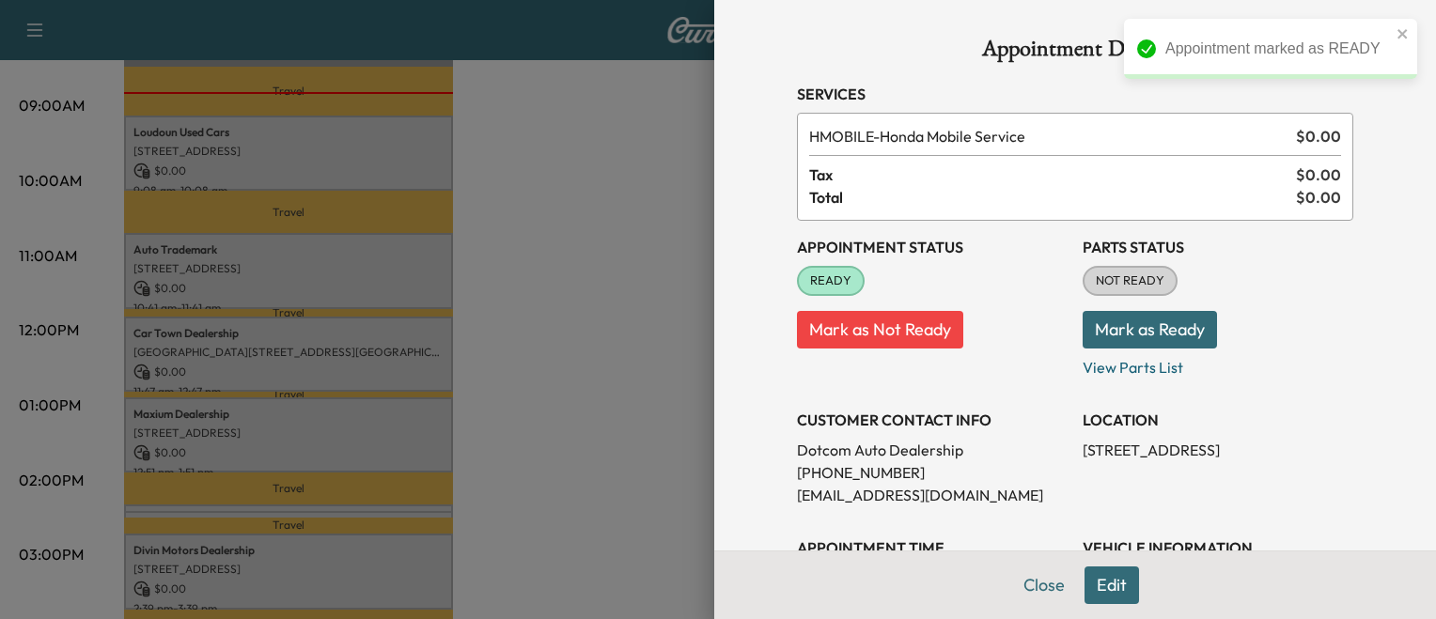
click at [440, 509] on div at bounding box center [718, 309] width 1436 height 619
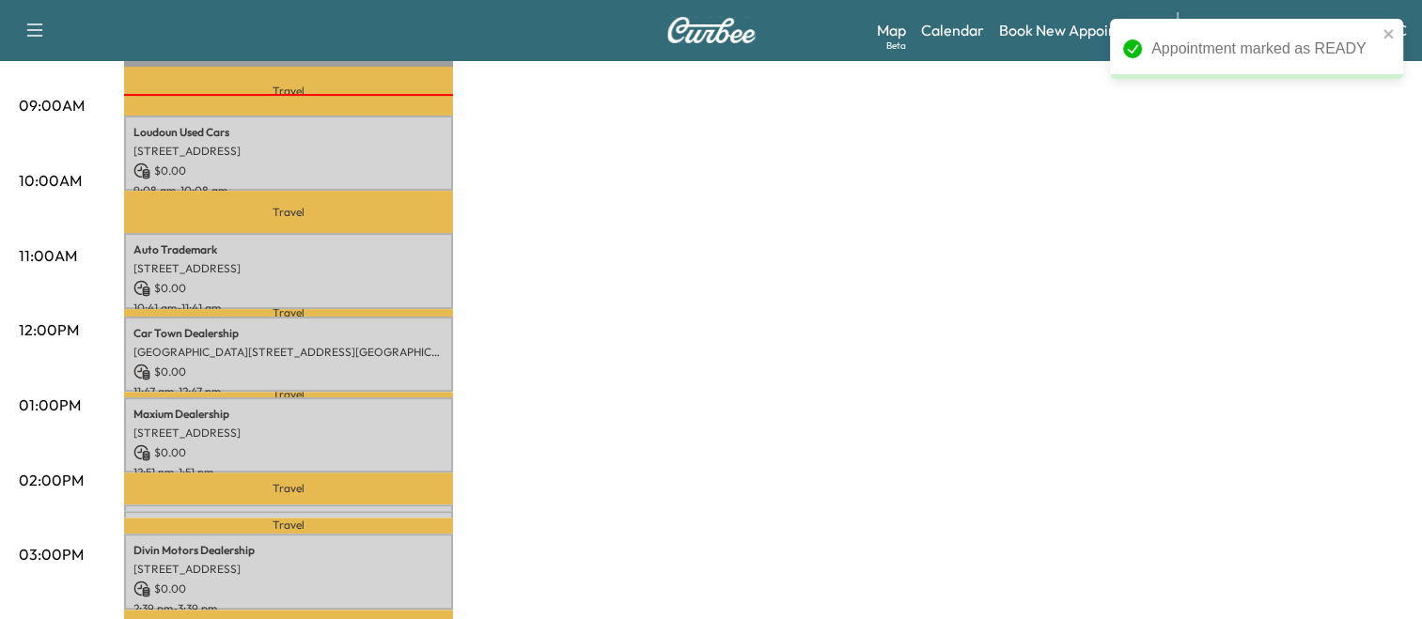
click at [431, 518] on p "Travel" at bounding box center [288, 526] width 329 height 16
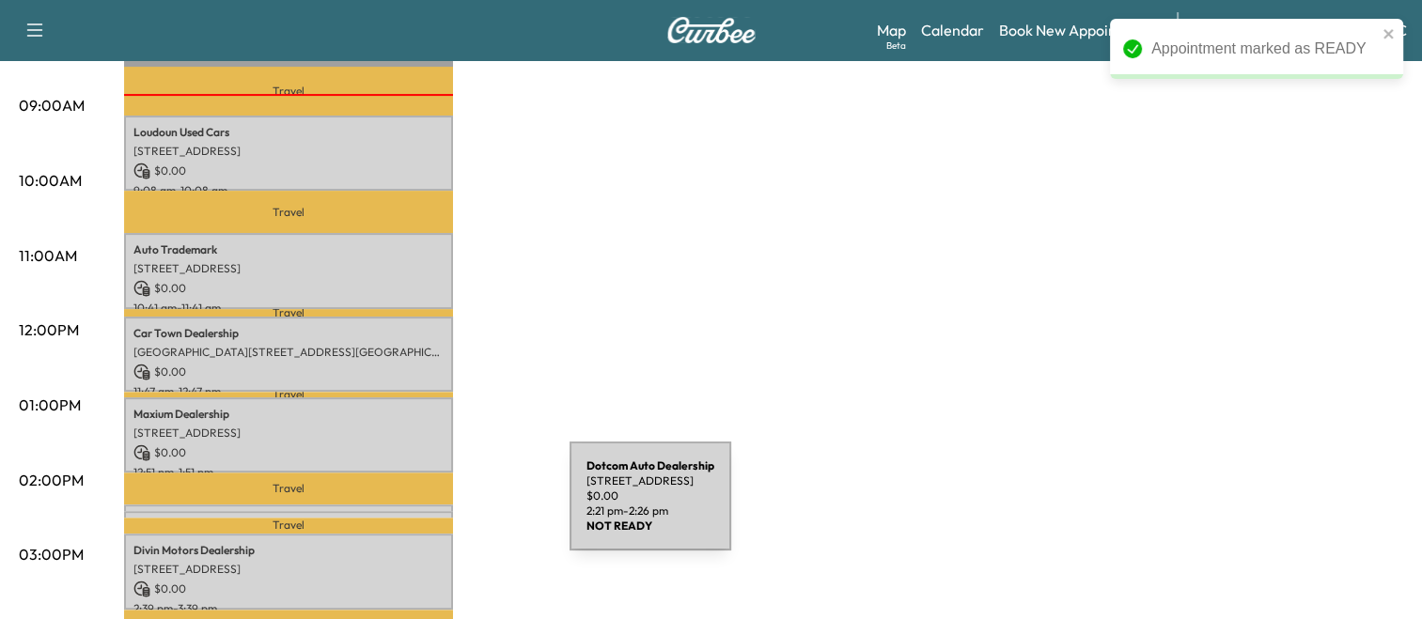
click at [429, 511] on div "Dotcom Auto Dealership [STREET_ADDRESS] $ 0.00 2:21 pm - 2:26 pm" at bounding box center [288, 520] width 329 height 19
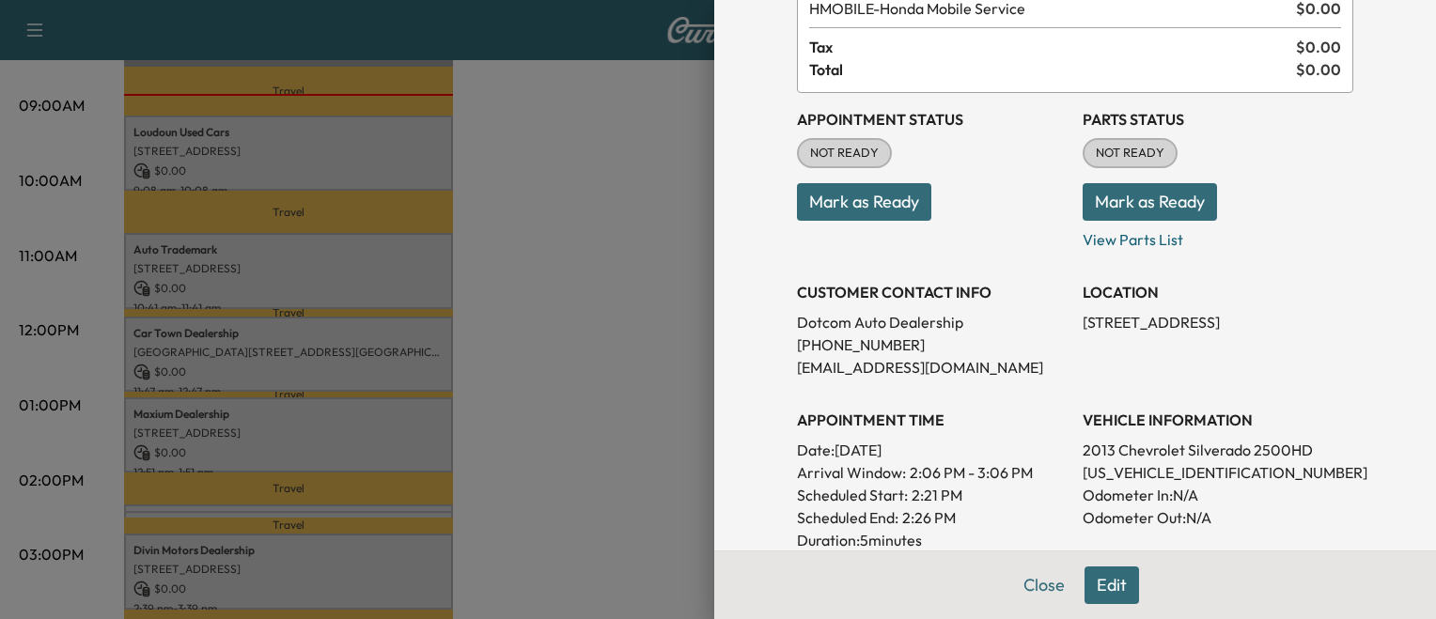
scroll to position [134, 0]
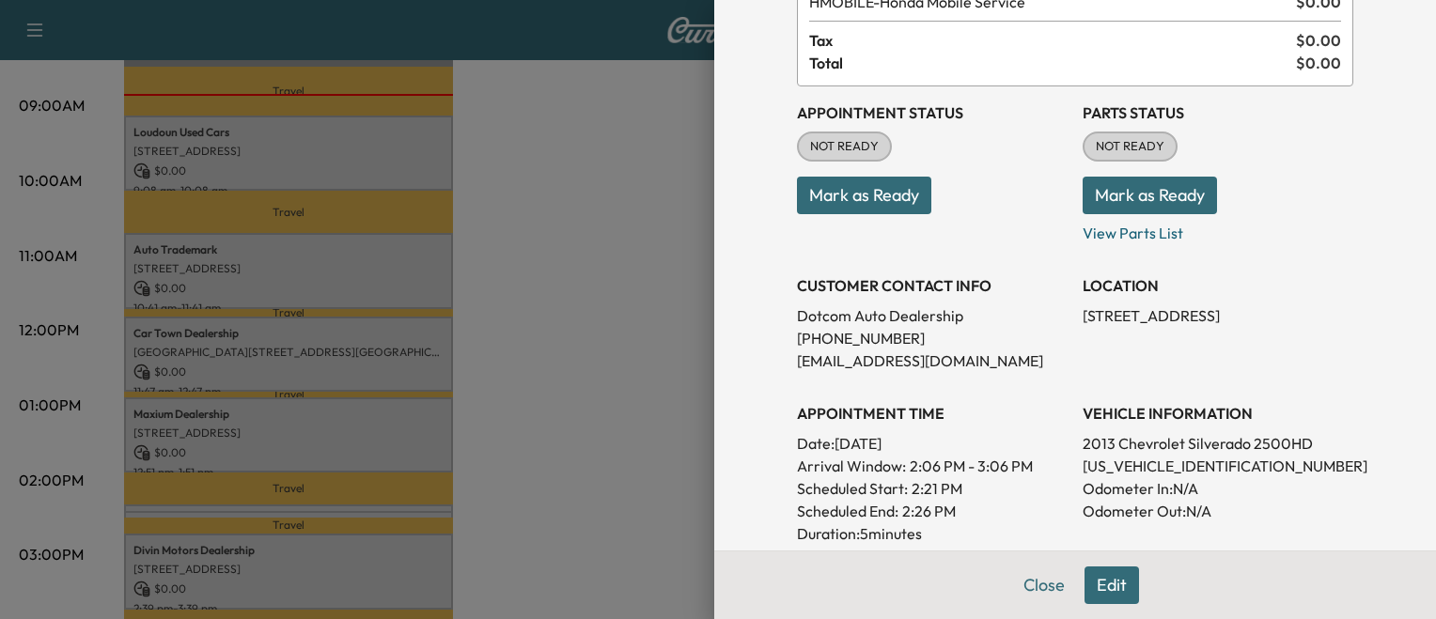
click at [817, 213] on div "Appointment Status NOT READY Mark as Ready" at bounding box center [932, 165] width 271 height 158
click at [822, 201] on button "Mark as Ready" at bounding box center [864, 196] width 134 height 38
click at [520, 541] on div at bounding box center [718, 309] width 1436 height 619
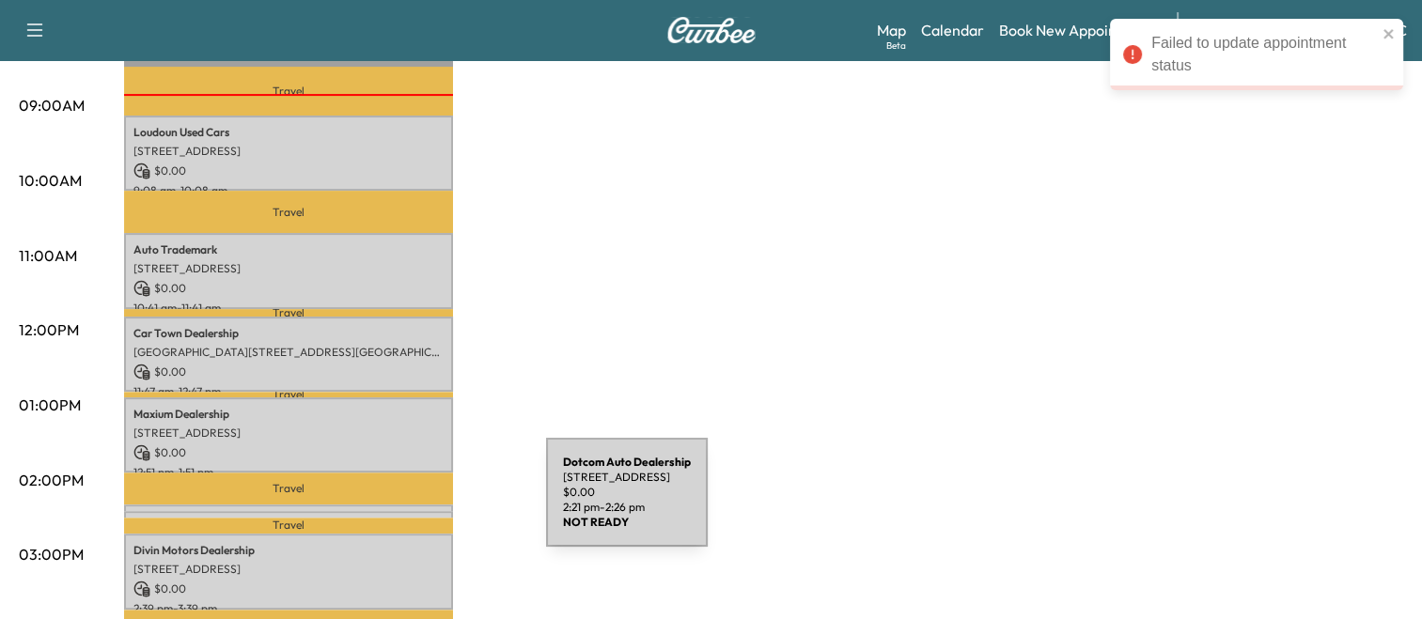
click at [405, 511] on div "Dotcom Auto Dealership [STREET_ADDRESS] $ 0.00 2:21 pm - 2:26 pm" at bounding box center [288, 520] width 329 height 19
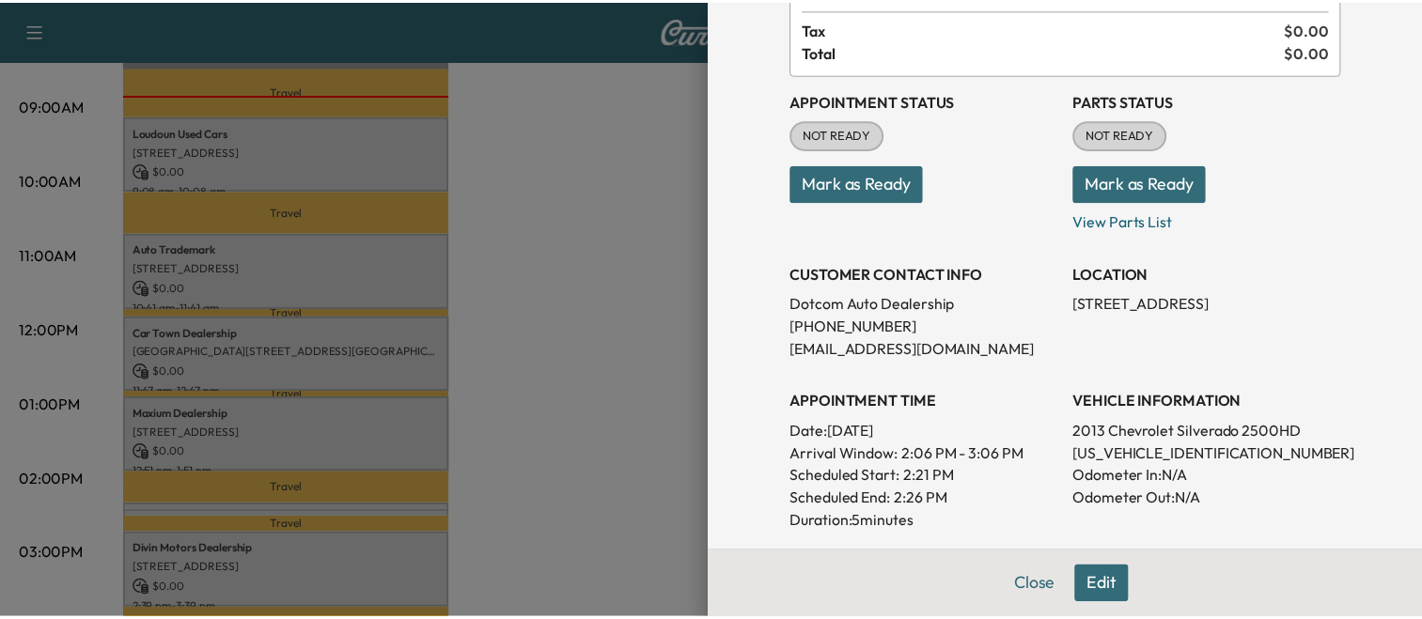
scroll to position [152, 0]
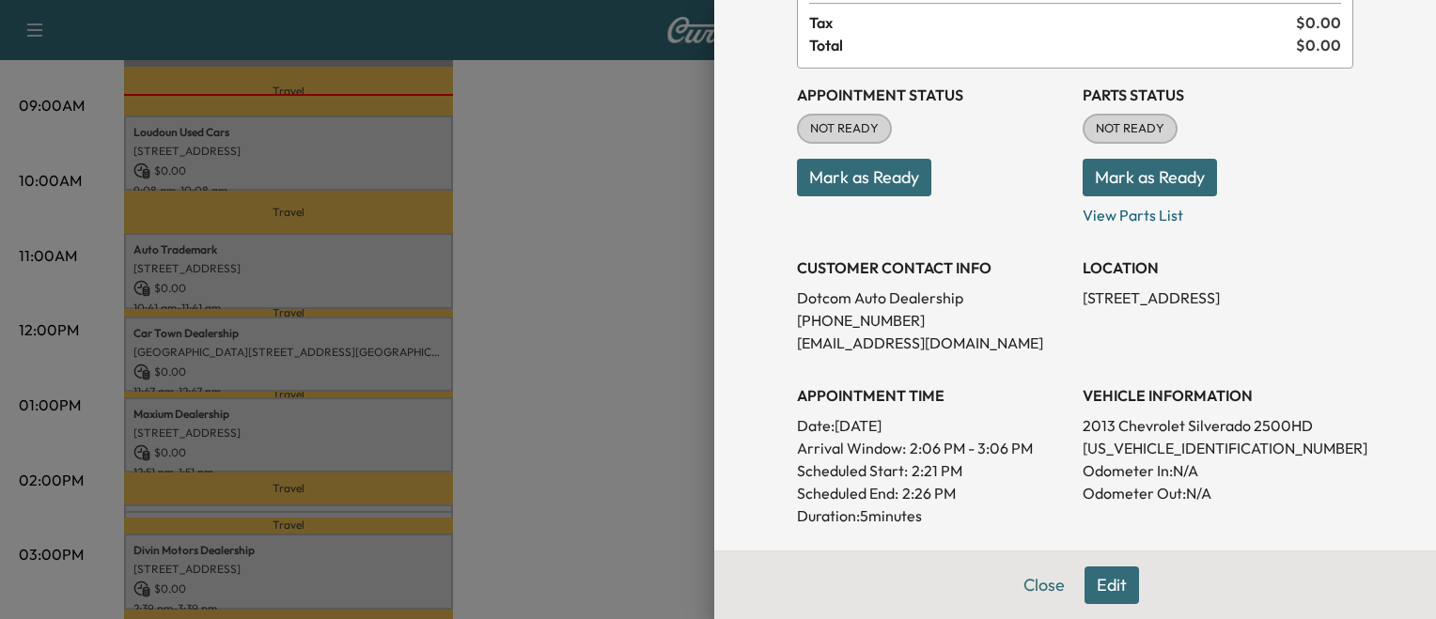
click at [569, 472] on div at bounding box center [718, 309] width 1436 height 619
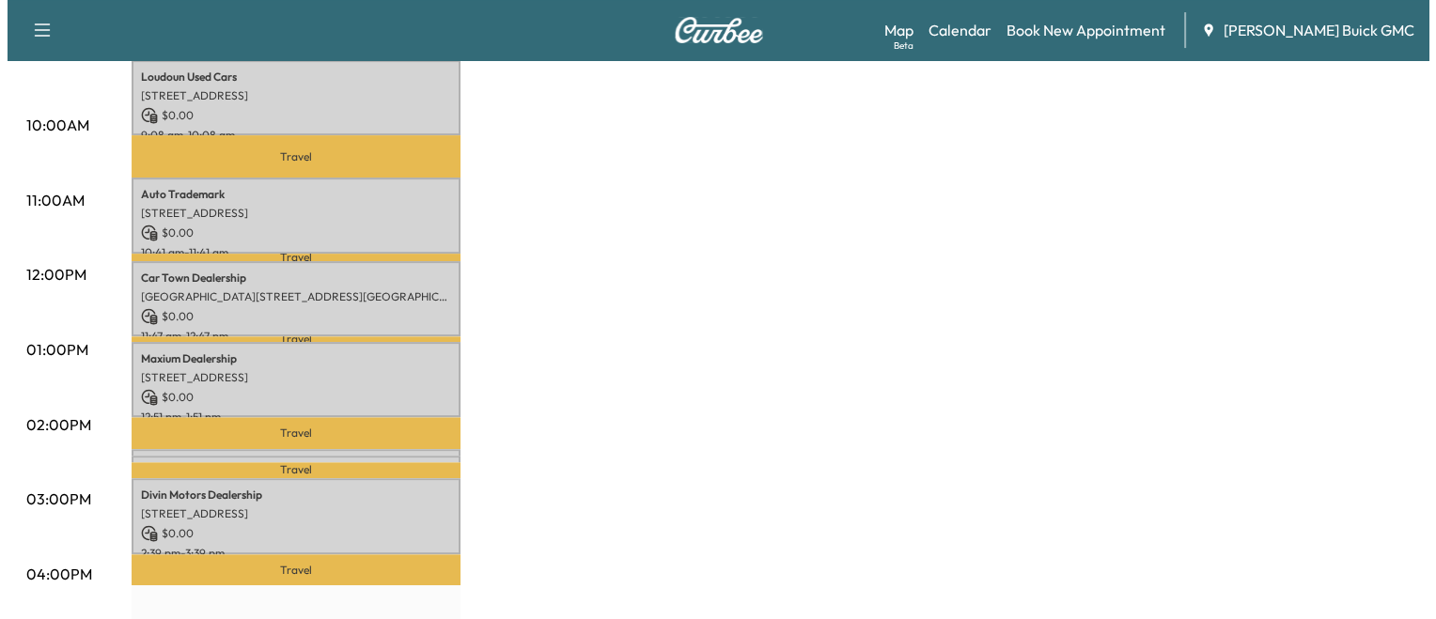
scroll to position [620, 0]
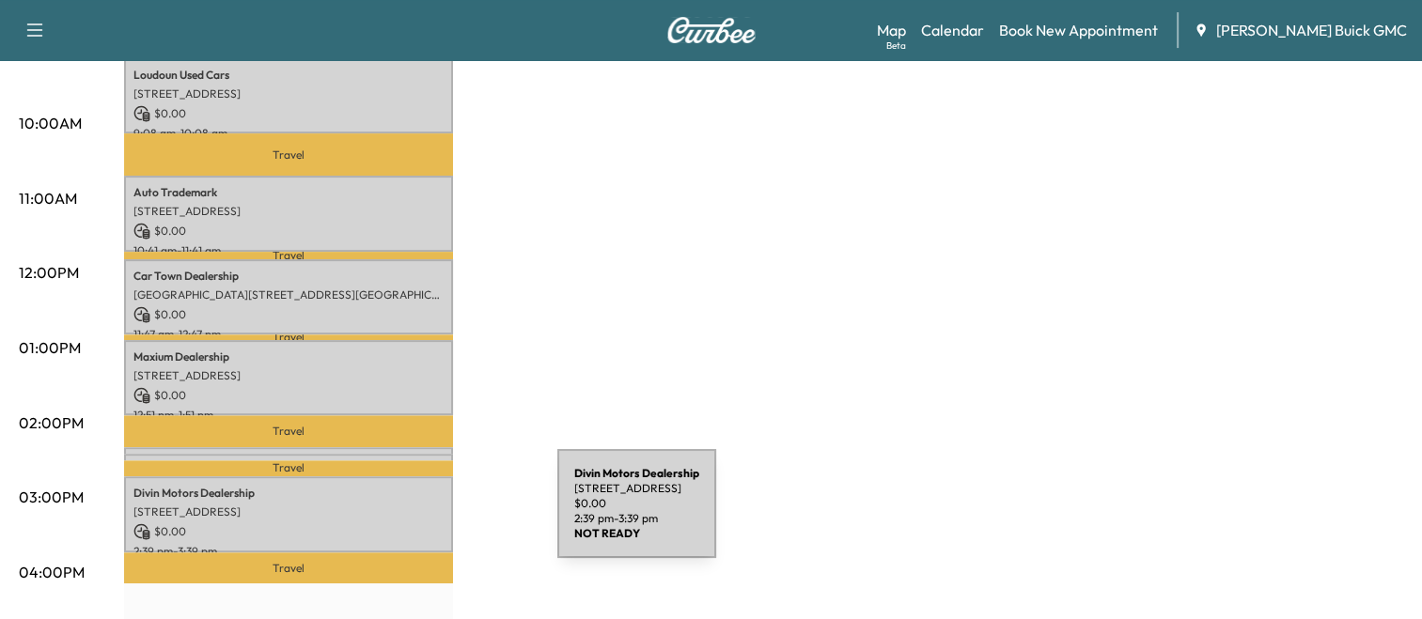
click at [416, 524] on p "$ 0.00" at bounding box center [288, 532] width 310 height 17
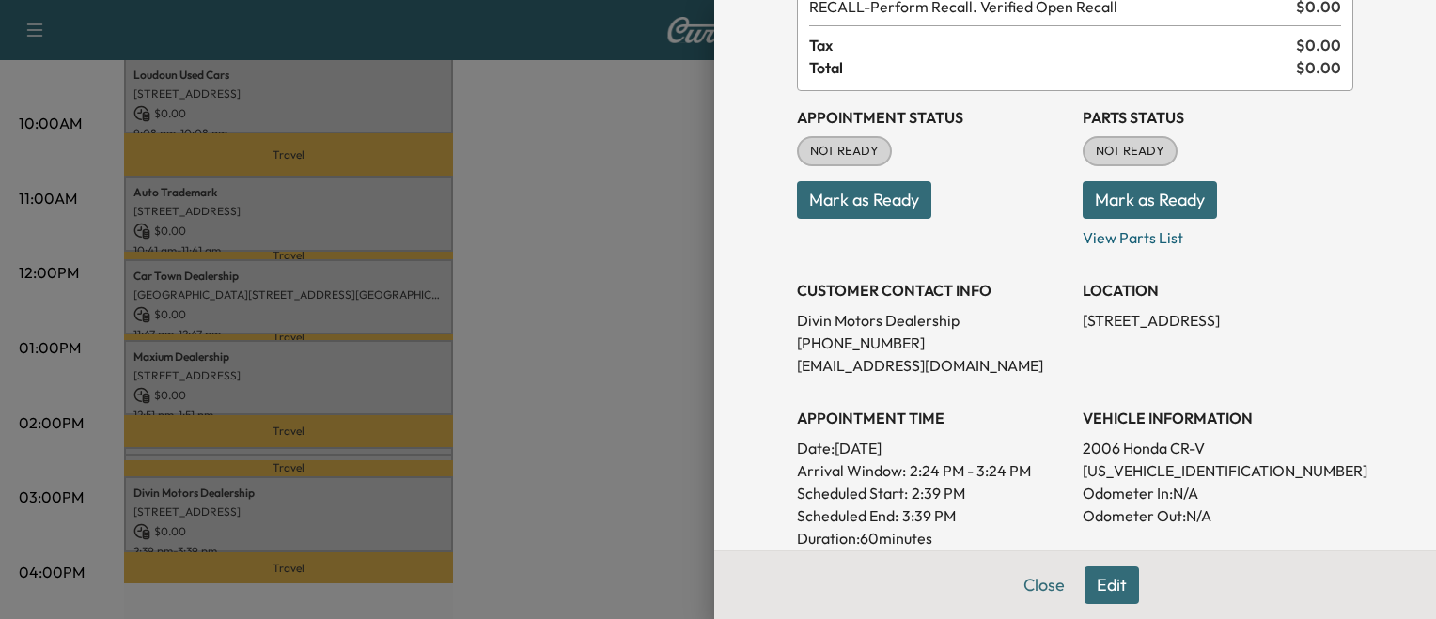
scroll to position [135, 0]
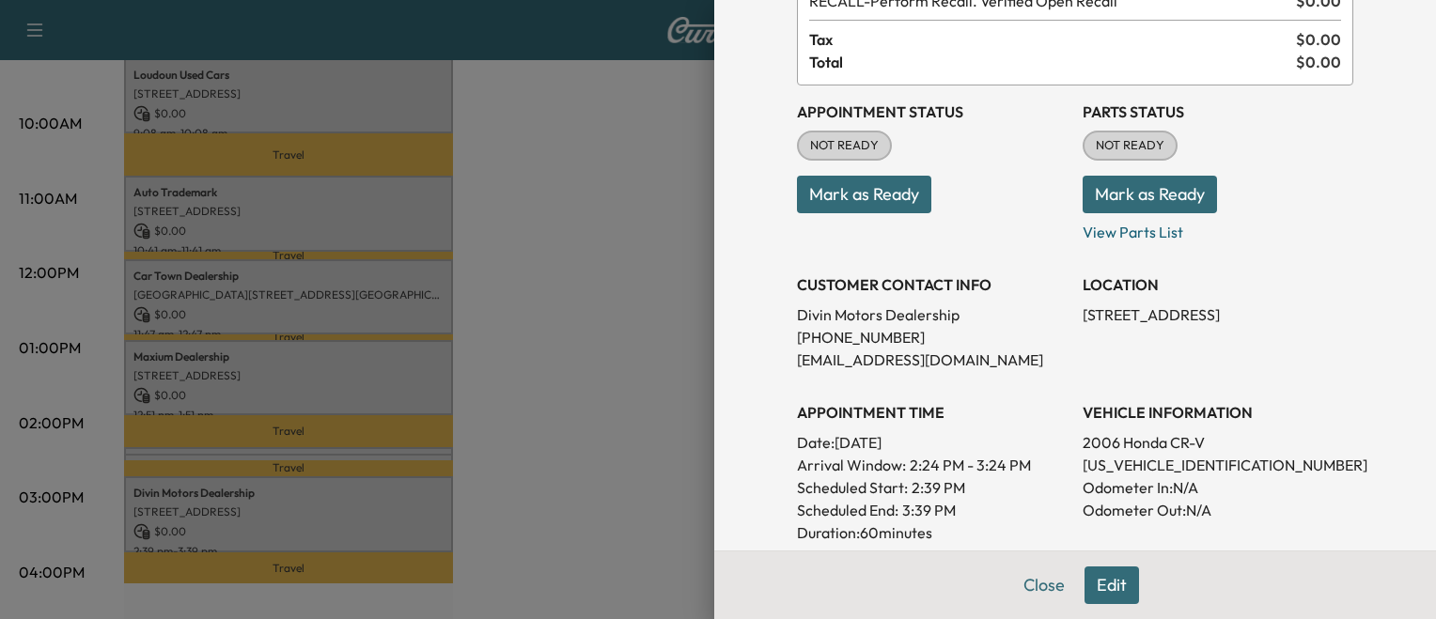
click at [511, 508] on div at bounding box center [718, 309] width 1436 height 619
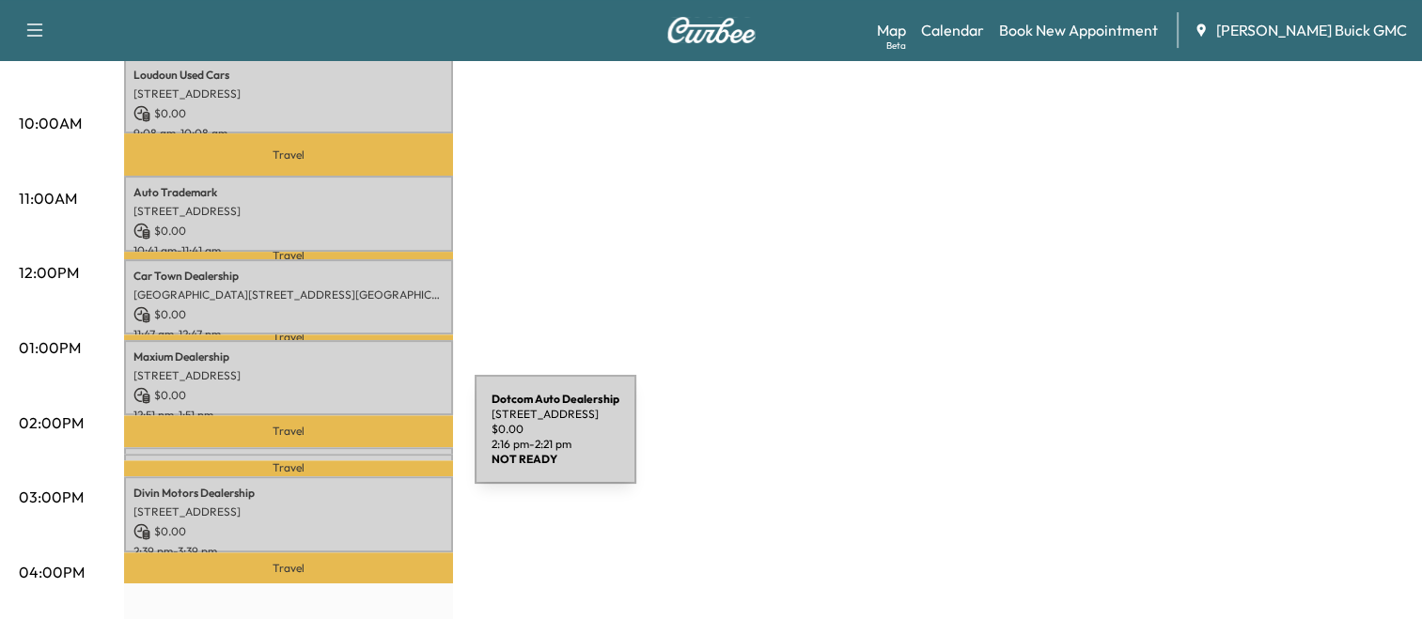
click at [334, 447] on div "Dotcom Auto Dealership [STREET_ADDRESS] $ 0.00 2:16 pm - 2:21 pm" at bounding box center [288, 456] width 329 height 19
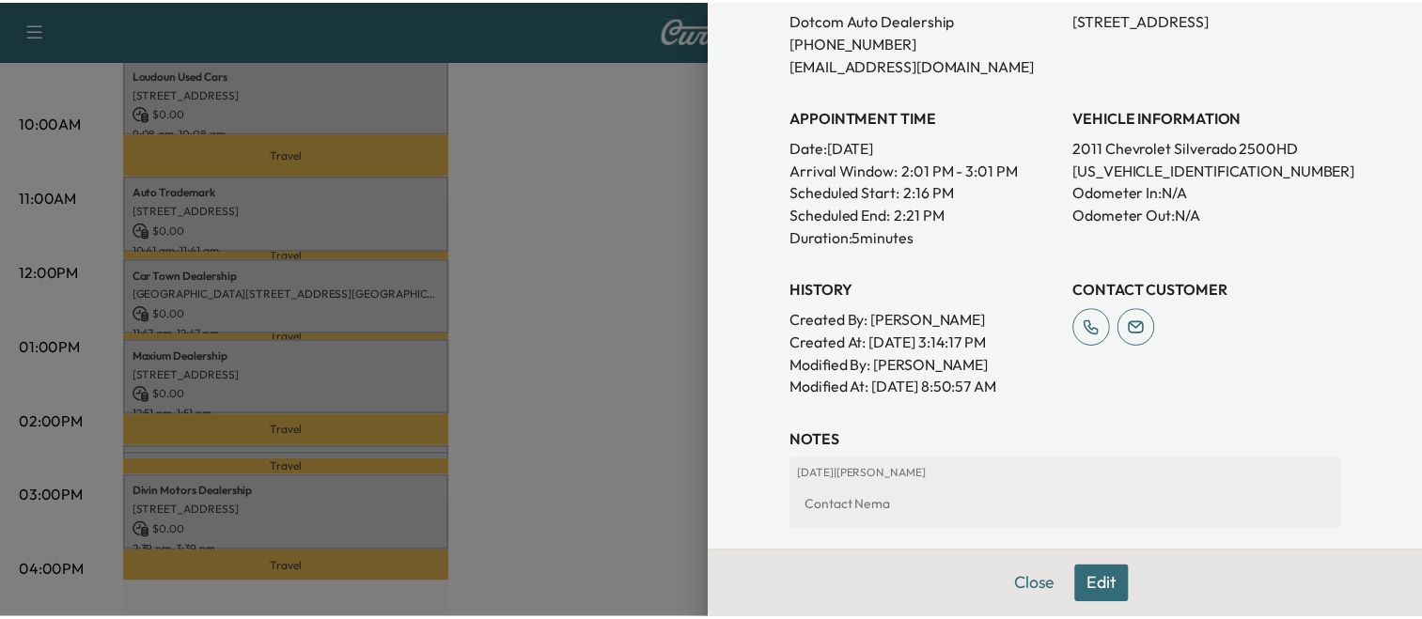
scroll to position [0, 0]
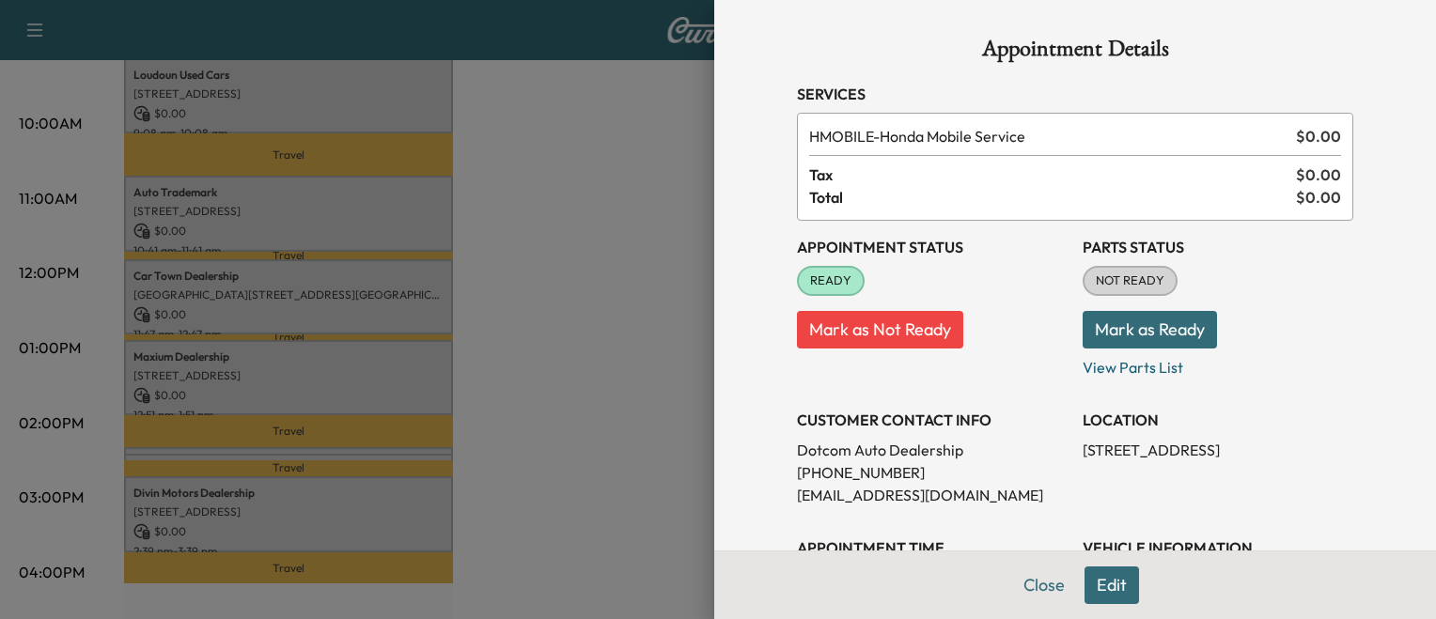
click at [624, 338] on div at bounding box center [718, 309] width 1436 height 619
